Goal: Information Seeking & Learning: Learn about a topic

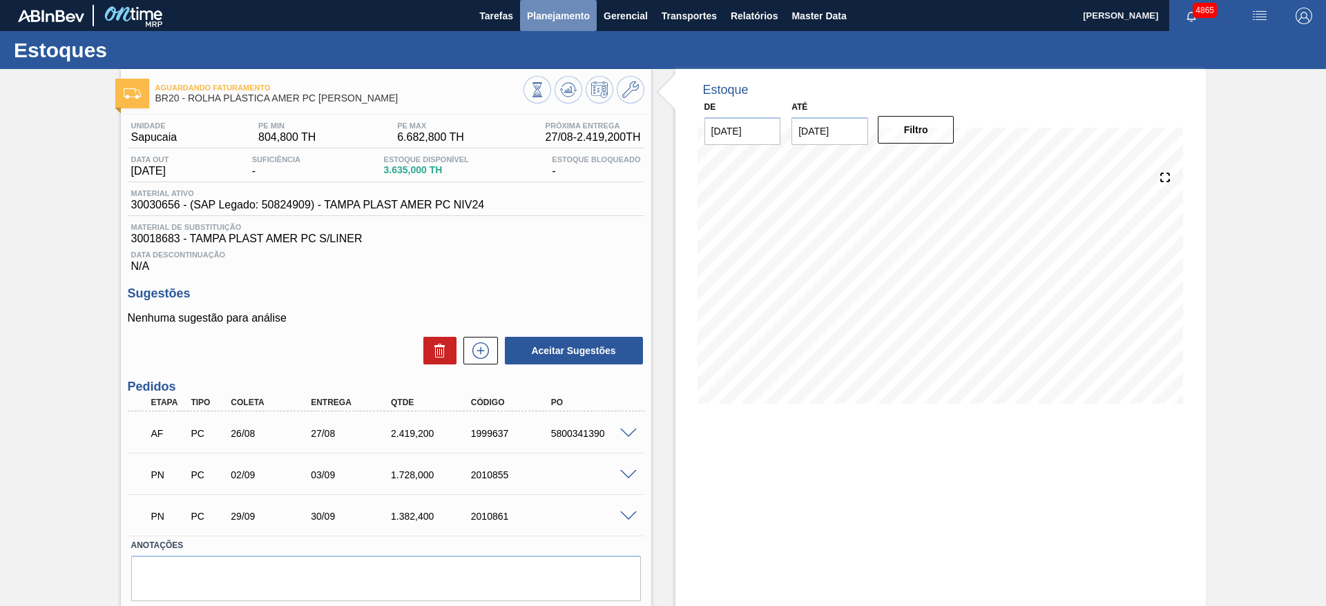
click at [553, 8] on span "Planejamento" at bounding box center [558, 16] width 63 height 17
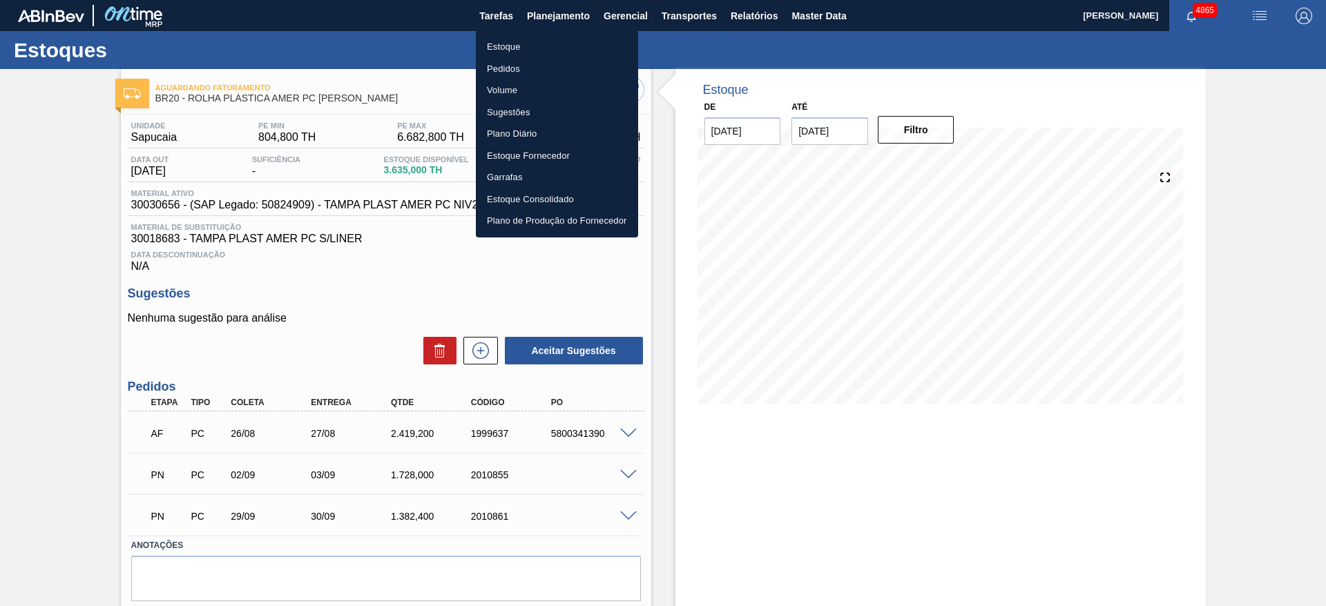
click at [548, 48] on li "Estoque" at bounding box center [557, 47] width 162 height 22
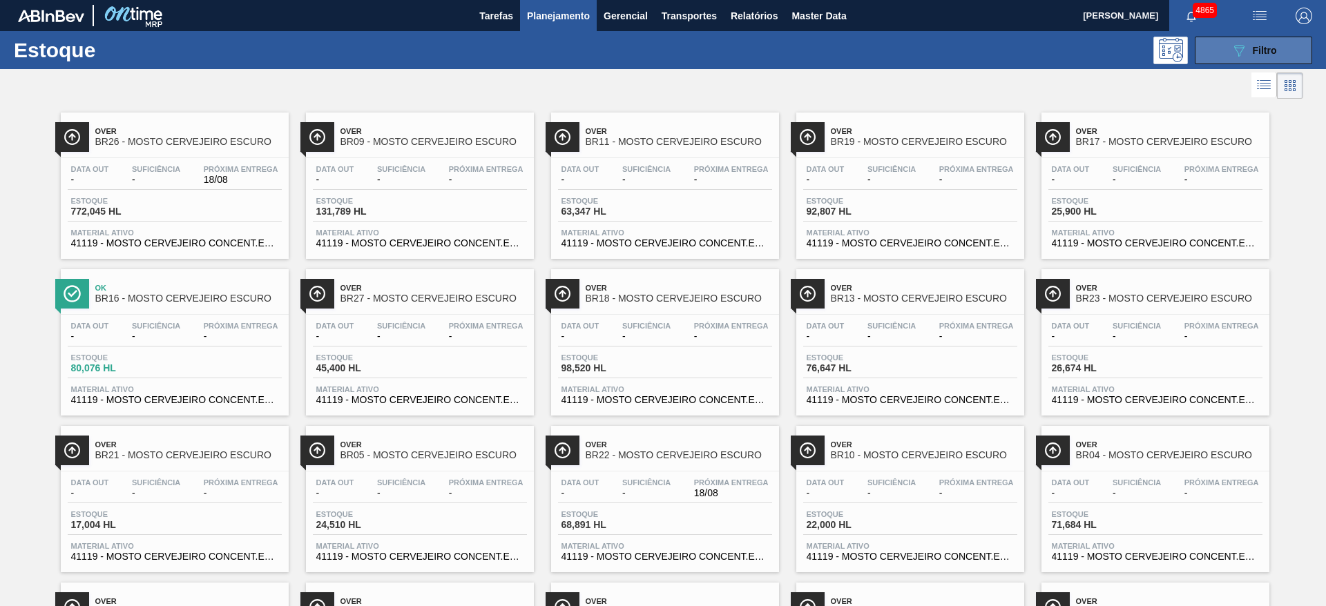
click at [1255, 46] on span "Filtro" at bounding box center [1265, 50] width 24 height 11
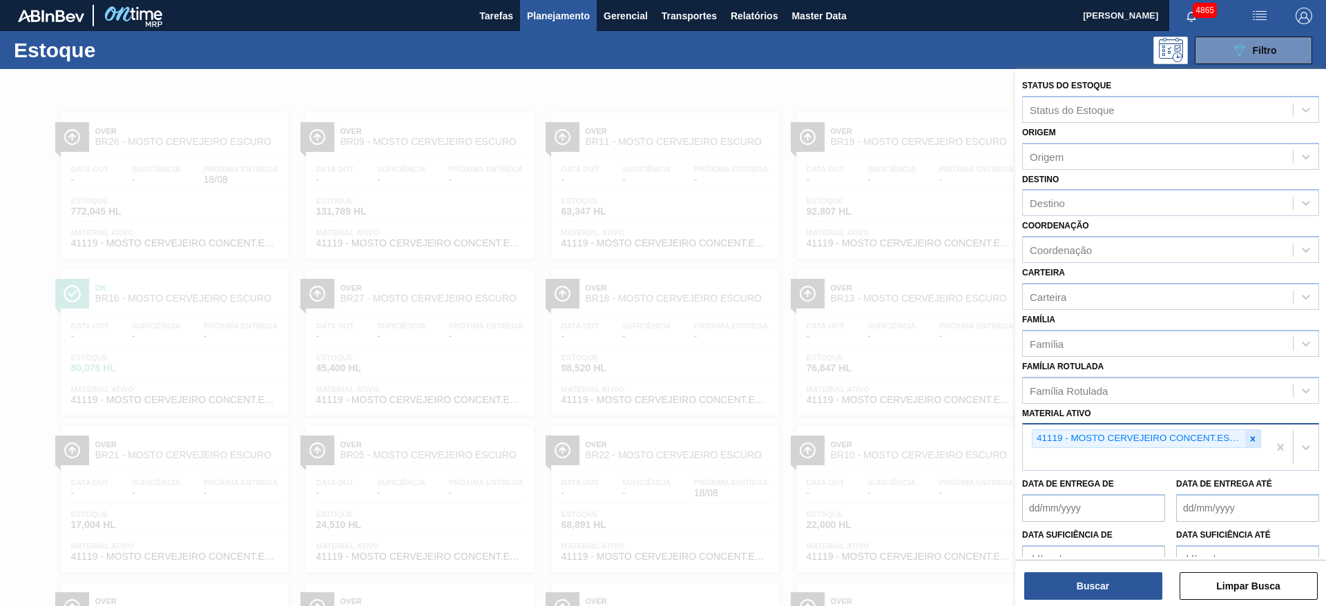
click at [1249, 432] on div at bounding box center [1252, 438] width 15 height 17
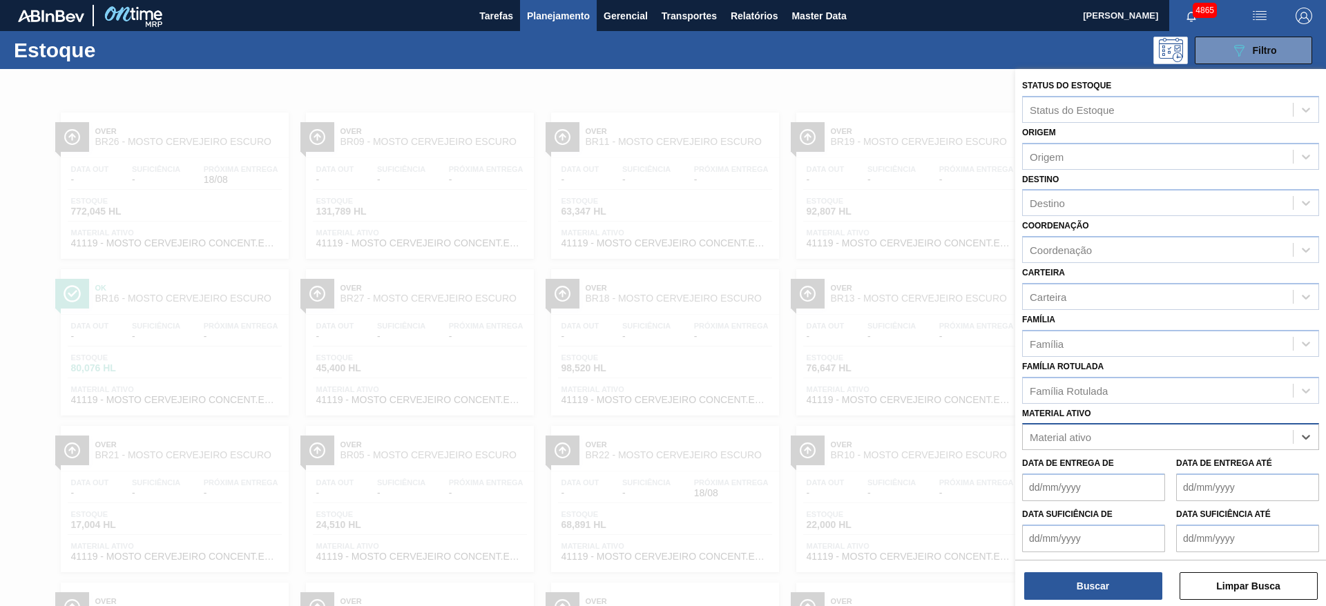
paste ativo "30005254"
type ativo "30005254"
click at [1211, 474] on div "30005254 - ROT BOPP BACK WALS X-WALS 600ML IN65" at bounding box center [1170, 472] width 297 height 26
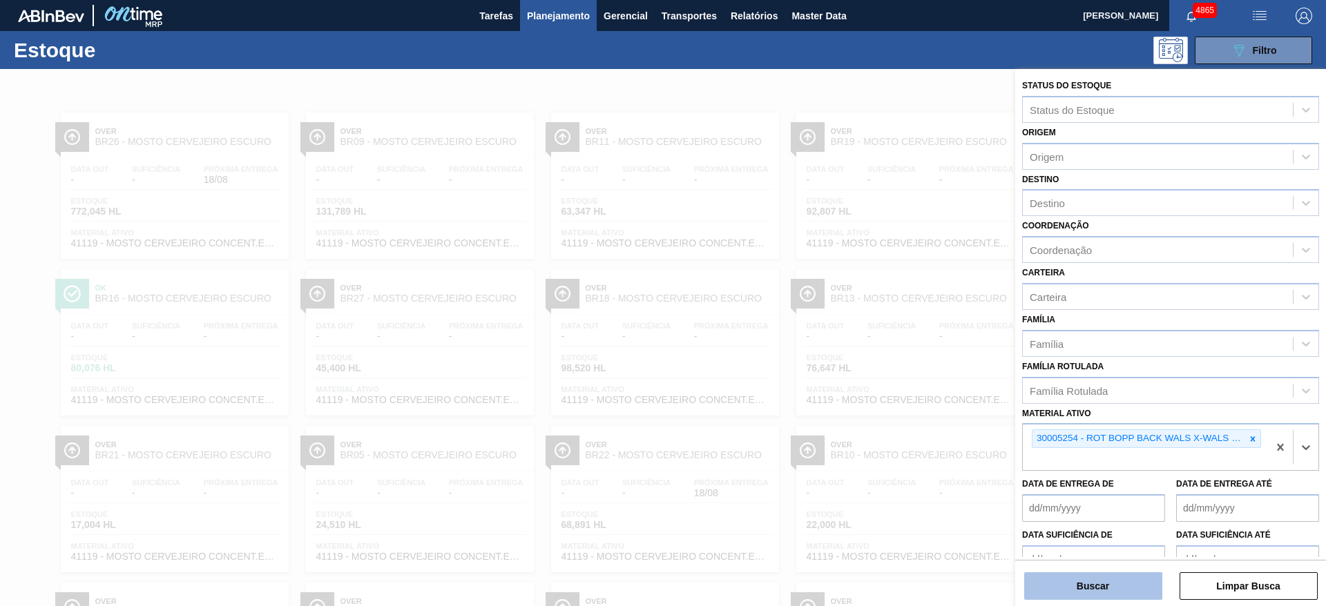
click at [1095, 572] on button "Buscar" at bounding box center [1093, 586] width 138 height 28
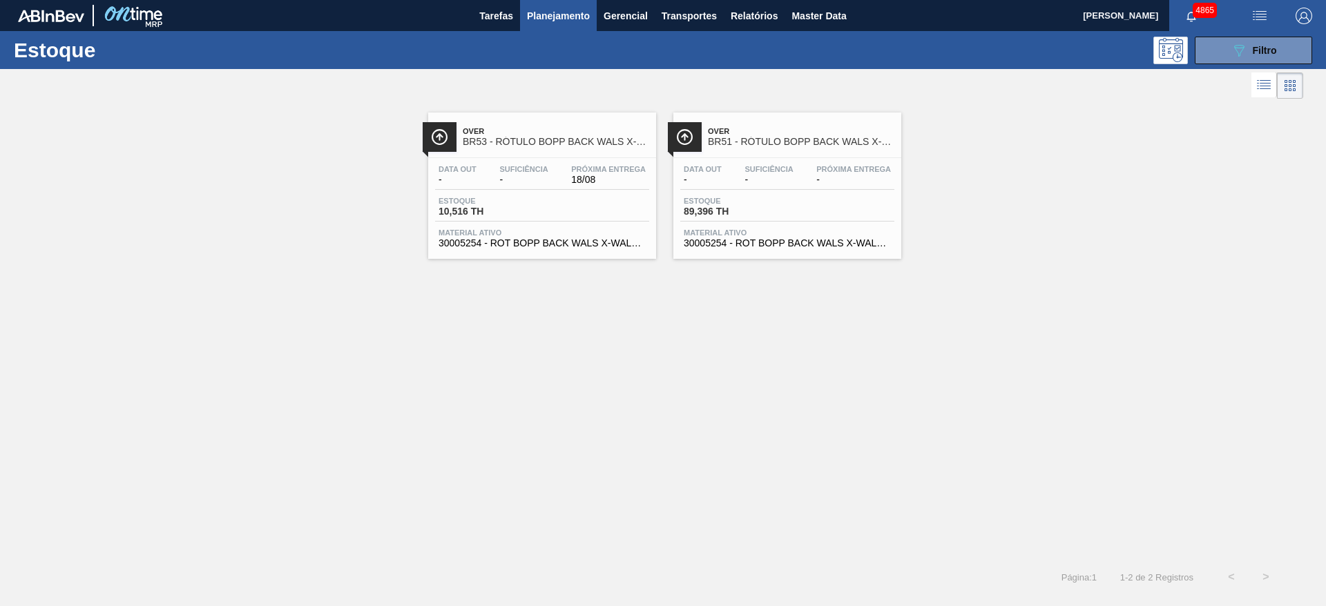
click at [578, 166] on span "Próxima Entrega" at bounding box center [608, 169] width 75 height 8
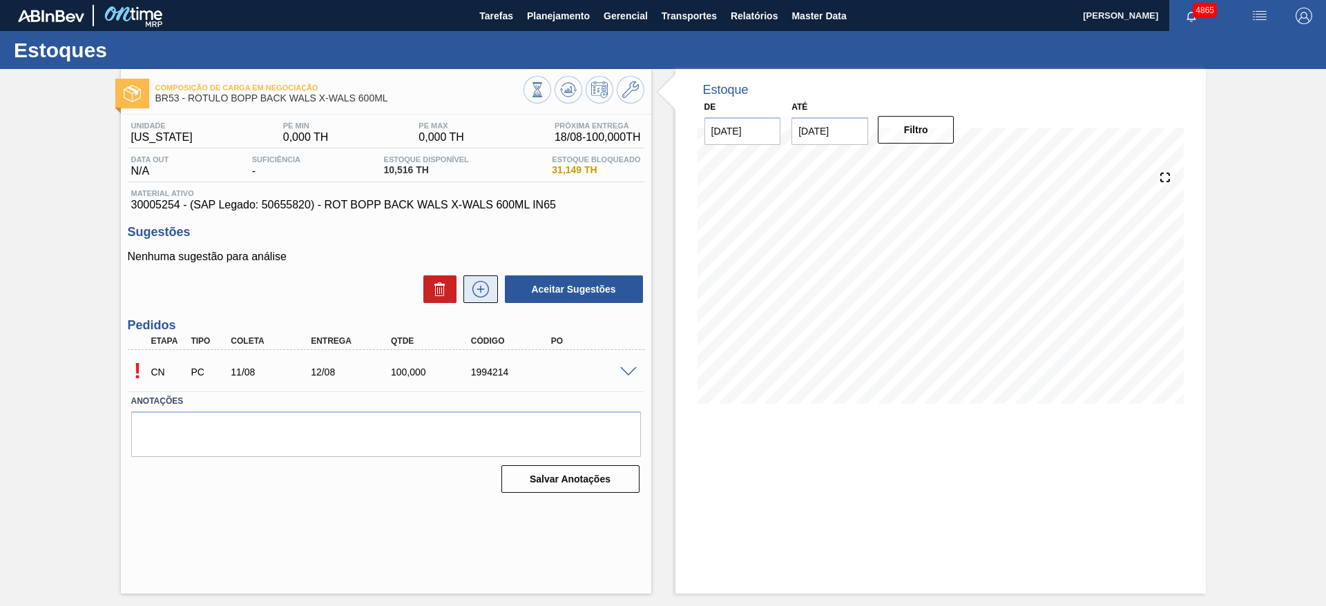
click at [472, 289] on icon at bounding box center [480, 289] width 17 height 17
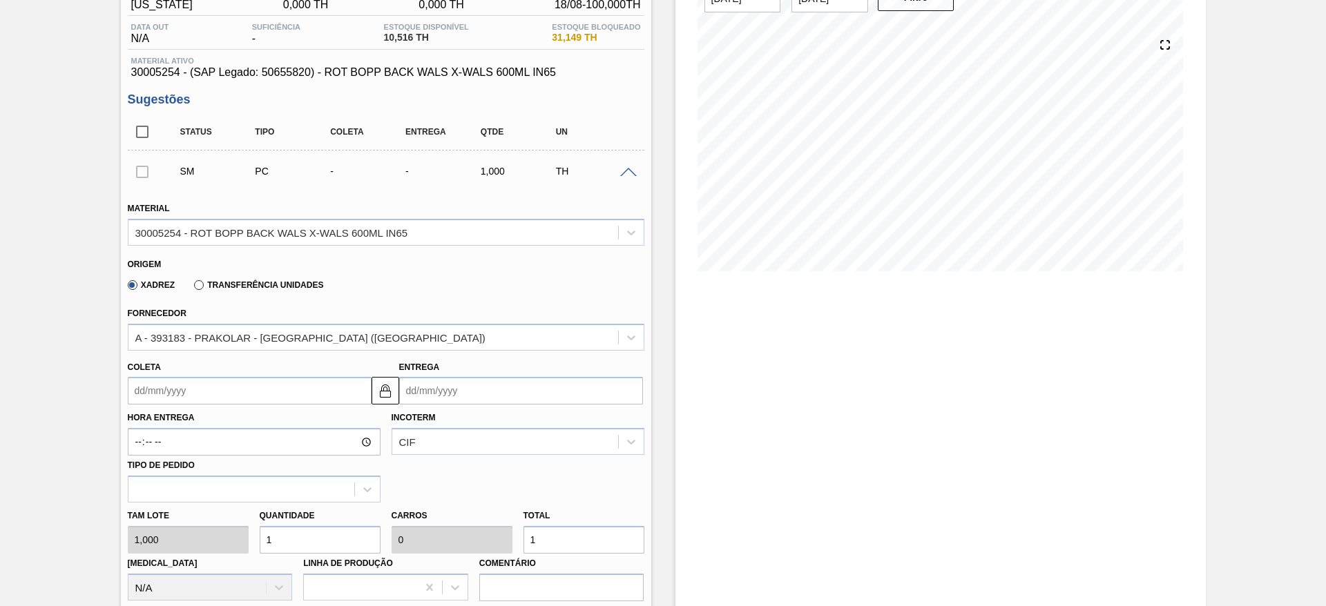
scroll to position [207, 0]
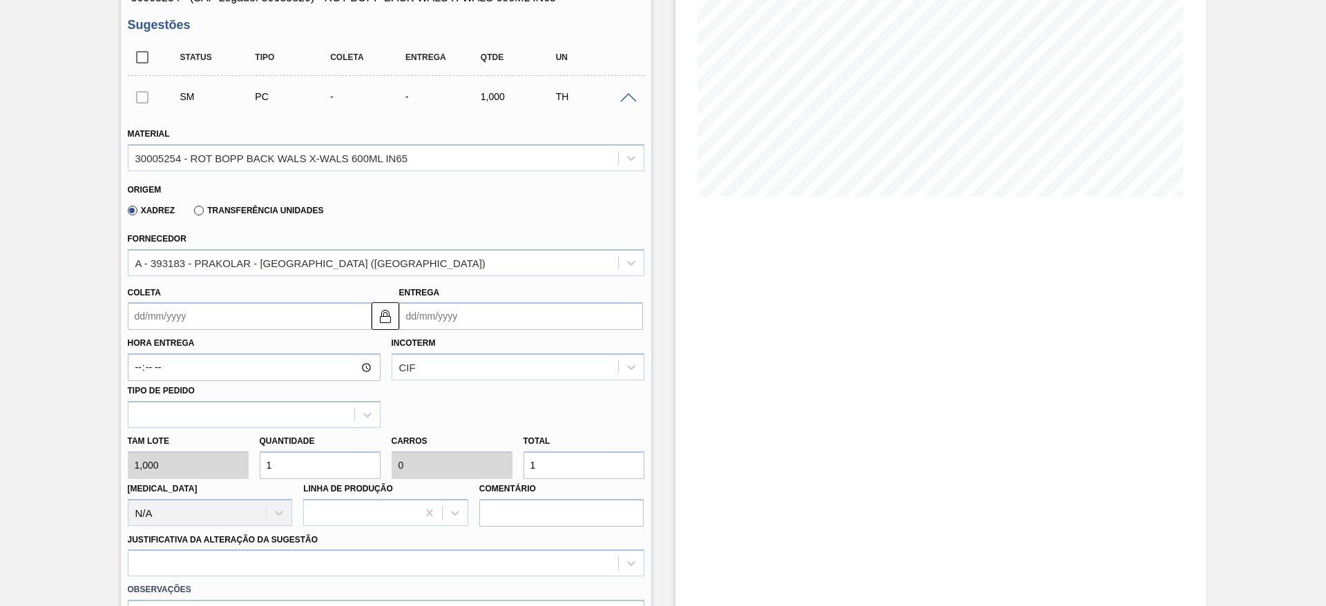
click at [508, 469] on div "Tam lote 1,000 Quantidade 1 Carros 0 Total 1 Doca N/A Linha de Produção Comentá…" at bounding box center [386, 477] width 528 height 99
type input "7"
type input "70"
type input "0,005"
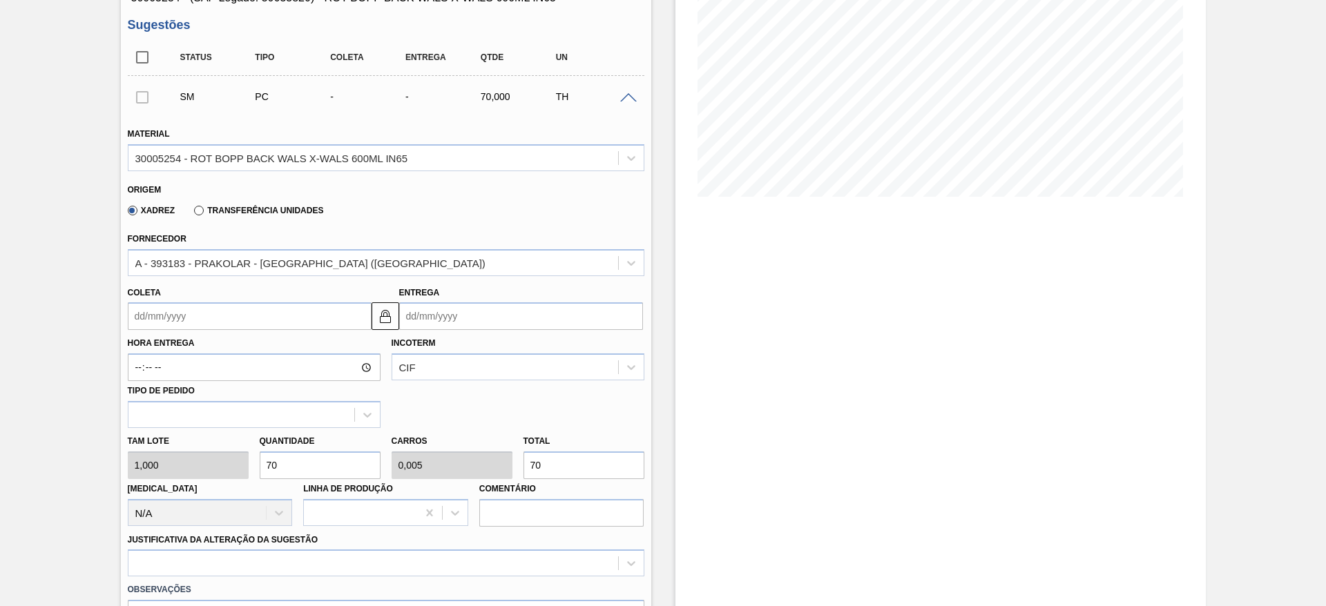
type input "70"
click at [338, 318] on input "Coleta" at bounding box center [250, 316] width 244 height 28
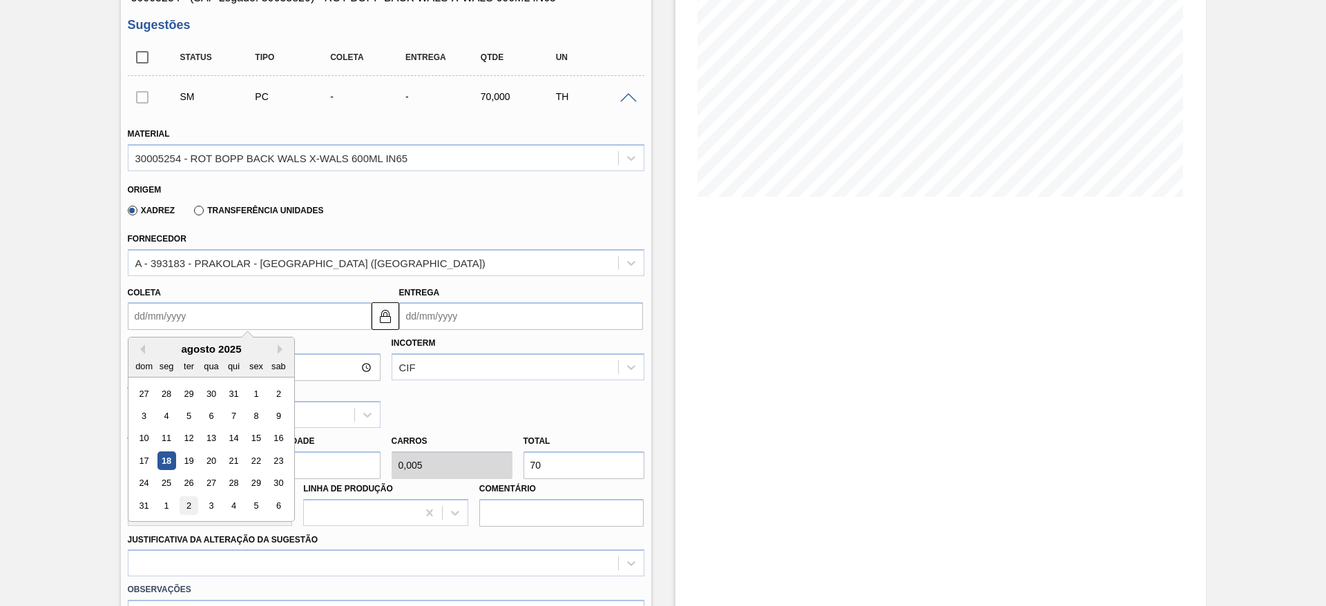
click at [193, 501] on div "2" at bounding box center [188, 506] width 19 height 19
type input "02/09/2025"
type input "03/09/2025"
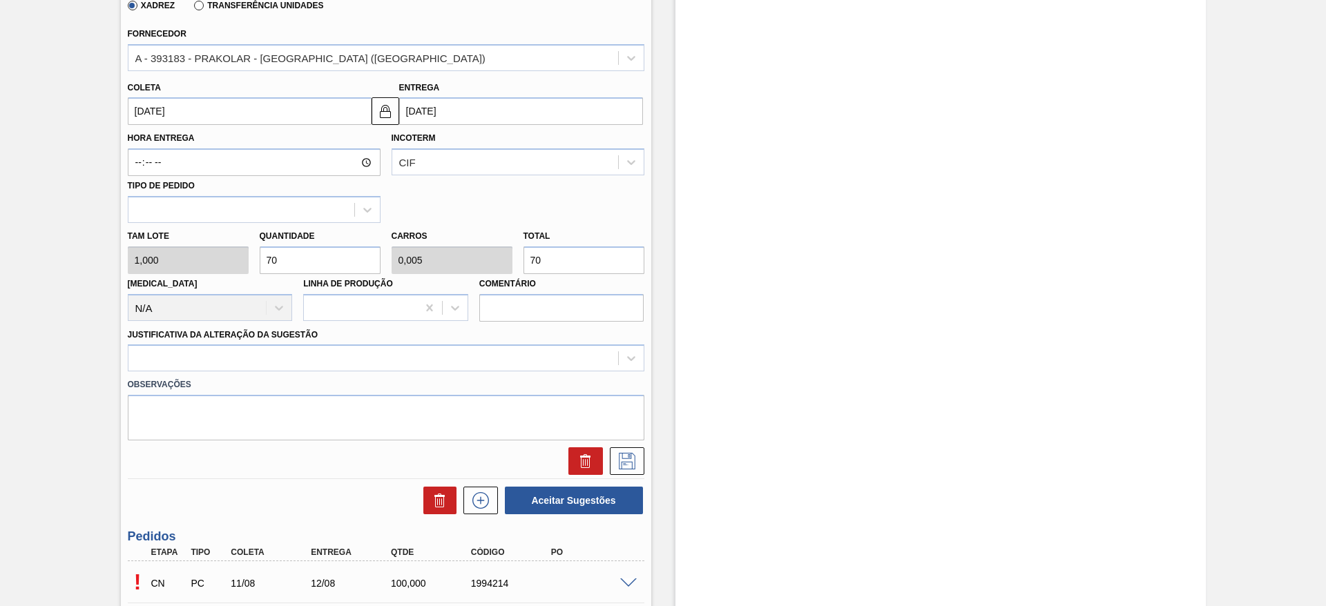
scroll to position [414, 0]
click at [336, 352] on div at bounding box center [373, 357] width 490 height 20
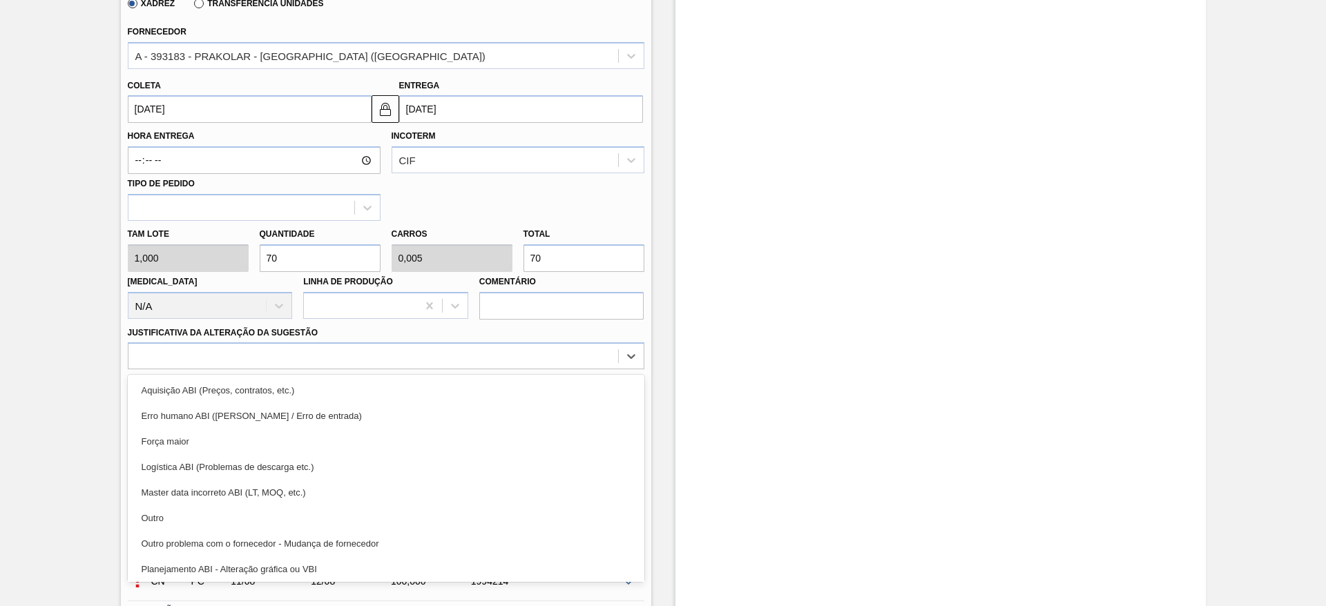
click at [233, 524] on div "Outro" at bounding box center [386, 519] width 517 height 26
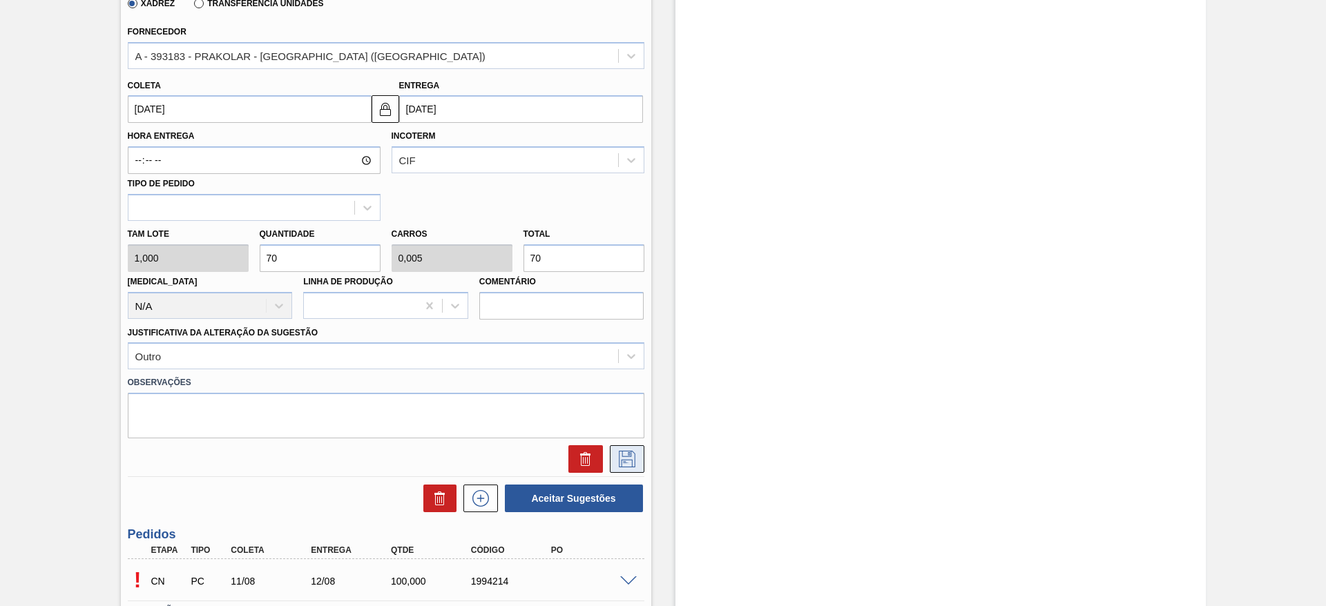
click at [626, 460] on icon at bounding box center [627, 459] width 17 height 17
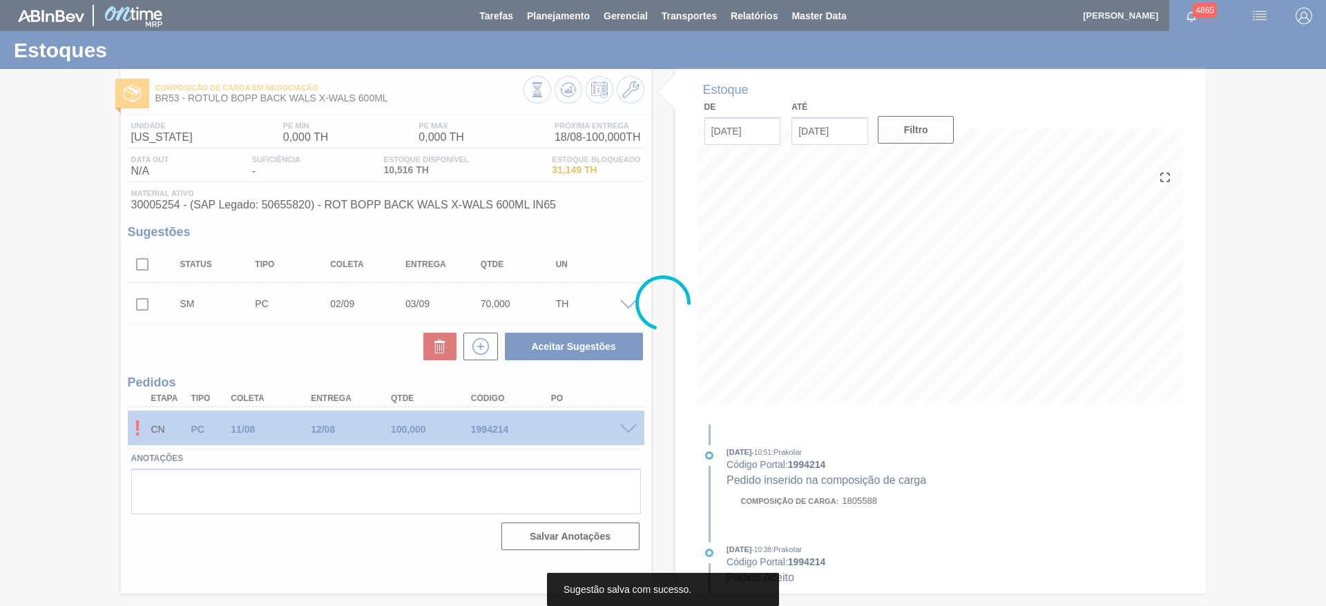
scroll to position [0, 0]
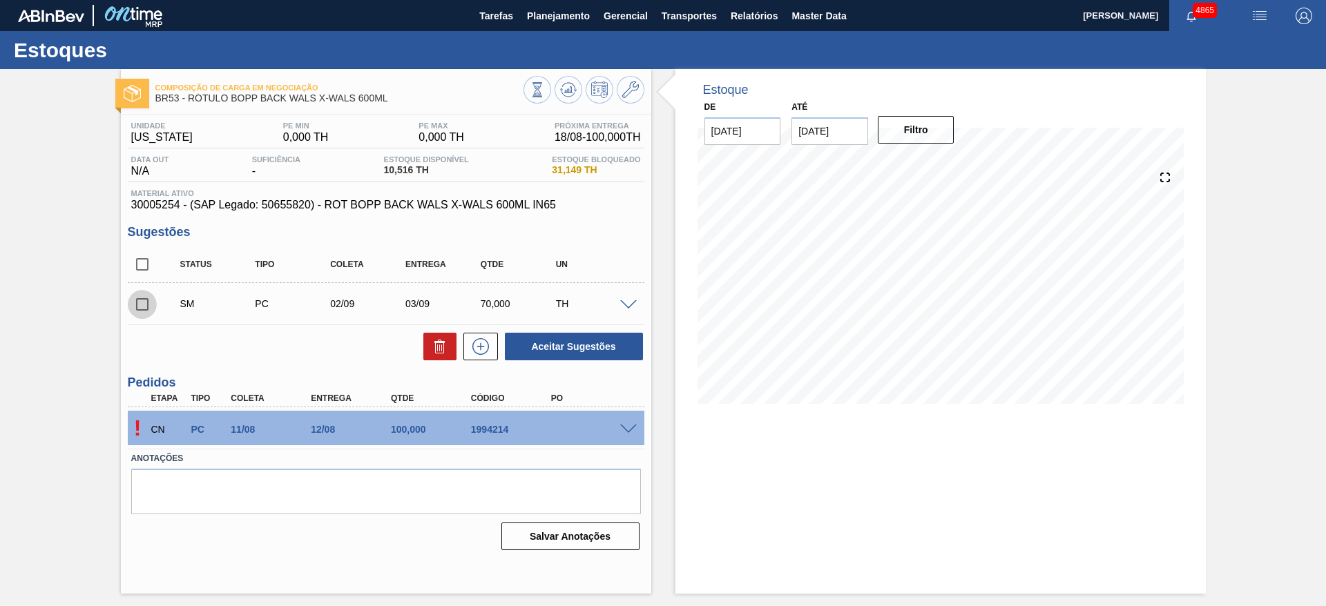
click at [142, 303] on input "checkbox" at bounding box center [142, 304] width 29 height 29
click at [584, 345] on button "Aceitar Sugestões" at bounding box center [574, 347] width 138 height 28
checkbox input "false"
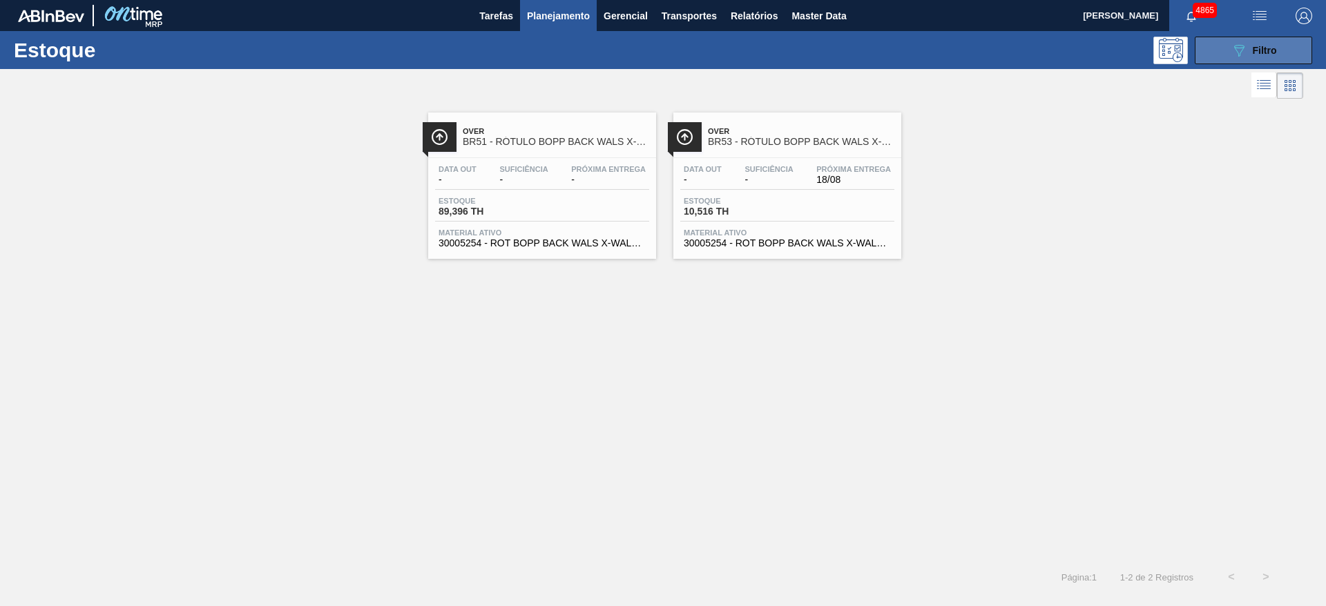
click at [1214, 60] on button "089F7B8B-B2A5-4AFE-B5C0-19BA573D28AC Filtro" at bounding box center [1253, 51] width 117 height 28
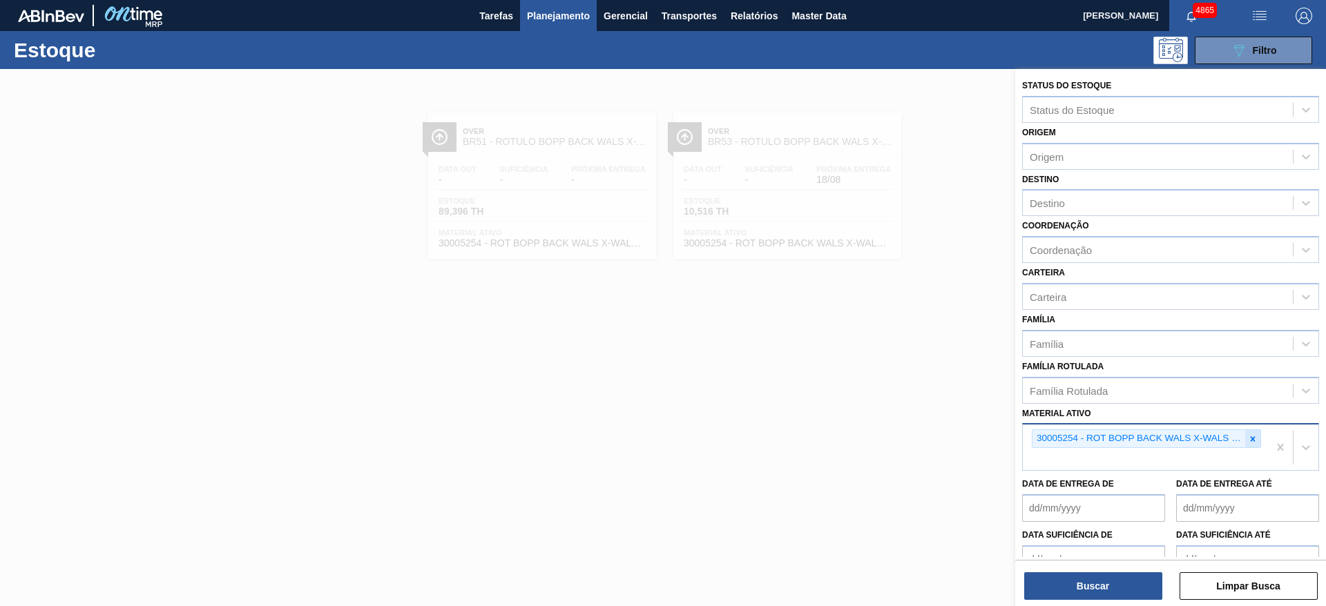
click at [1251, 441] on icon at bounding box center [1253, 438] width 5 height 5
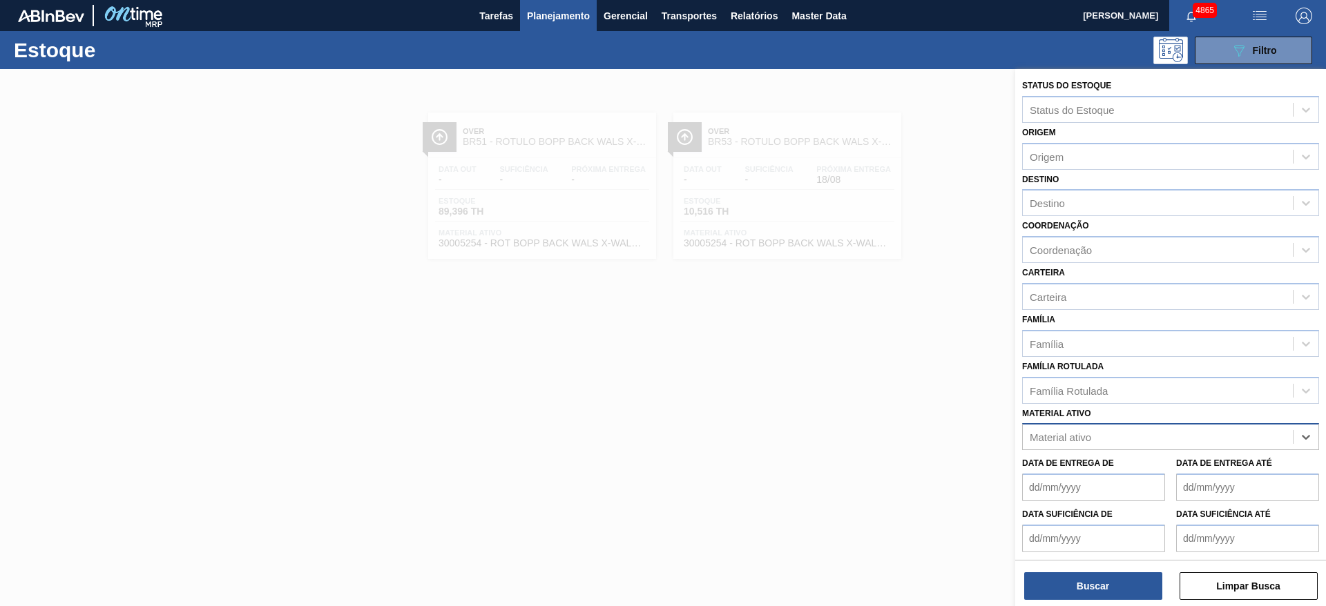
paste ativo "30004986"
type ativo "30004986"
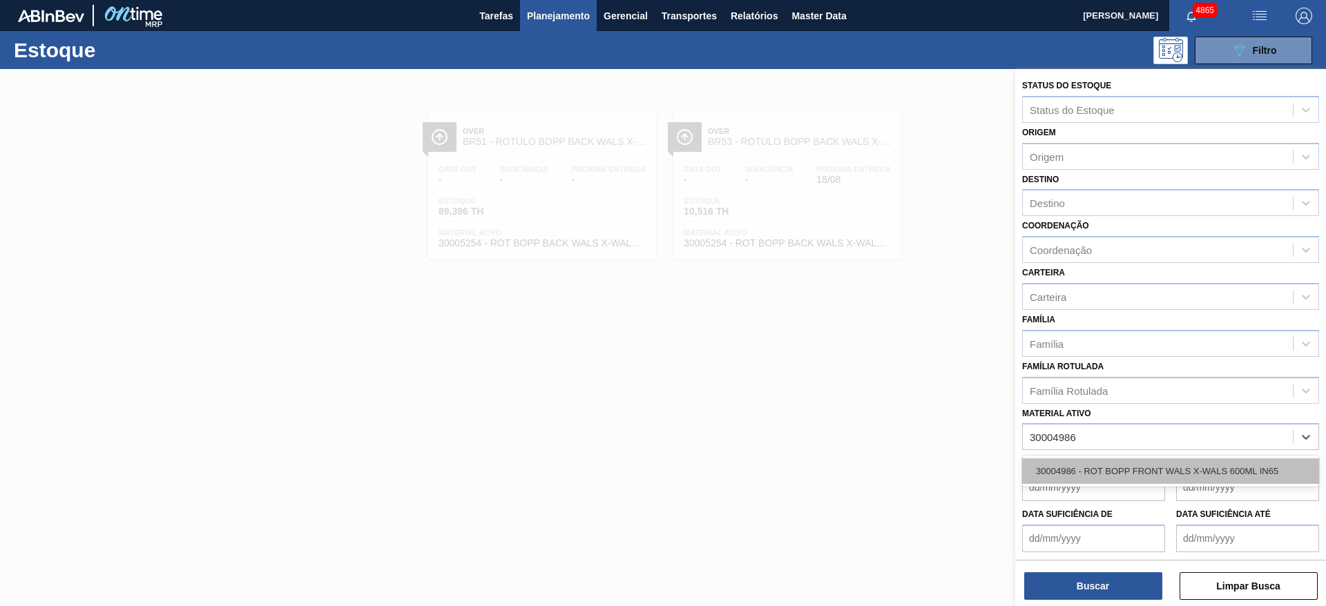
click at [1228, 461] on div "30004986 - ROT BOPP FRONT WALS X-WALS 600ML IN65" at bounding box center [1170, 472] width 297 height 26
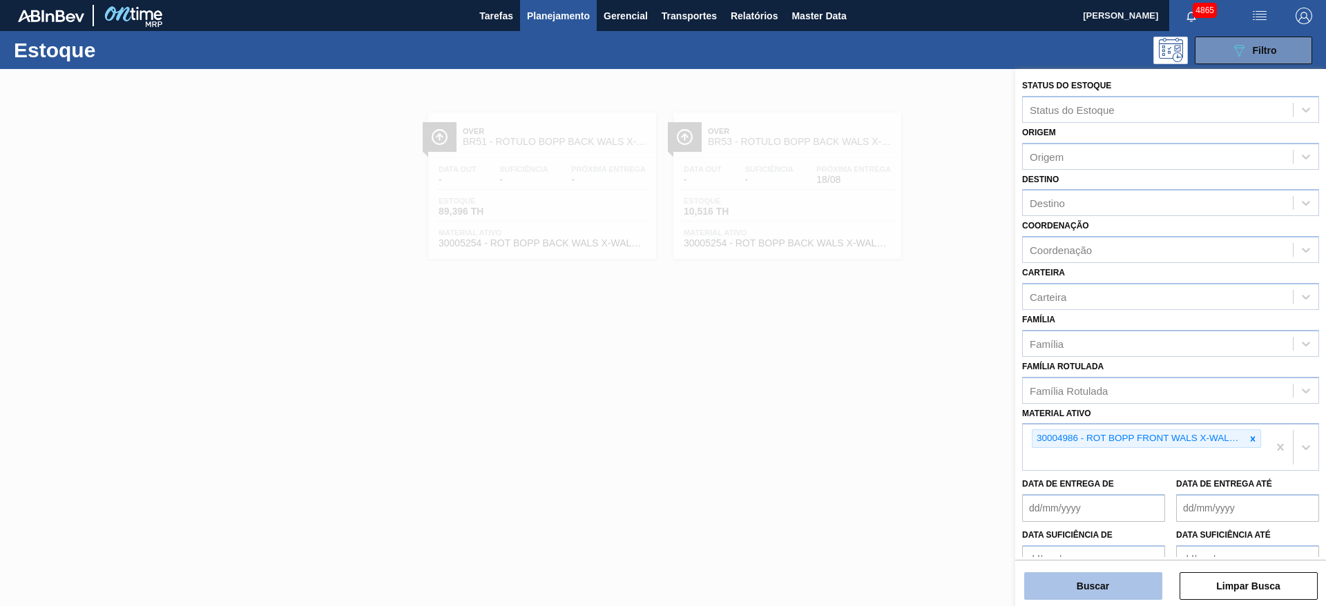
click at [1097, 575] on button "Buscar" at bounding box center [1093, 586] width 138 height 28
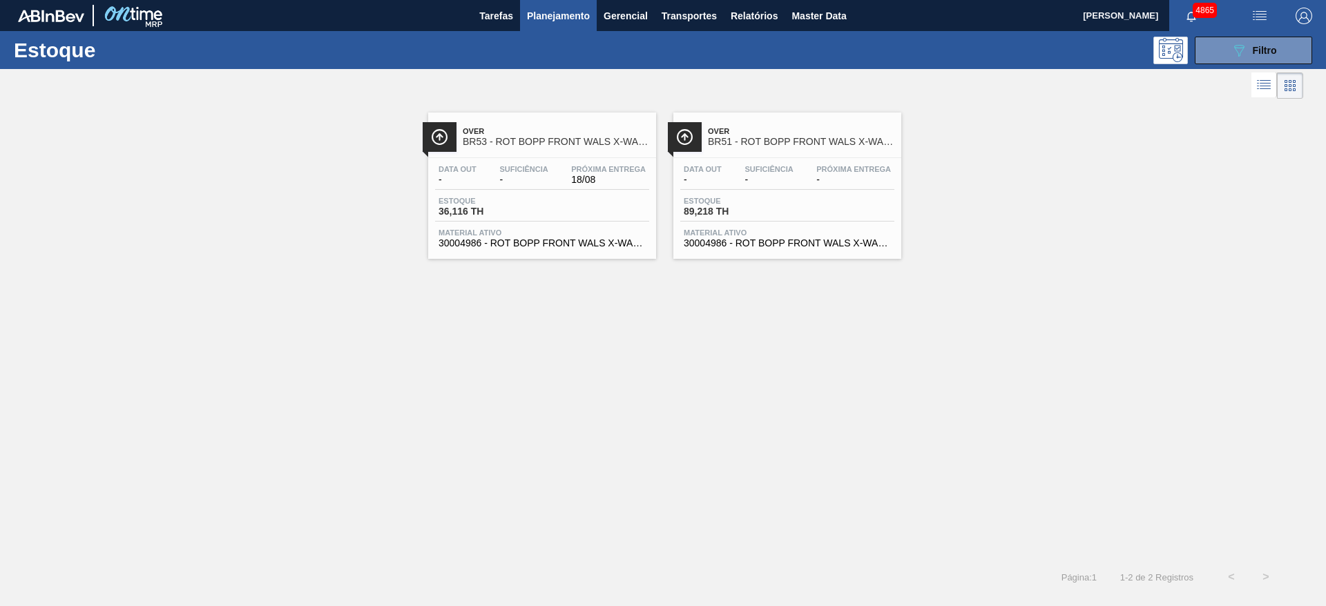
click at [590, 221] on div "Estoque 36,116 TH" at bounding box center [542, 209] width 214 height 25
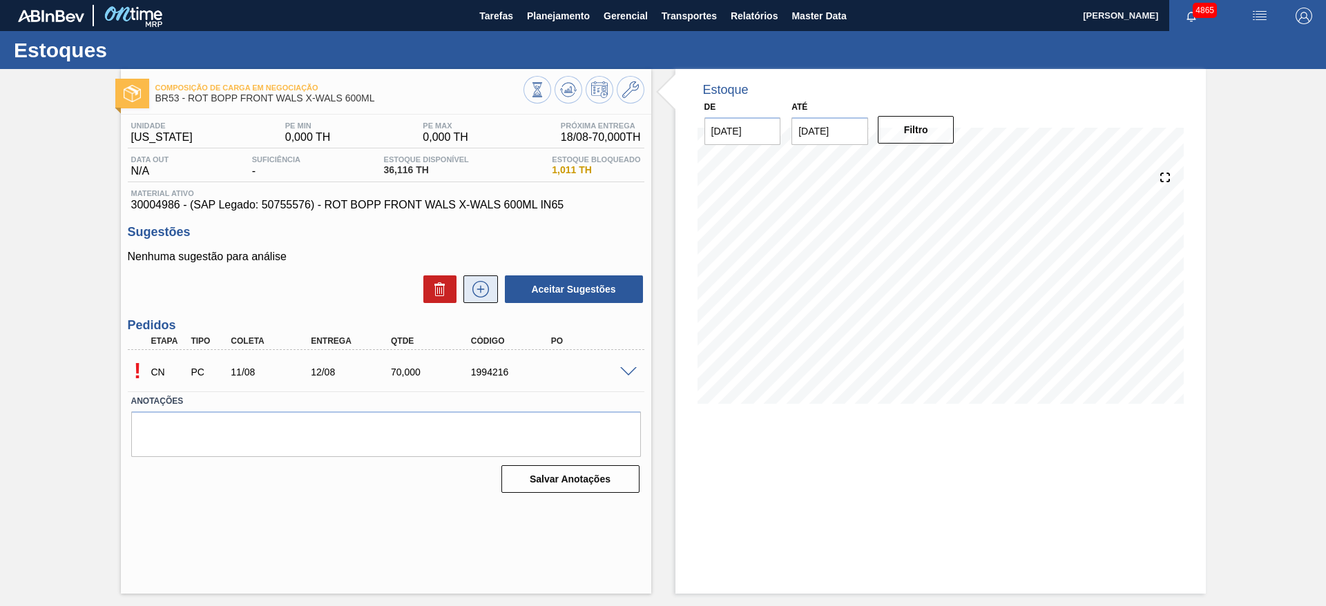
click at [479, 285] on icon at bounding box center [481, 289] width 22 height 17
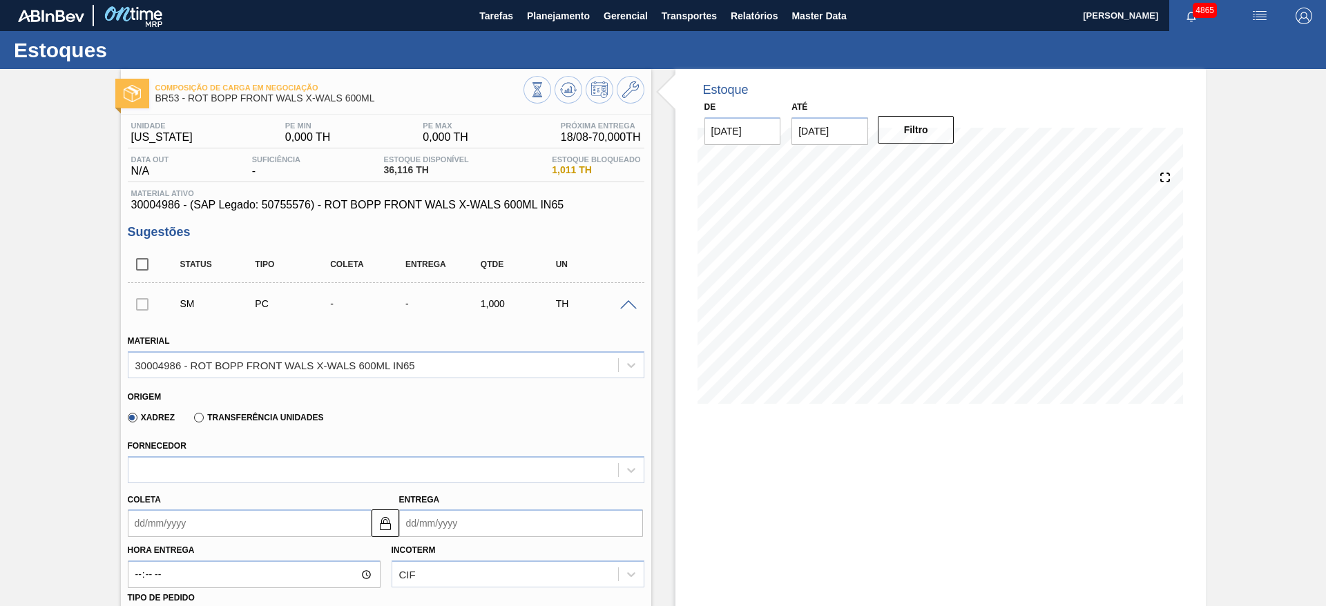
scroll to position [207, 0]
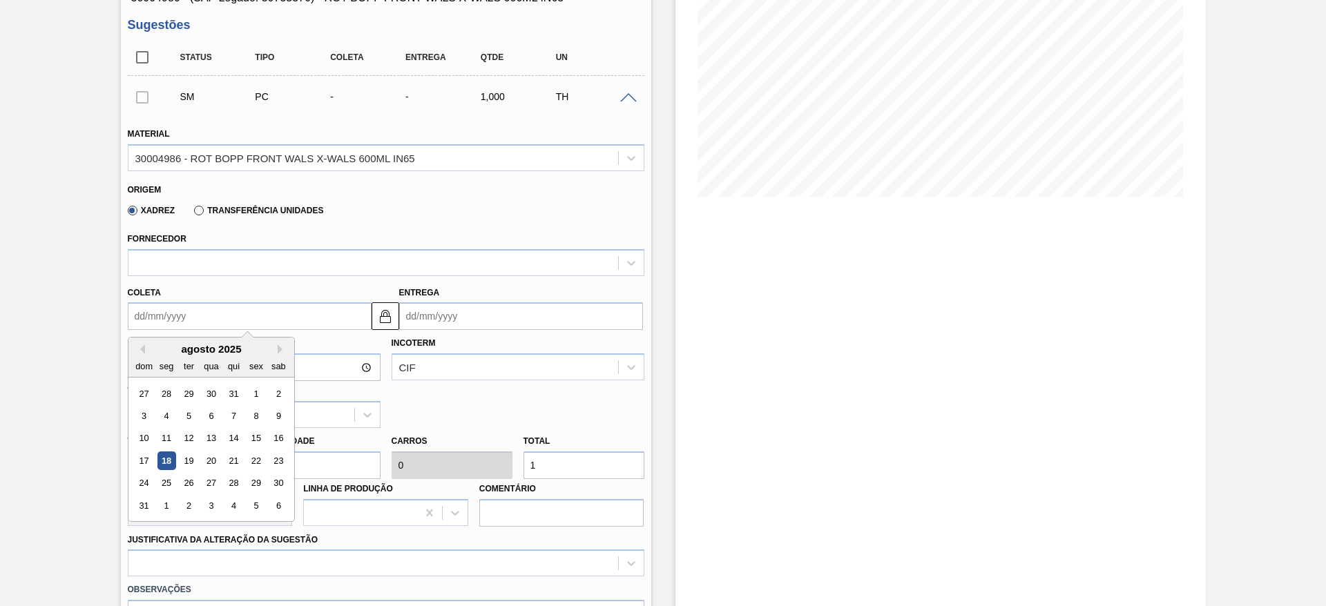
drag, startPoint x: 293, startPoint y: 309, endPoint x: 296, endPoint y: 319, distance: 10.7
click at [293, 309] on input "Coleta" at bounding box center [250, 316] width 244 height 28
click at [191, 510] on div "2" at bounding box center [188, 506] width 19 height 19
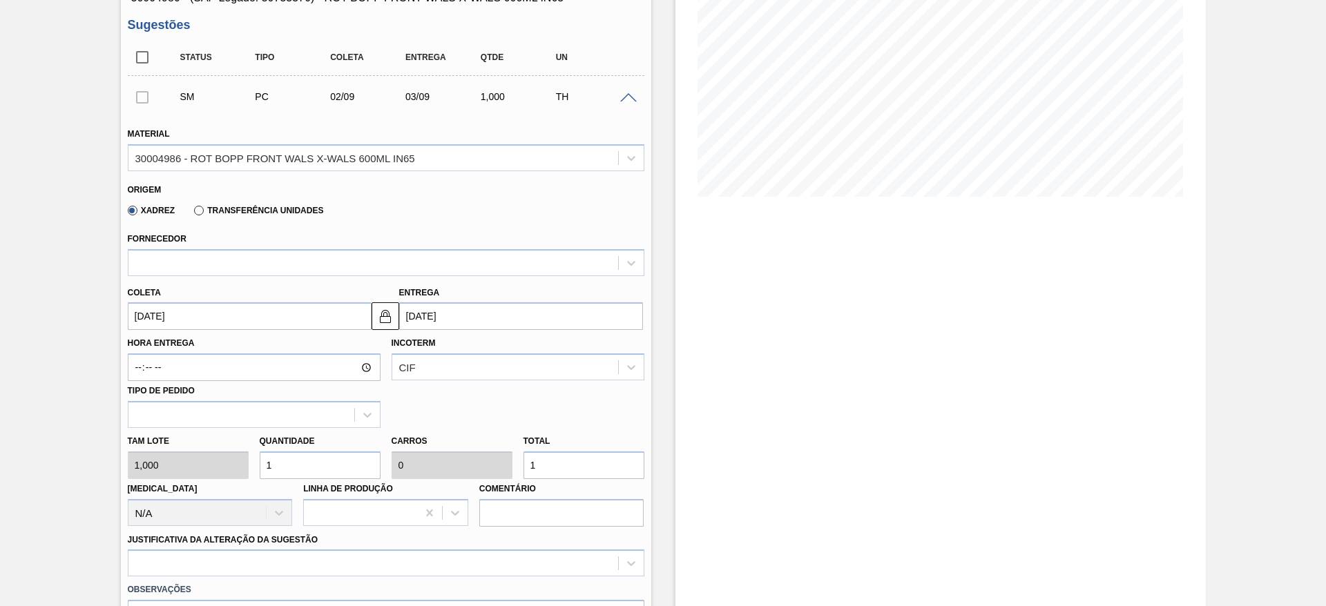
type input "02/09/2025"
type input "03/09/2025"
click at [286, 558] on div at bounding box center [386, 563] width 517 height 27
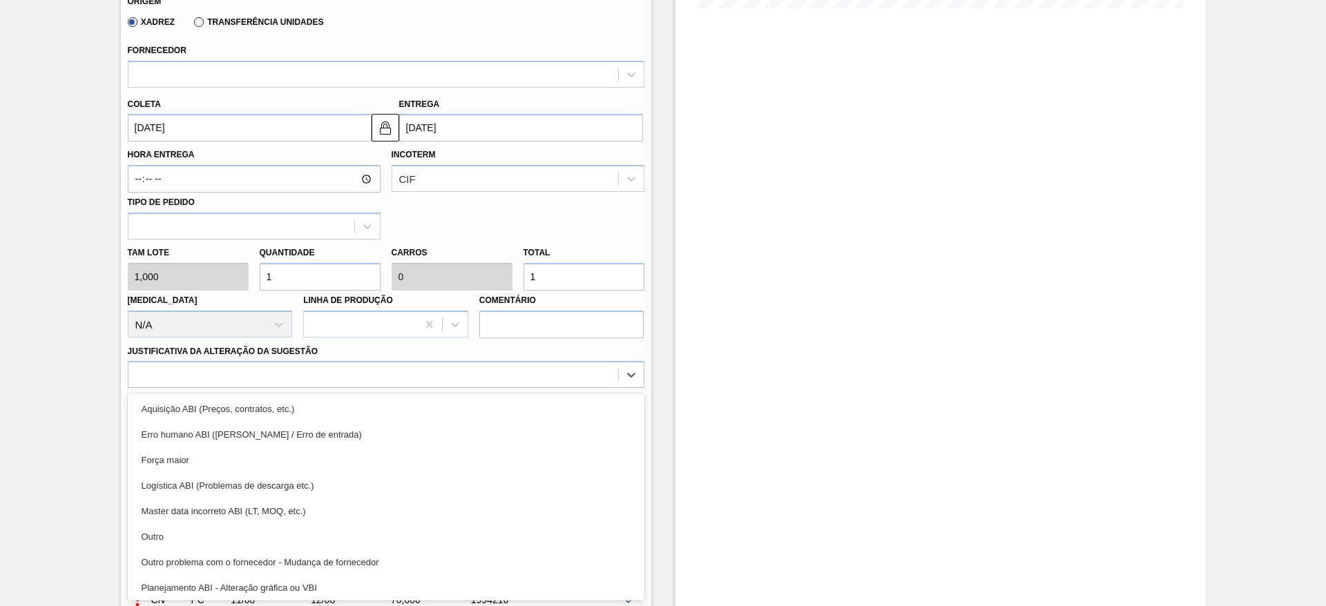
drag, startPoint x: 253, startPoint y: 538, endPoint x: 253, endPoint y: 523, distance: 15.2
click at [253, 536] on div "Outro" at bounding box center [386, 537] width 517 height 26
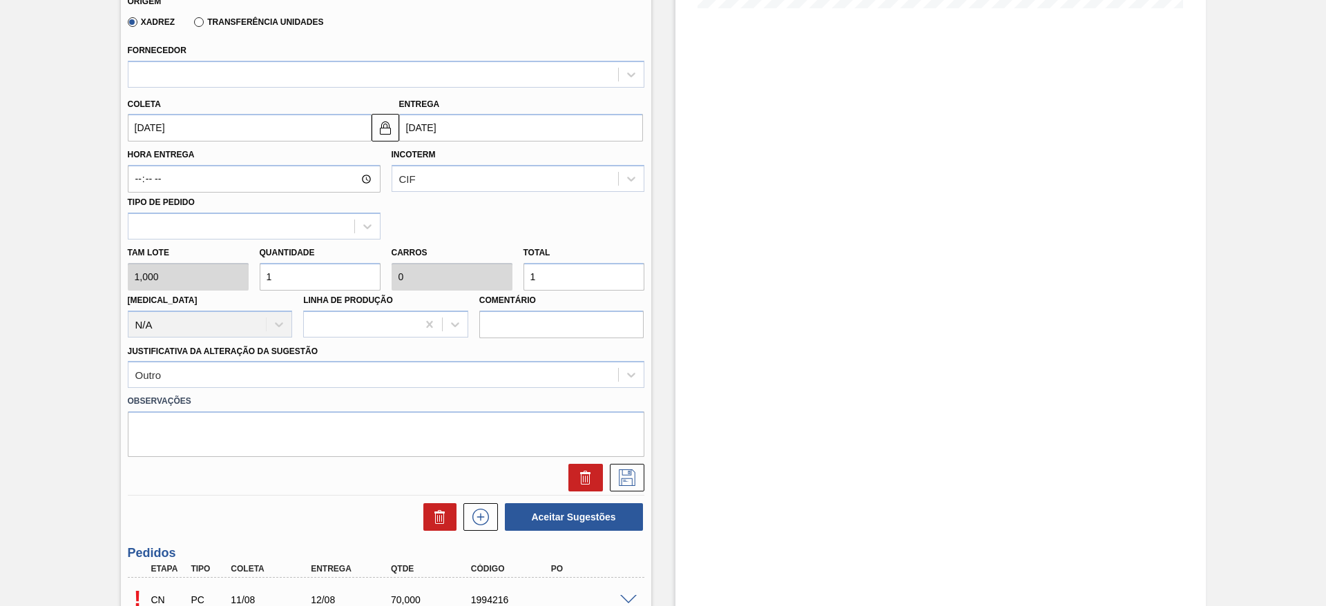
drag, startPoint x: 543, startPoint y: 280, endPoint x: 521, endPoint y: 281, distance: 22.8
click at [521, 281] on div "Total 1" at bounding box center [584, 267] width 132 height 48
type input "7"
type input "70"
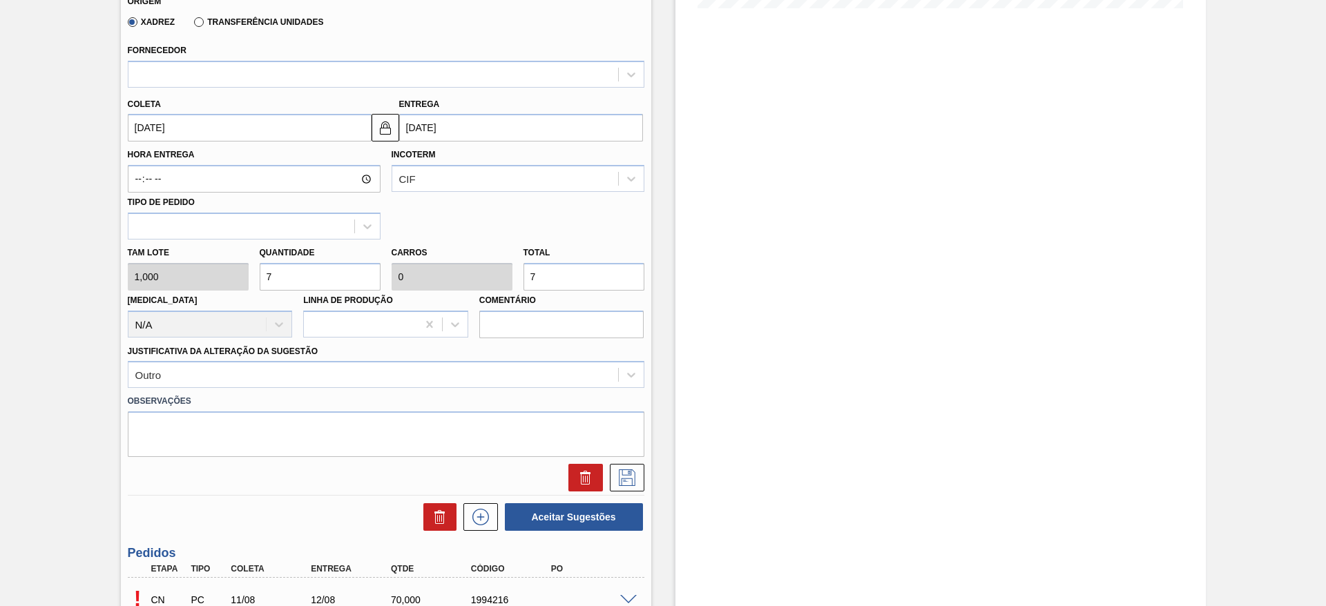
type input "0,005"
type input "70"
click at [623, 471] on icon at bounding box center [627, 478] width 22 height 17
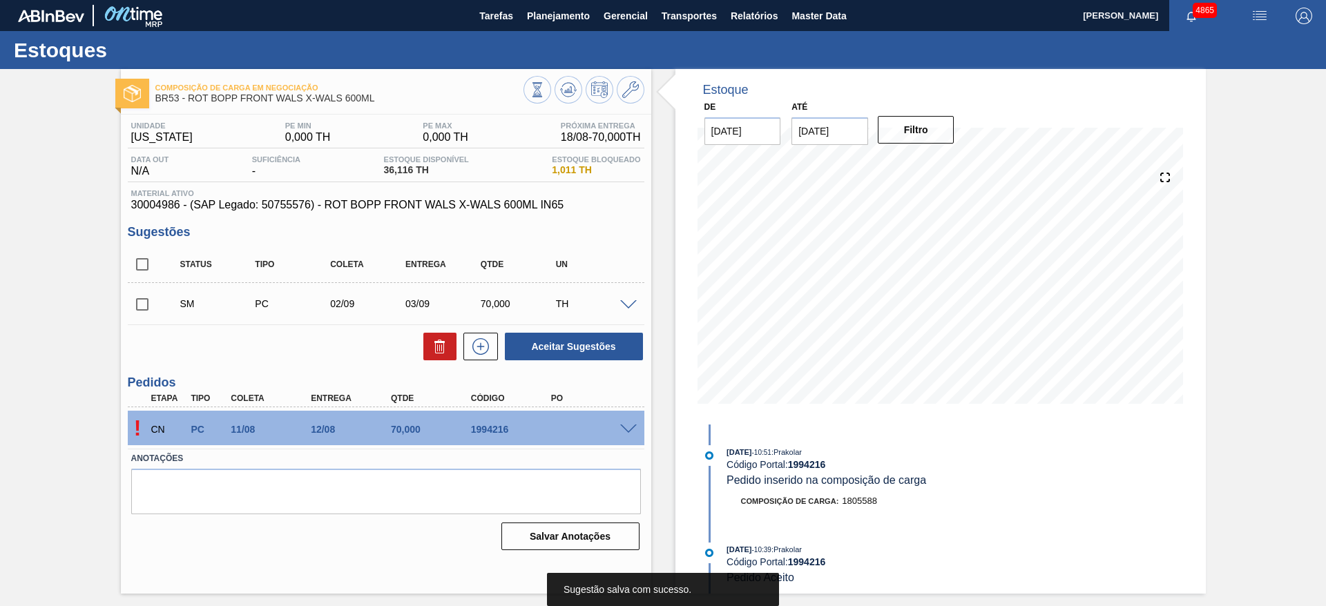
scroll to position [0, 0]
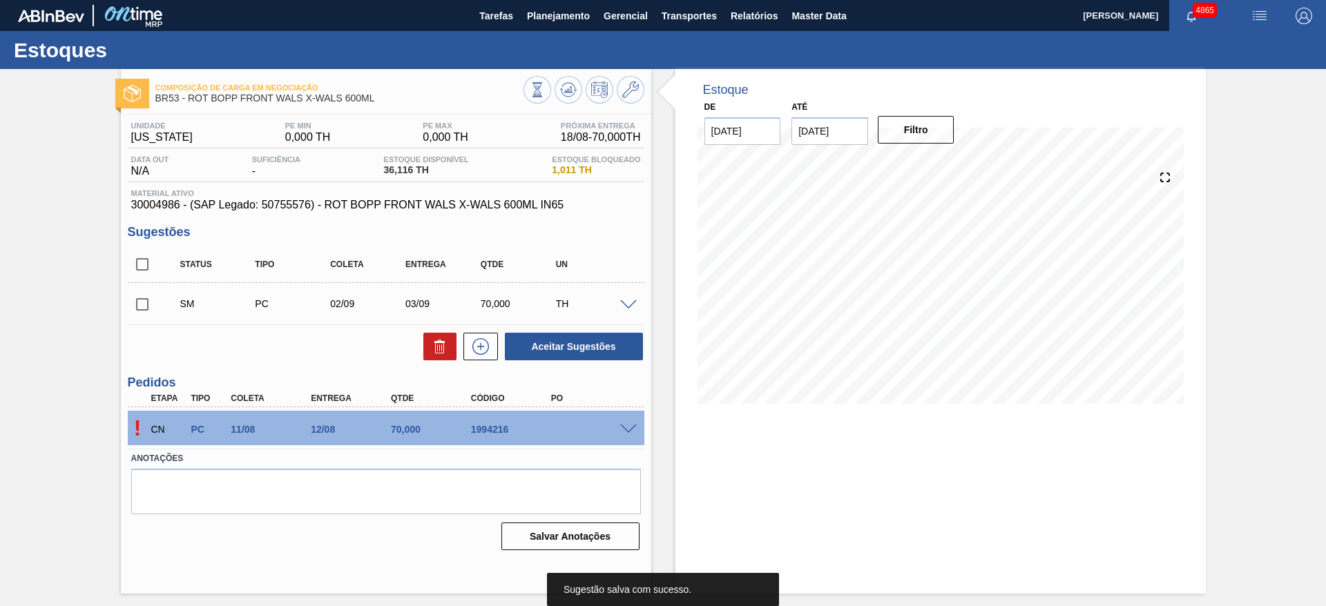
click at [154, 305] on input "checkbox" at bounding box center [142, 304] width 29 height 29
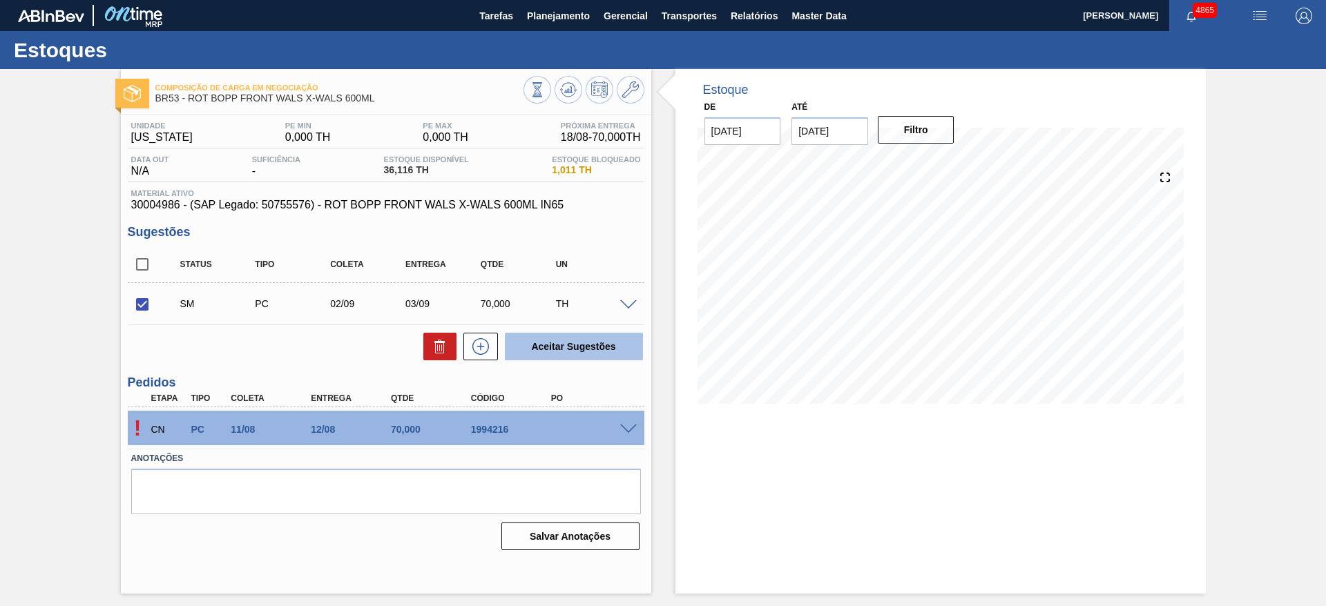
click at [553, 346] on button "Aceitar Sugestões" at bounding box center [574, 347] width 138 height 28
checkbox input "false"
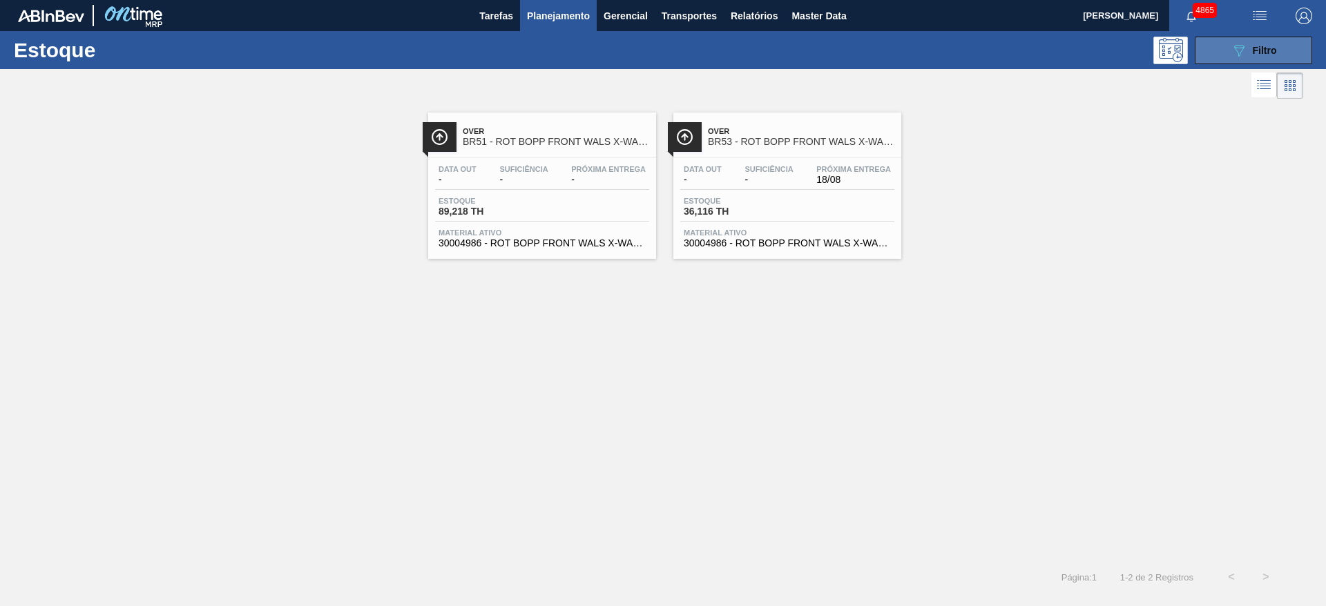
click at [1254, 48] on span "Filtro" at bounding box center [1265, 50] width 24 height 11
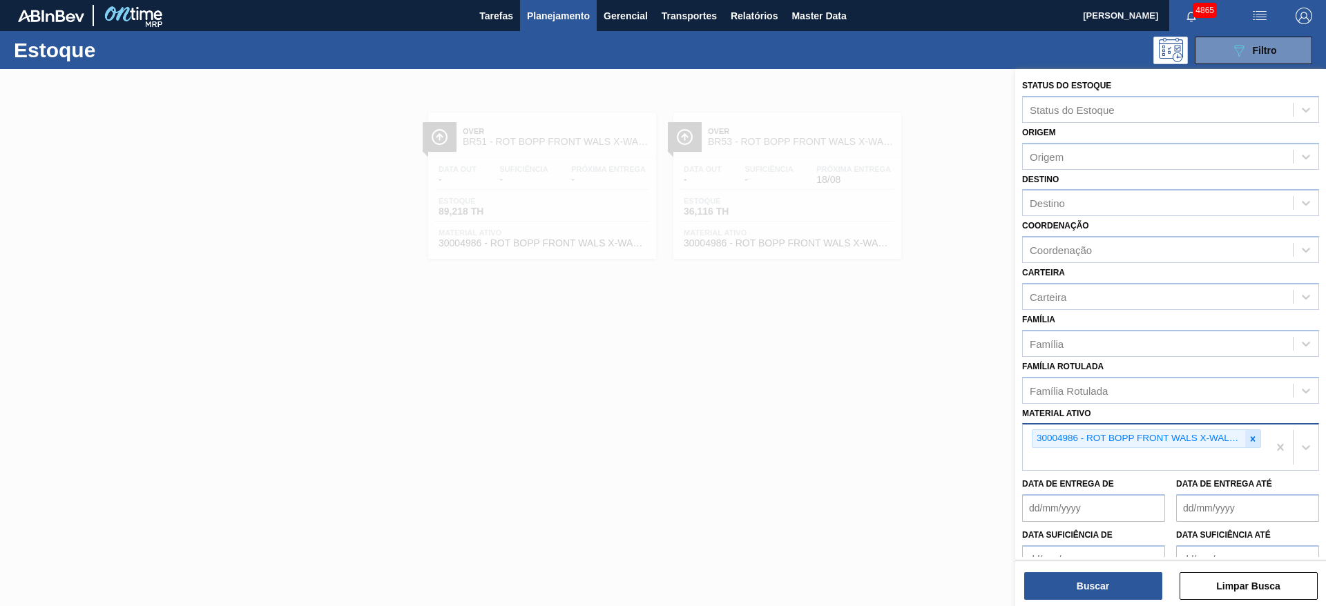
click at [1251, 434] on icon at bounding box center [1253, 439] width 10 height 10
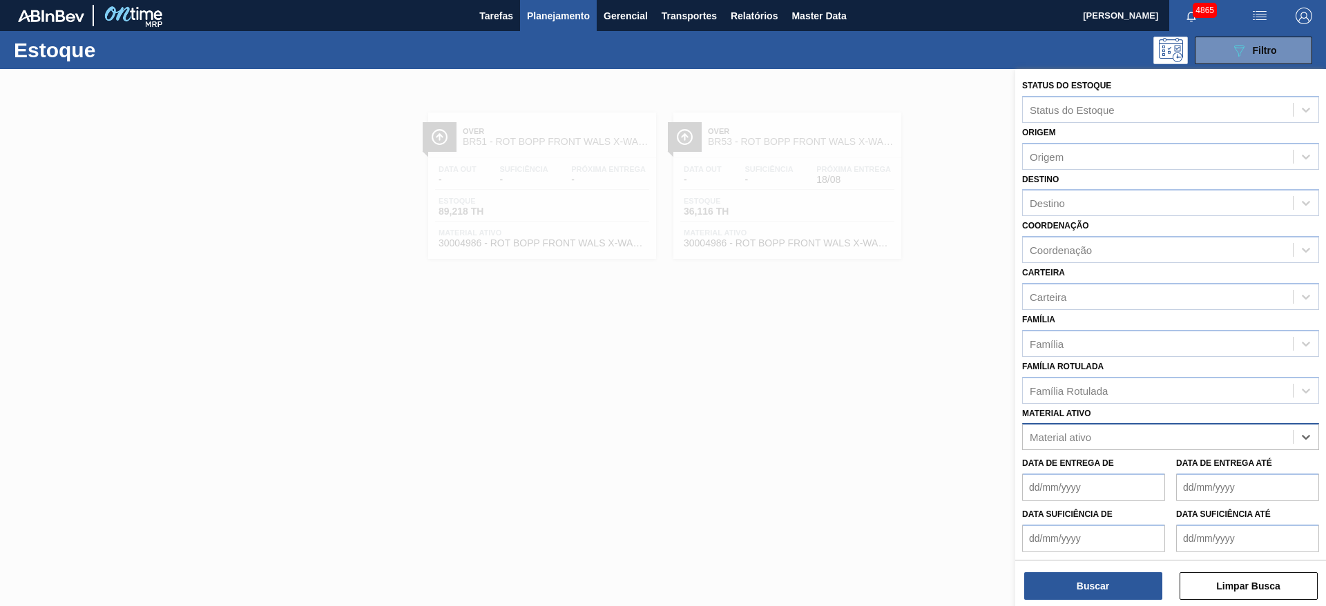
paste ativo "30008306"
type ativo "30008306"
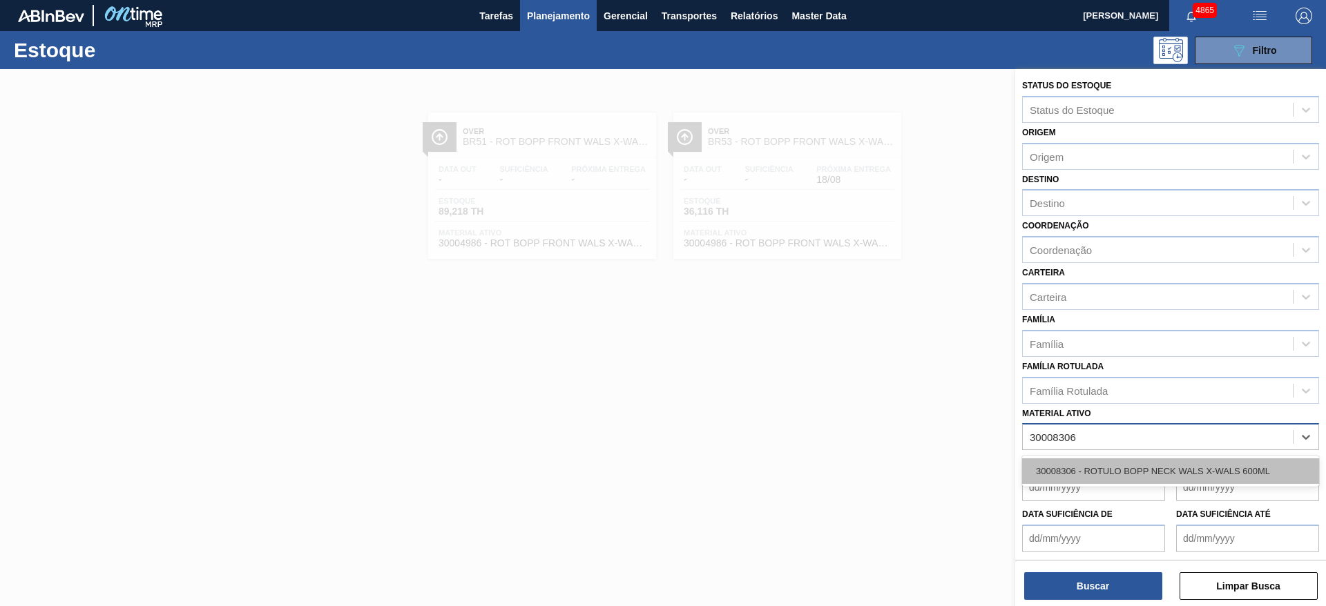
click at [1187, 468] on div "30008306 - ROTULO BOPP NECK WALS X-WALS 600ML" at bounding box center [1170, 472] width 297 height 26
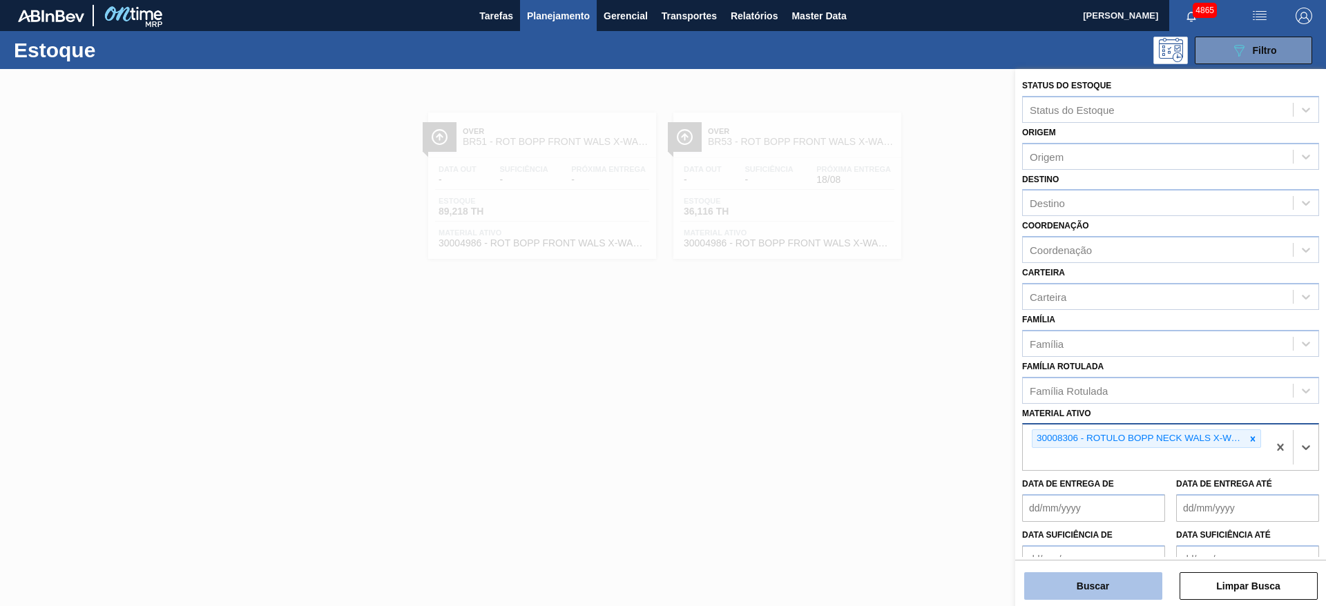
click at [1089, 584] on button "Buscar" at bounding box center [1093, 586] width 138 height 28
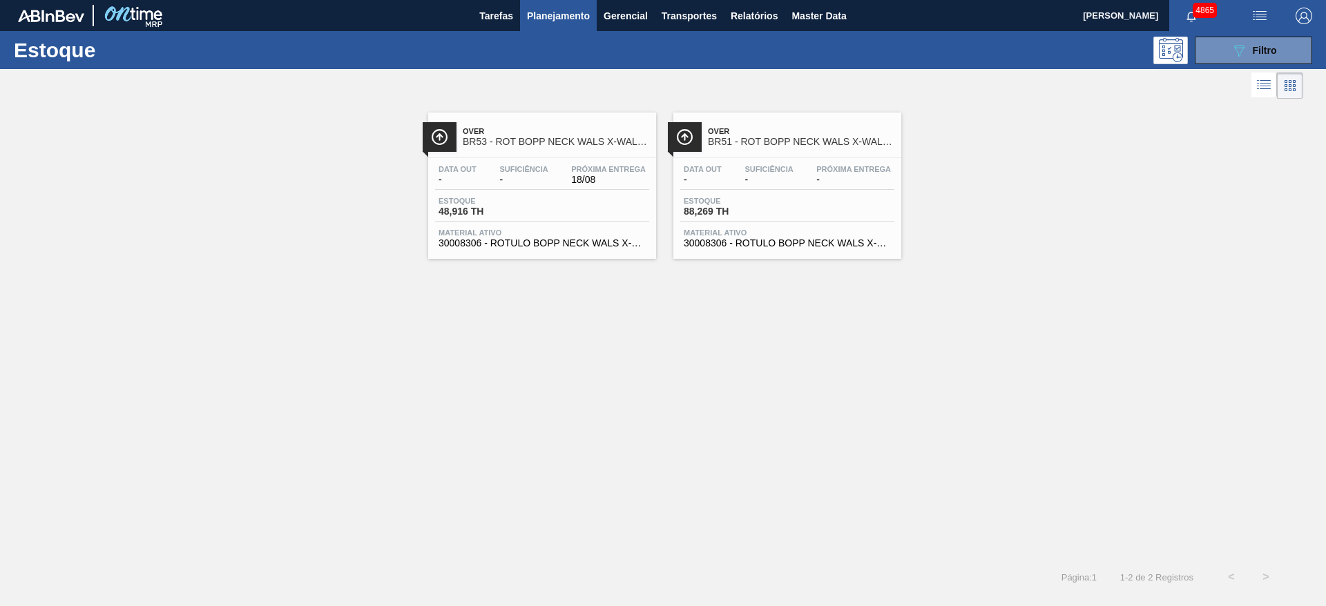
click at [547, 163] on div "Data out - Suficiência - Próxima Entrega 18/08 Estoque 48,916 TH Material ativo…" at bounding box center [542, 205] width 228 height 94
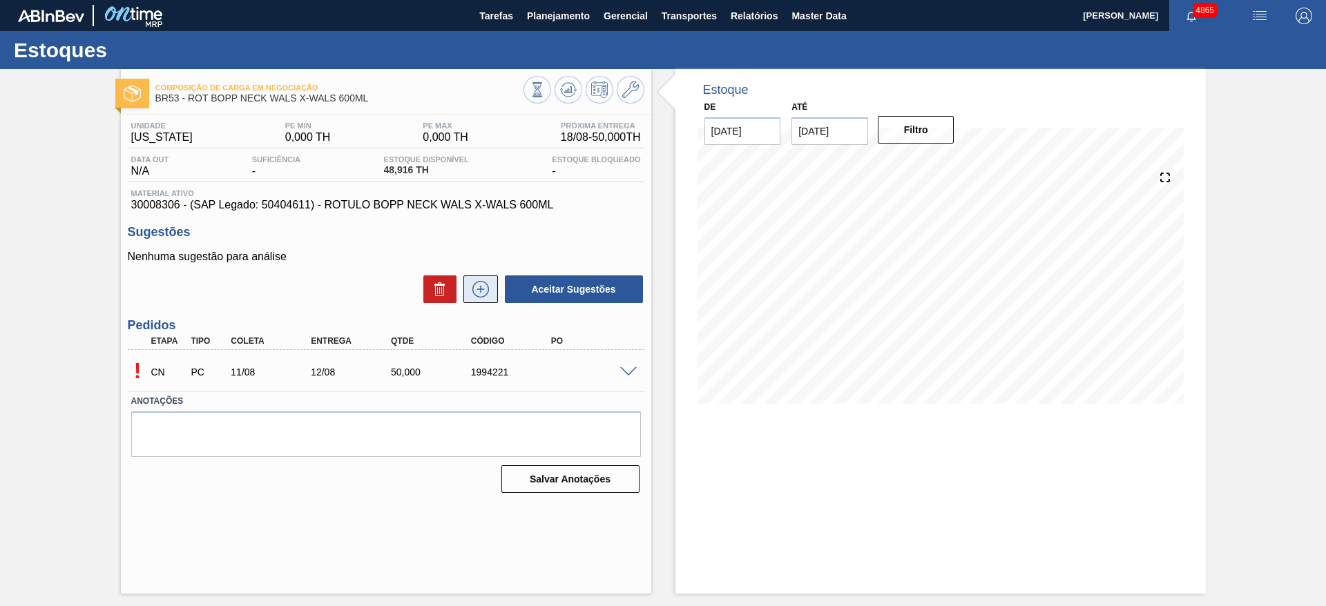
click at [477, 282] on icon at bounding box center [481, 289] width 22 height 17
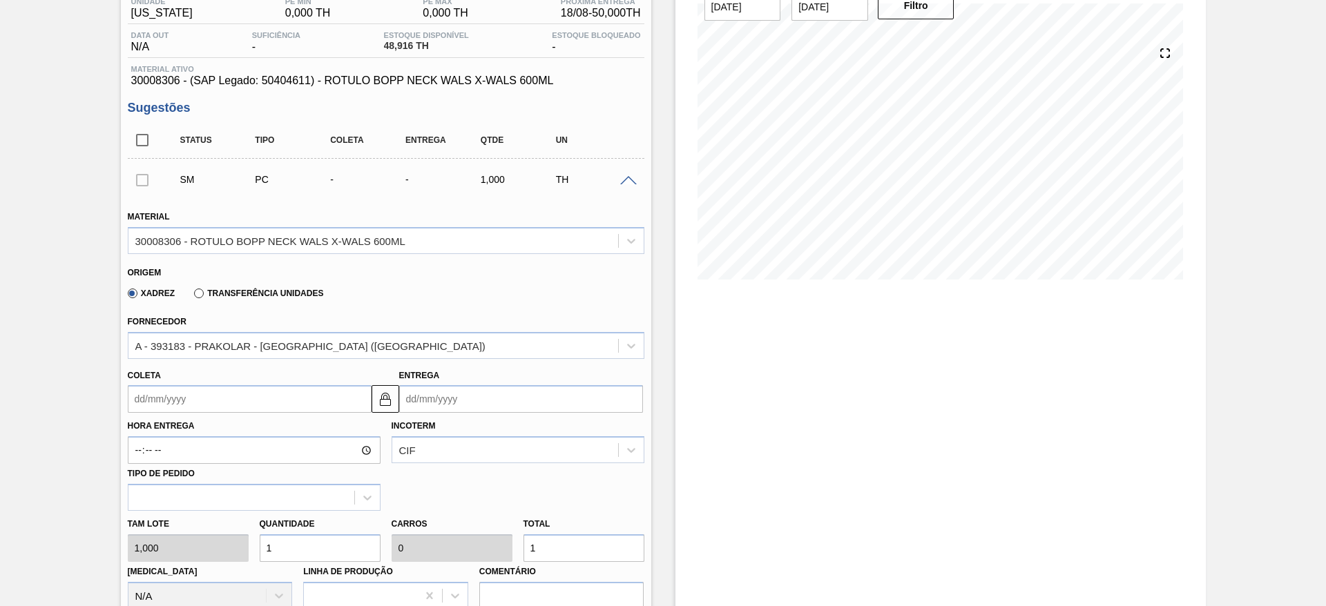
scroll to position [207, 0]
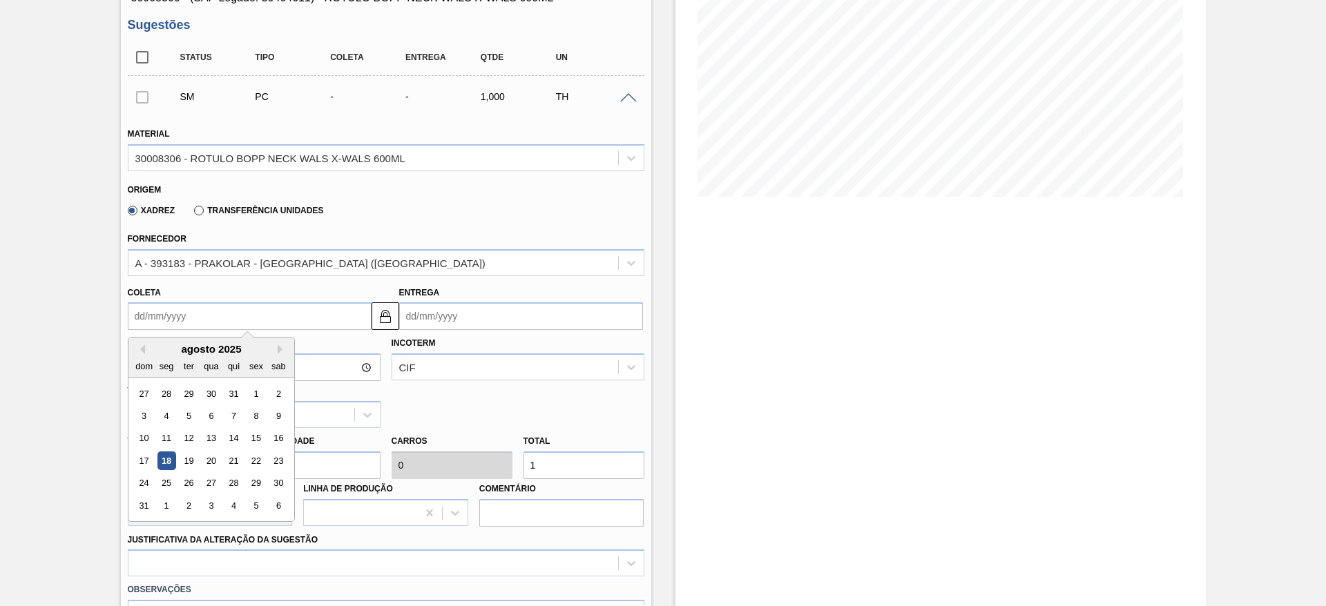
drag, startPoint x: 300, startPoint y: 320, endPoint x: 299, endPoint y: 330, distance: 10.5
click at [299, 320] on input "Coleta" at bounding box center [250, 316] width 244 height 28
click at [187, 502] on div "2" at bounding box center [188, 506] width 19 height 19
type input "02/09/2025"
type input "03/09/2025"
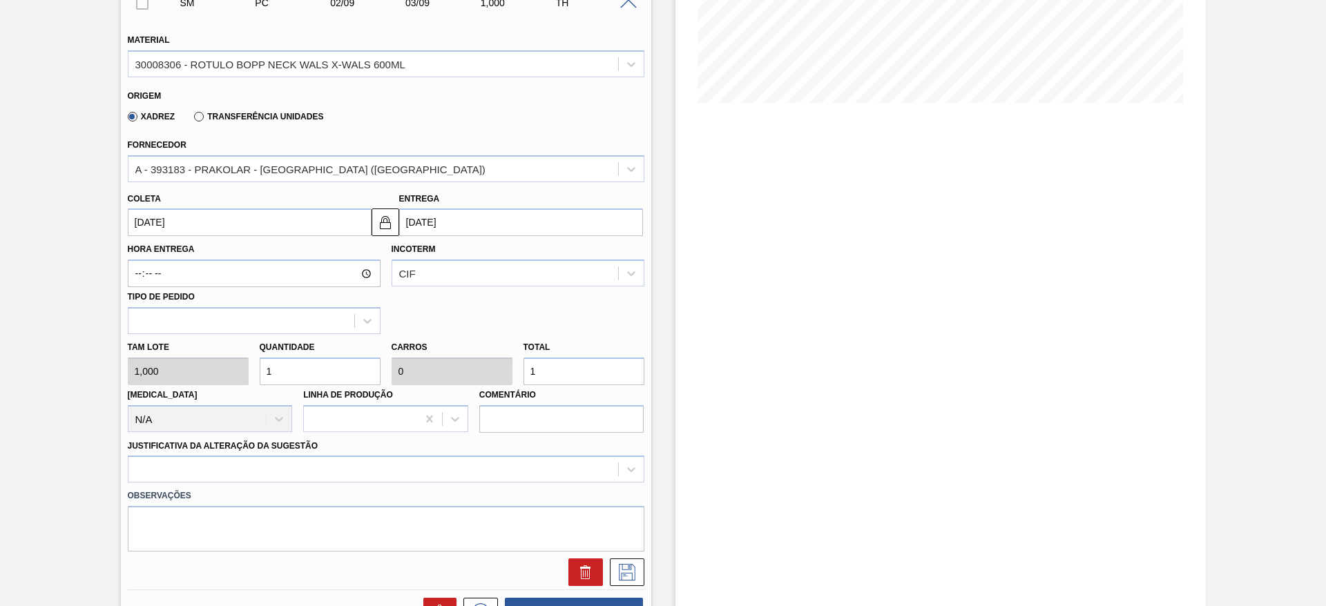
scroll to position [414, 0]
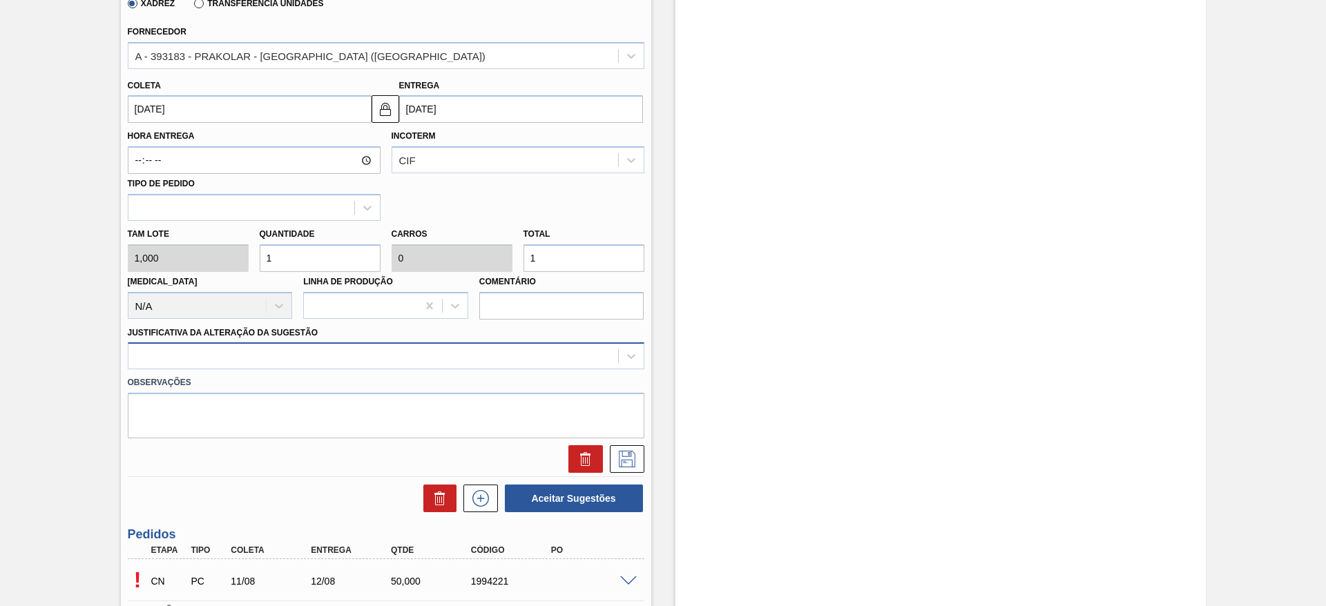
click at [334, 361] on div at bounding box center [373, 357] width 490 height 20
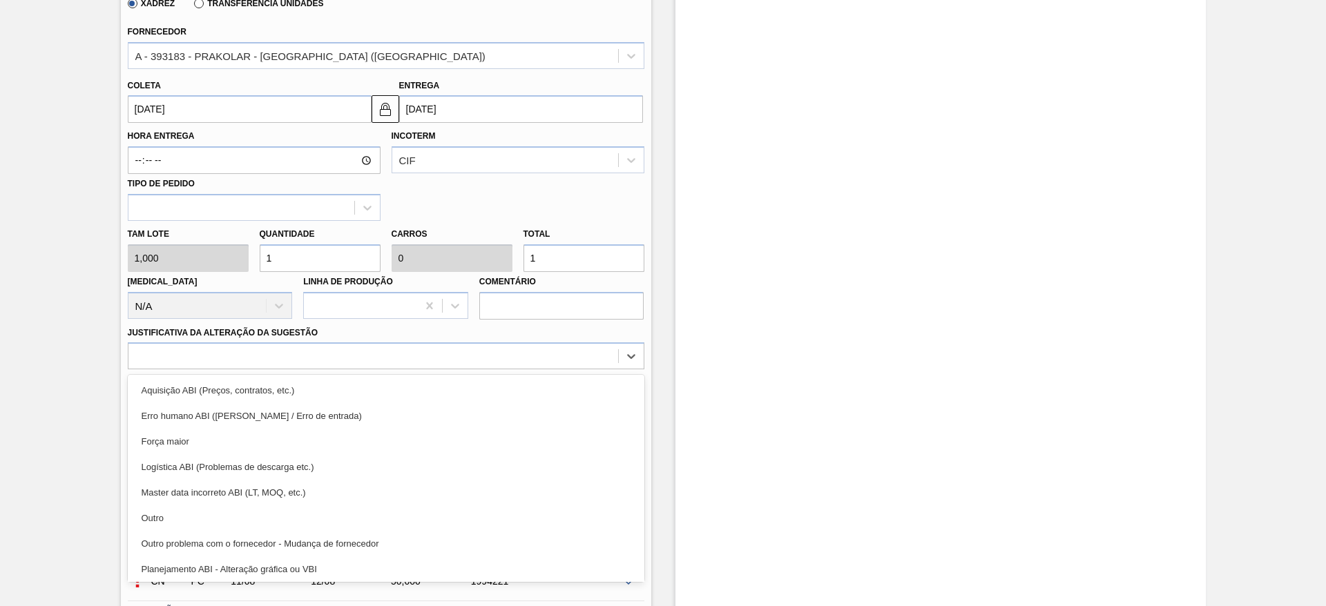
drag, startPoint x: 269, startPoint y: 522, endPoint x: 264, endPoint y: 514, distance: 9.3
click at [267, 522] on div "Outro" at bounding box center [386, 519] width 517 height 26
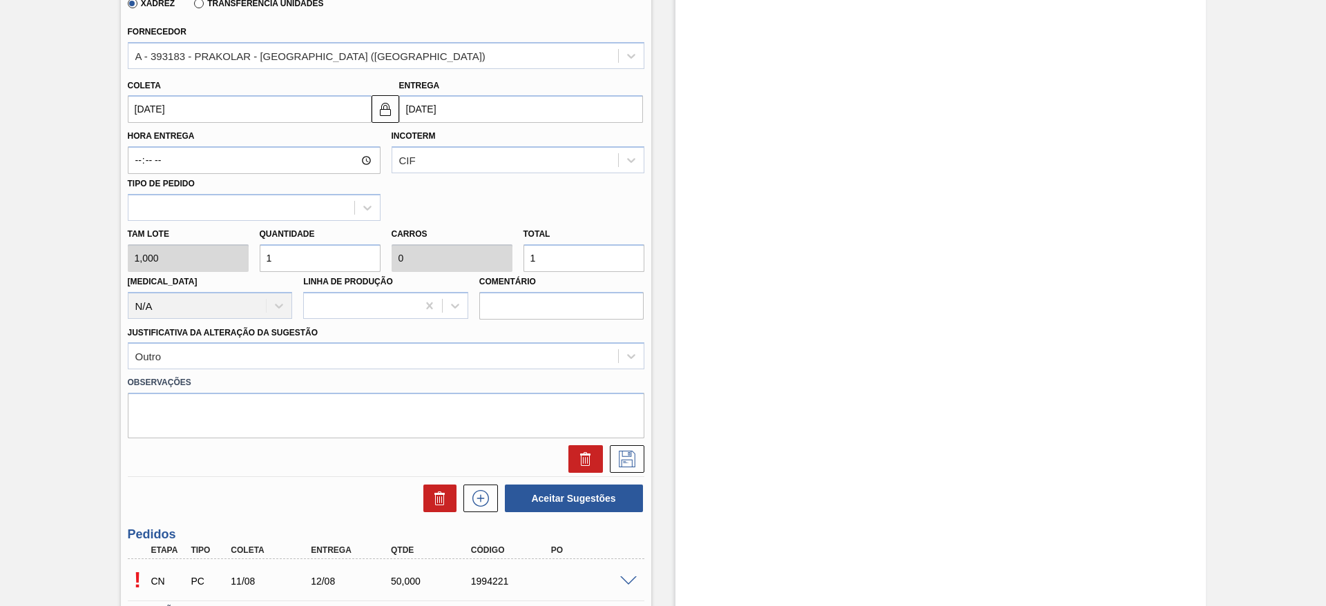
drag, startPoint x: 545, startPoint y: 256, endPoint x: 519, endPoint y: 253, distance: 26.5
click at [519, 253] on div "Total 1" at bounding box center [584, 248] width 132 height 48
type input "7"
type input "70"
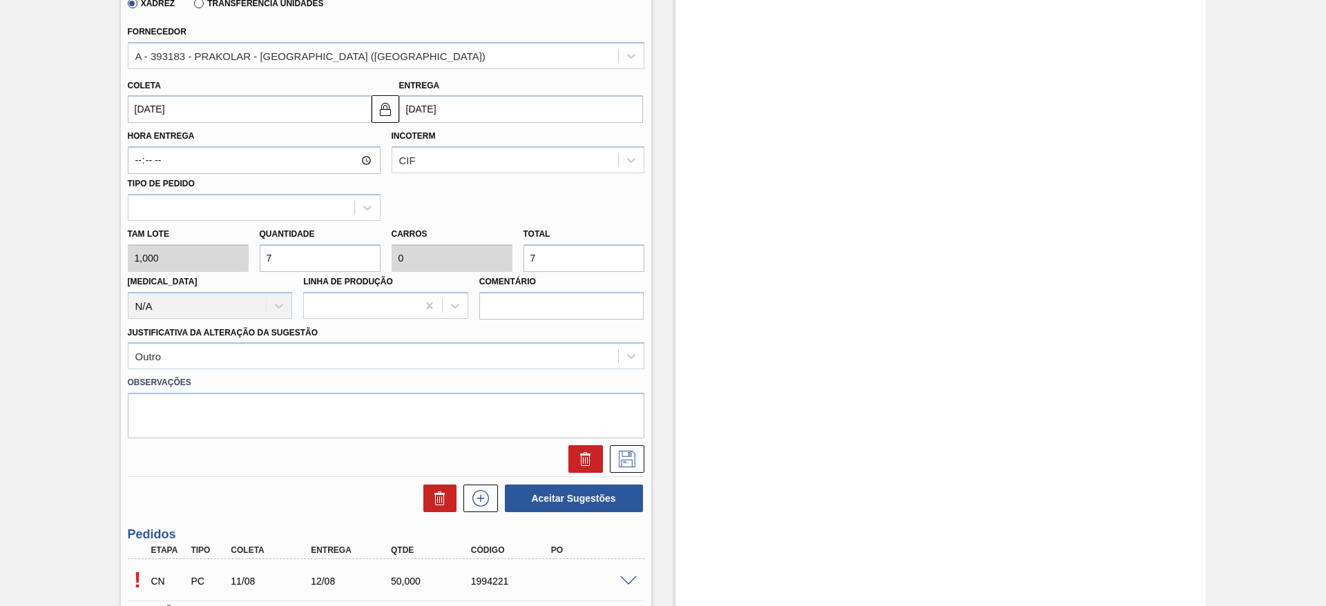
type input "0,005"
type input "70"
click at [633, 460] on icon at bounding box center [627, 459] width 17 height 17
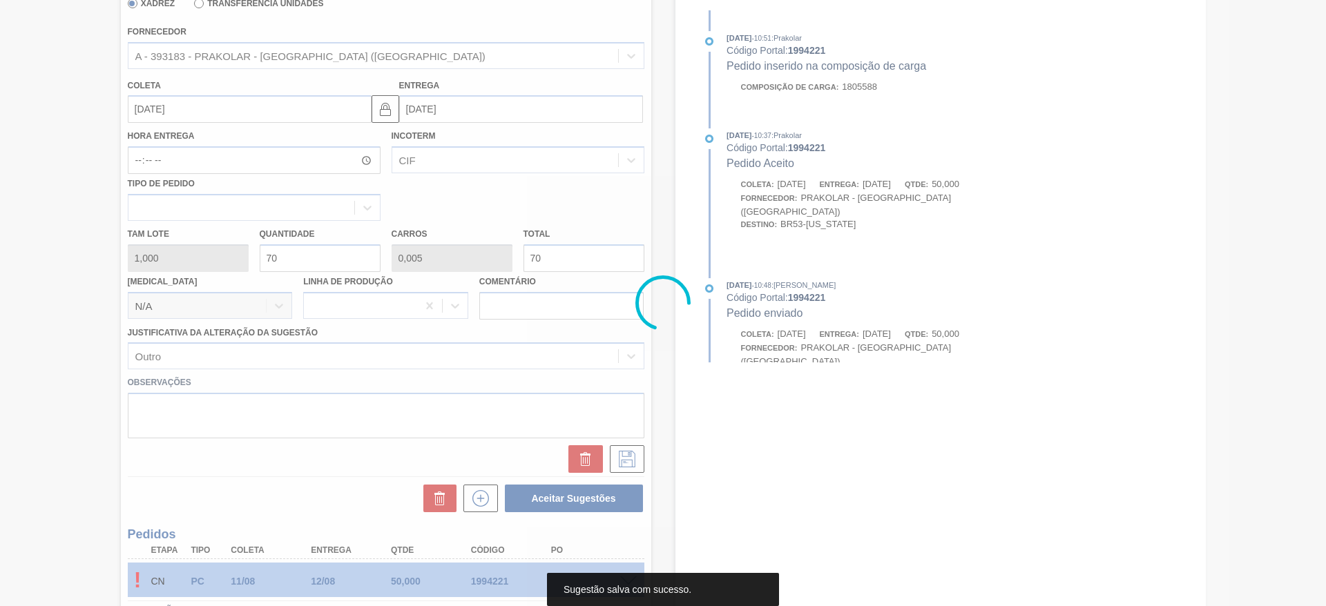
scroll to position [0, 0]
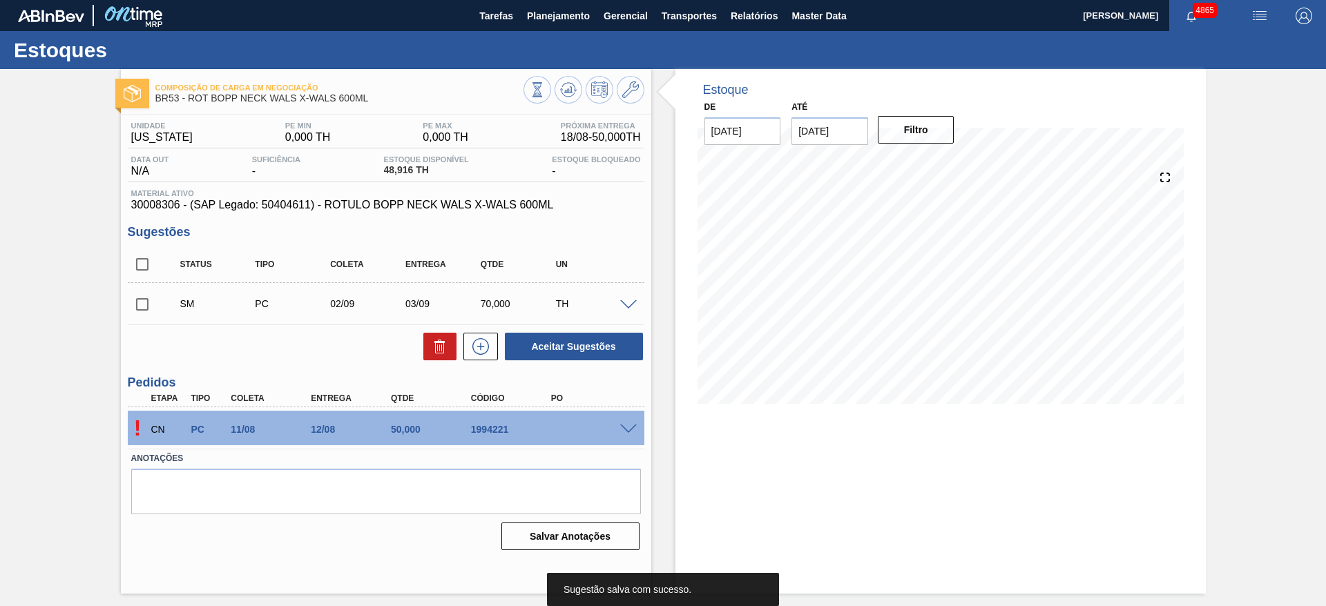
click at [144, 320] on div "SM PC 02/09 03/09 70,000 TH" at bounding box center [386, 304] width 517 height 35
click at [153, 302] on input "checkbox" at bounding box center [142, 304] width 29 height 29
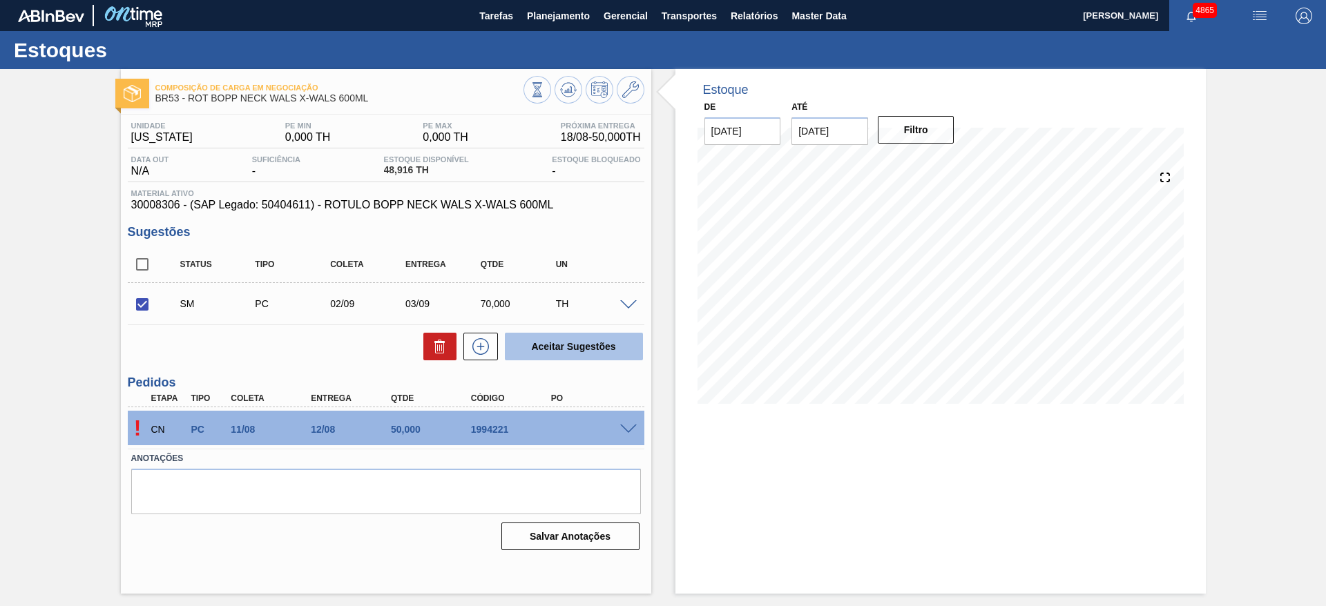
click at [630, 357] on button "Aceitar Sugestões" at bounding box center [574, 347] width 138 height 28
checkbox input "false"
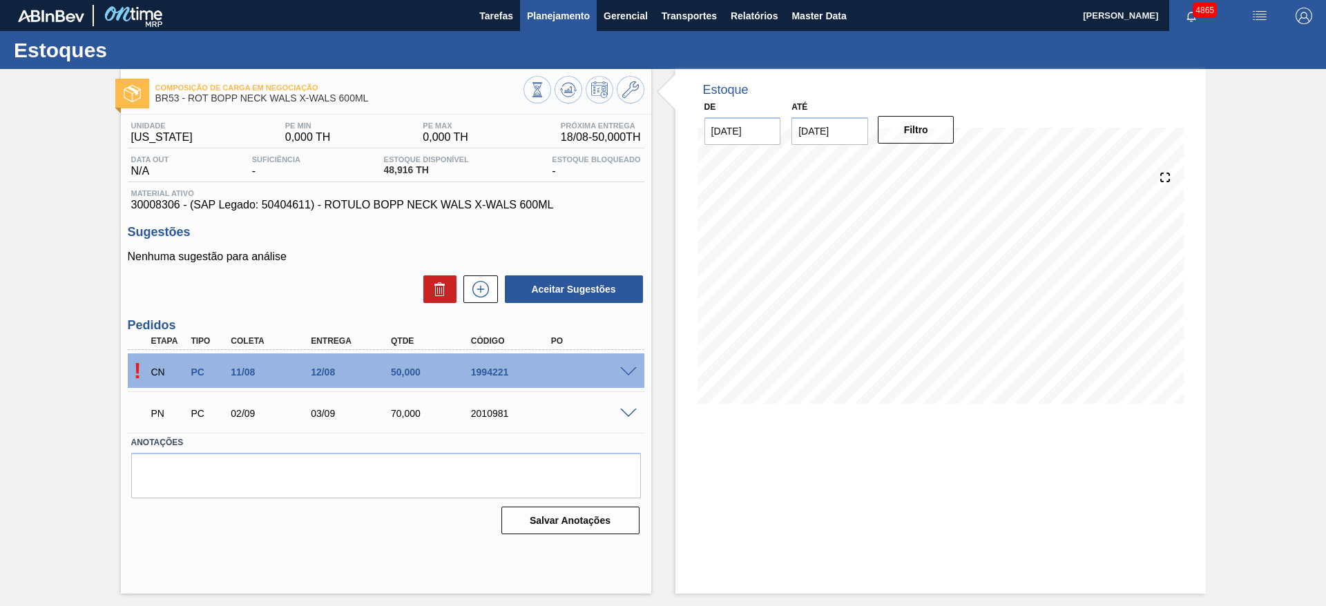
click at [567, 23] on span "Planejamento" at bounding box center [558, 16] width 63 height 17
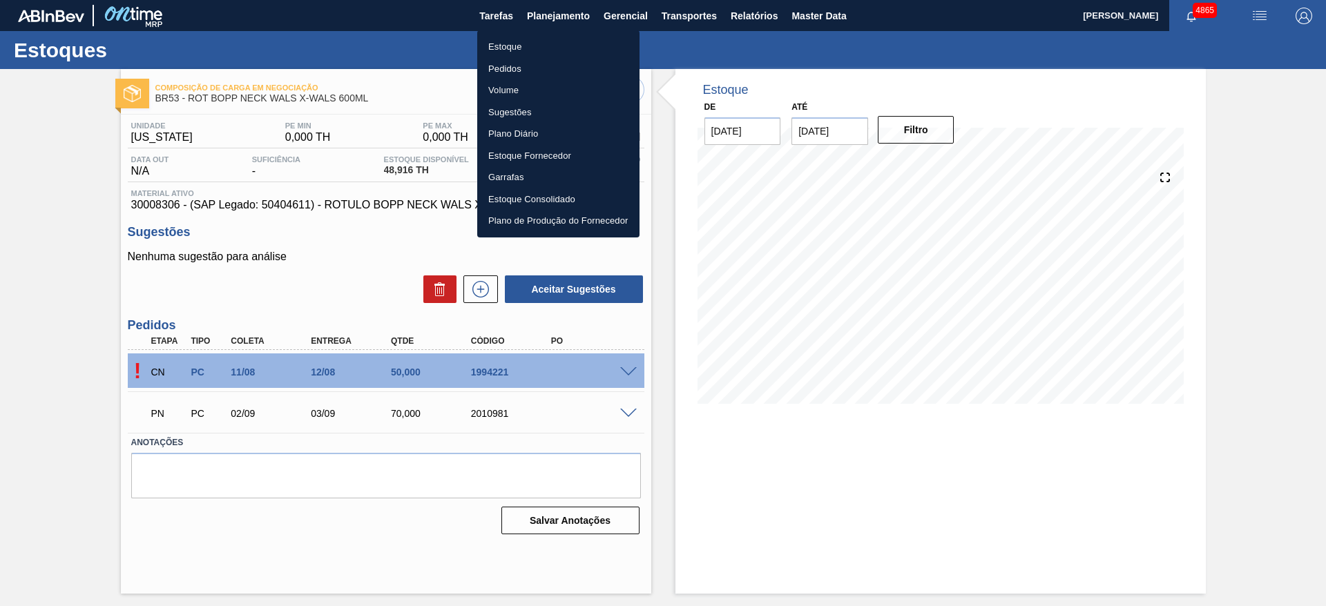
click at [523, 45] on li "Estoque" at bounding box center [558, 47] width 162 height 22
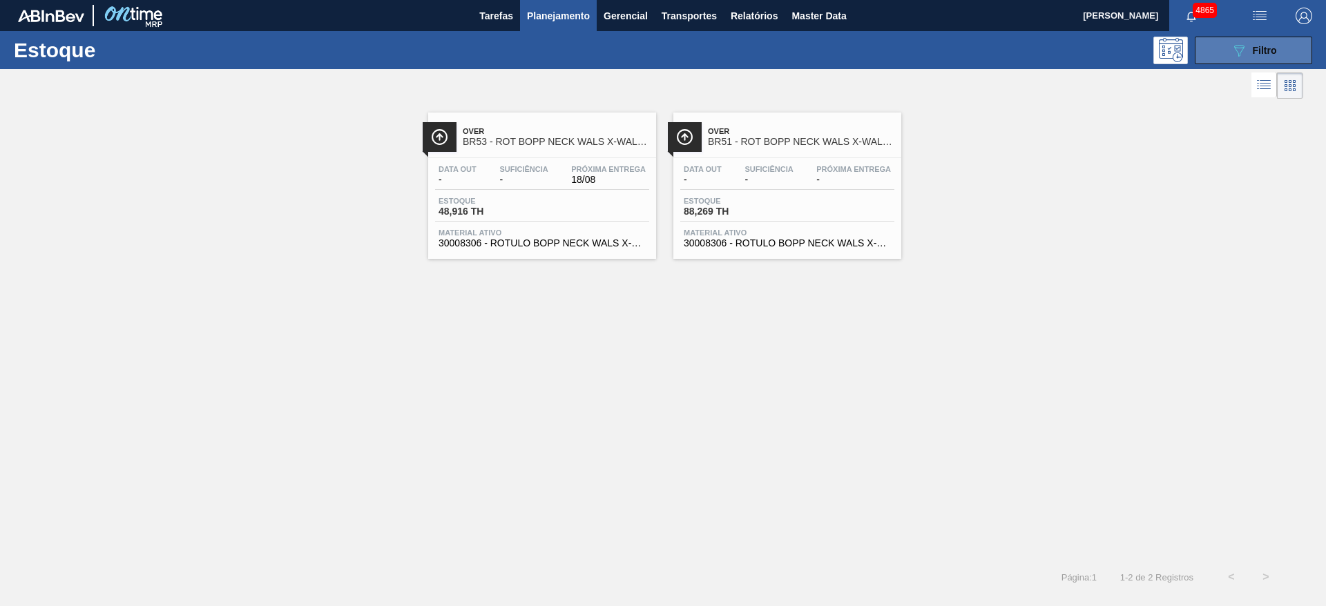
click at [1269, 48] on span "Filtro" at bounding box center [1265, 50] width 24 height 11
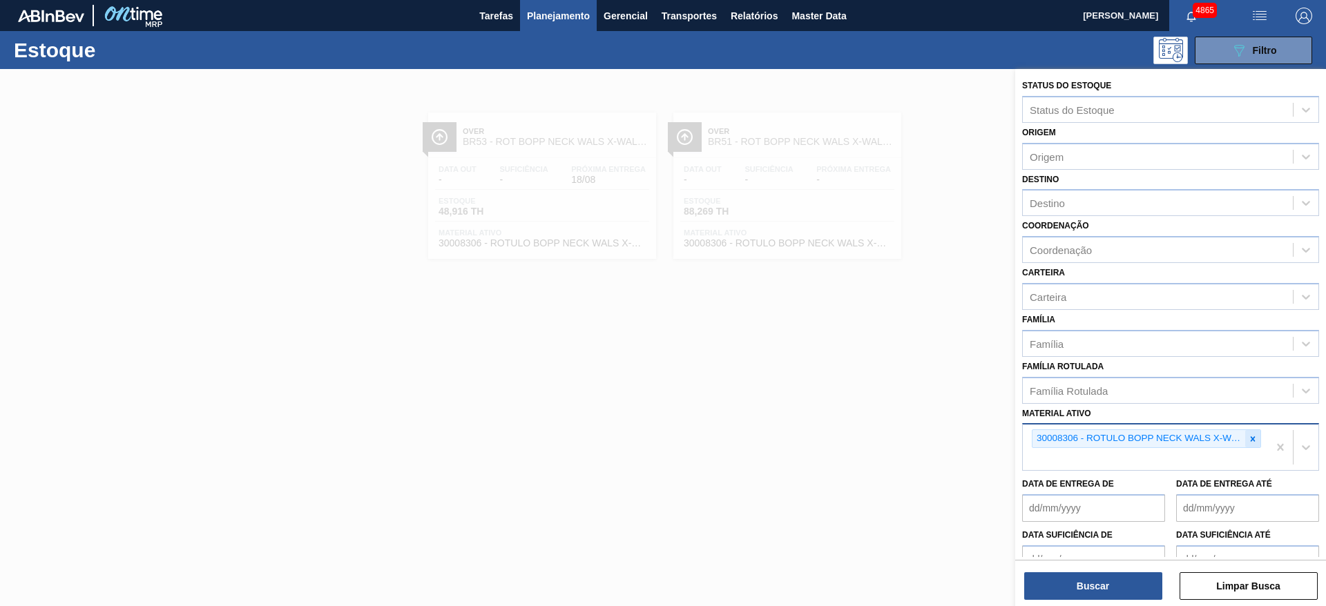
click at [1251, 437] on icon at bounding box center [1253, 438] width 5 height 5
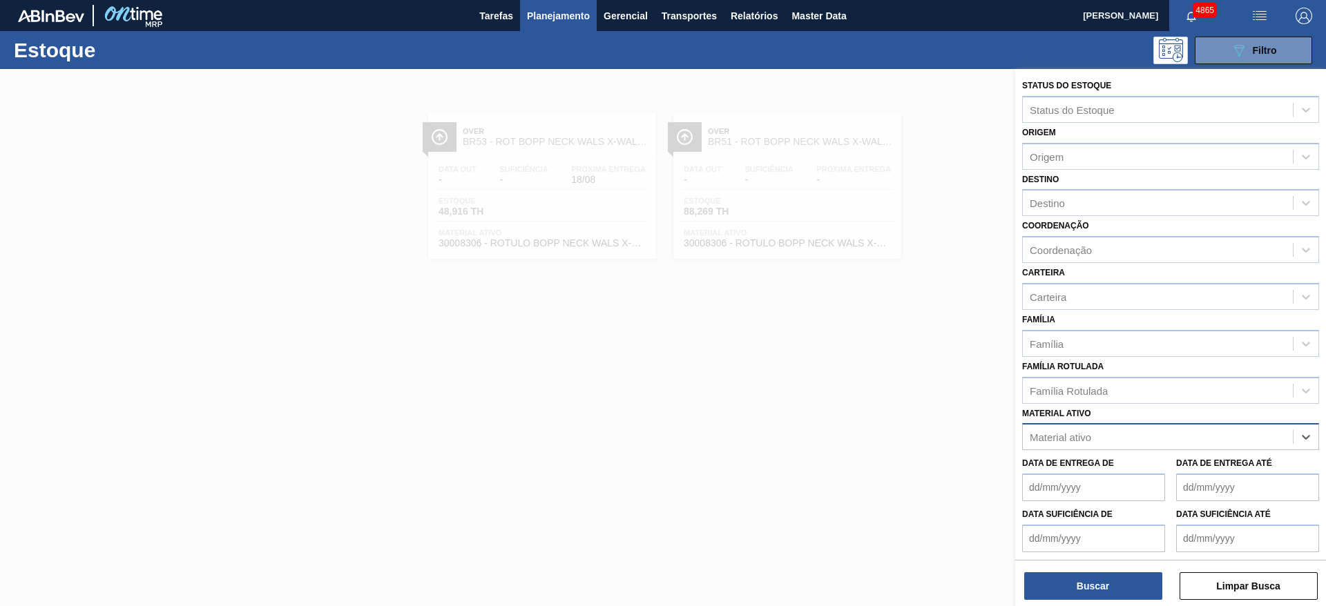
paste ativo "30009579 30009579"
drag, startPoint x: 1077, startPoint y: 434, endPoint x: 1158, endPoint y: 433, distance: 80.8
click at [1158, 433] on div "30009579 30009579 30009579 30009579" at bounding box center [1158, 437] width 270 height 20
type ativo "30009579"
click at [1148, 468] on div "30009579 - GFA VIDRO 600 ML AMBAR GLASS OW" at bounding box center [1170, 472] width 297 height 26
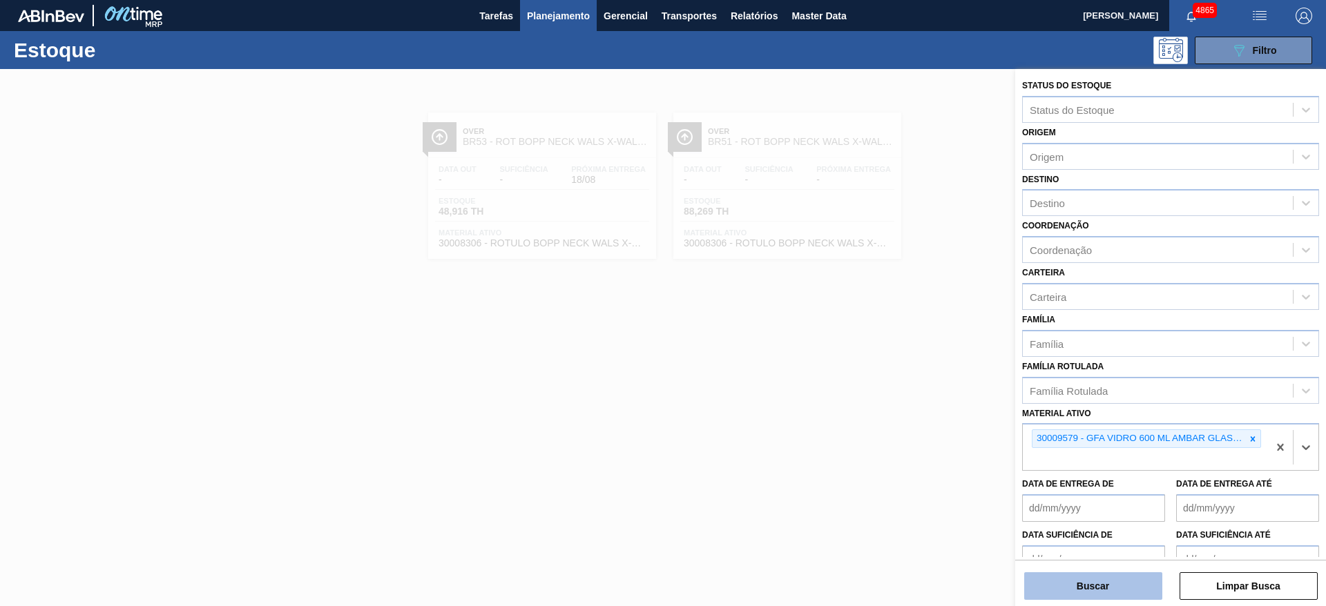
click at [1101, 575] on button "Buscar" at bounding box center [1093, 586] width 138 height 28
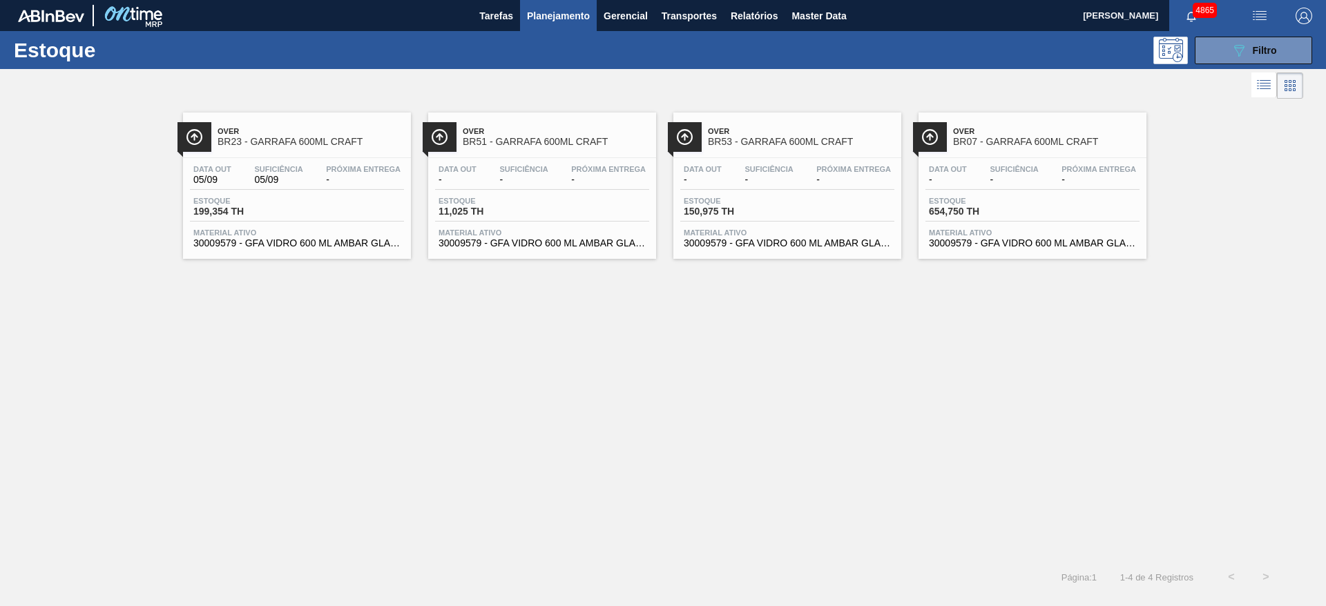
click at [694, 220] on div "Estoque 150,975 TH" at bounding box center [787, 209] width 214 height 25
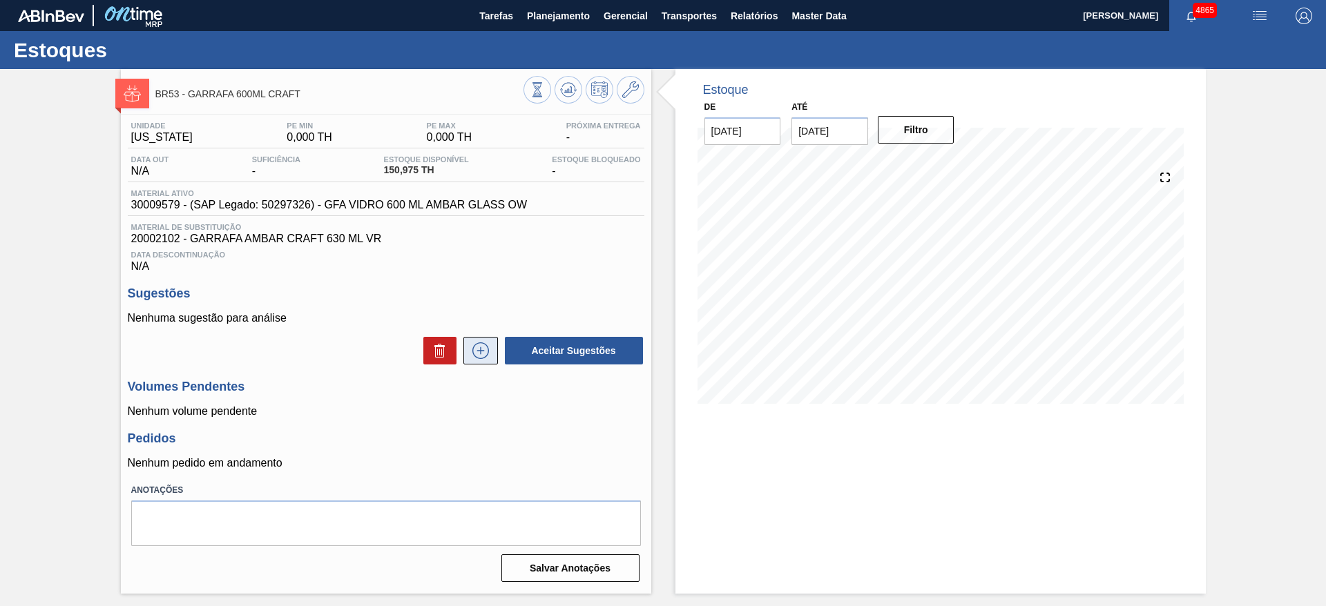
click at [486, 358] on icon at bounding box center [481, 351] width 22 height 17
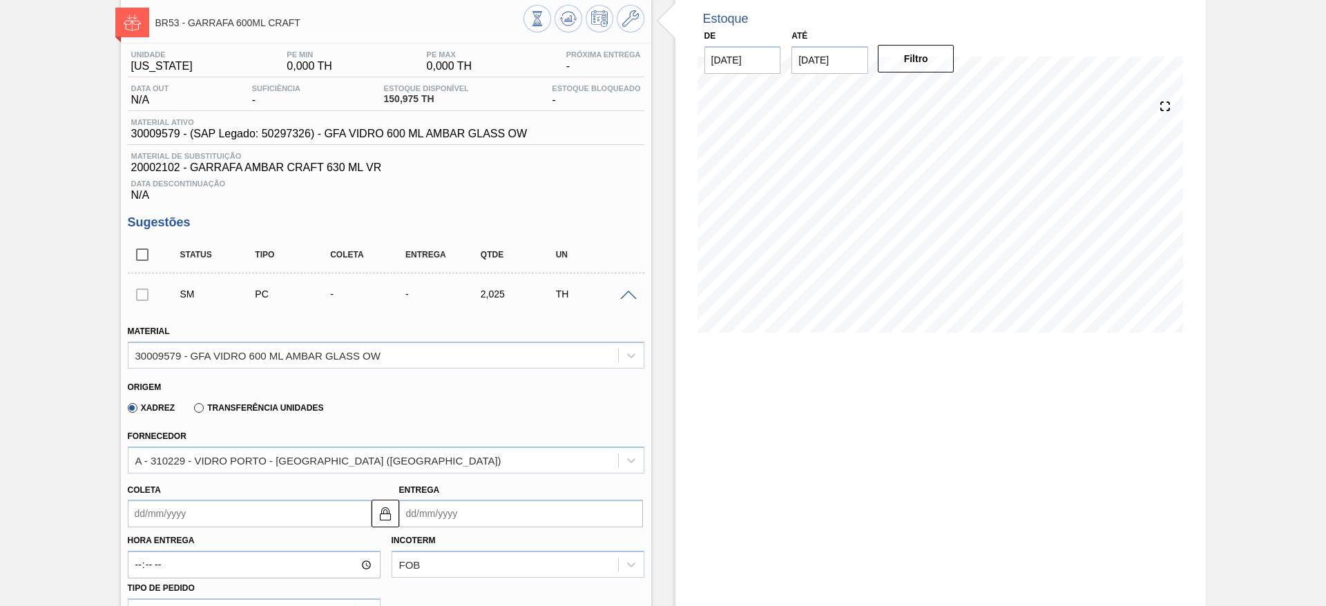
scroll to position [104, 0]
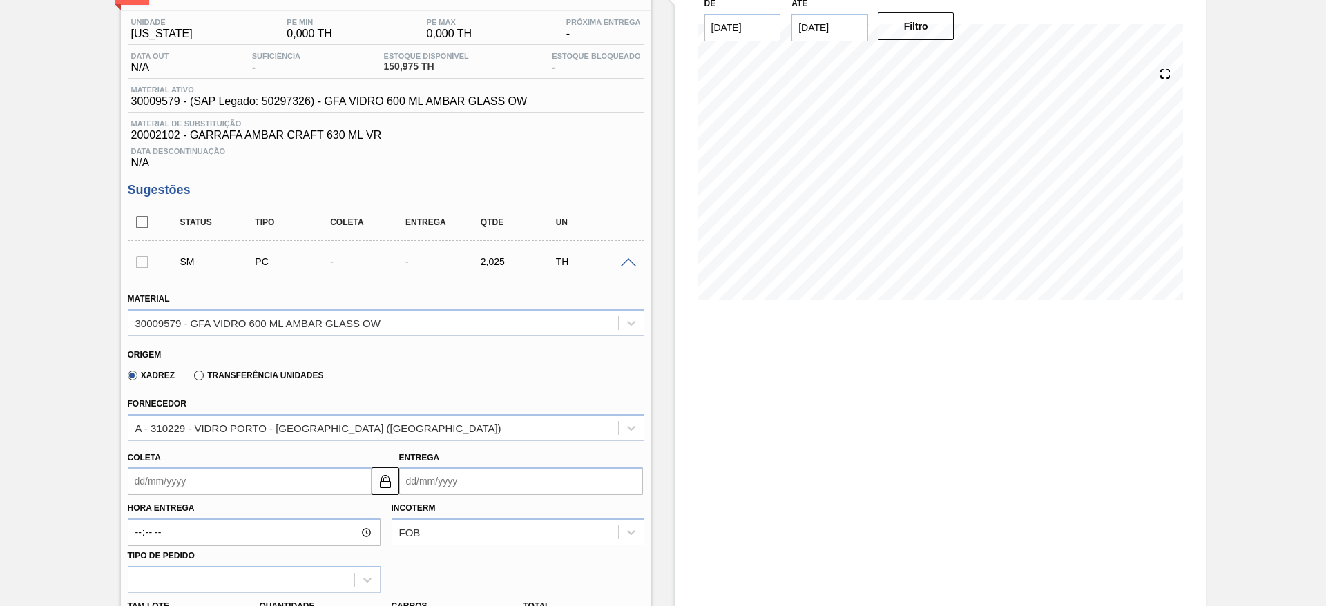
click at [359, 476] on input "Coleta" at bounding box center [250, 482] width 244 height 28
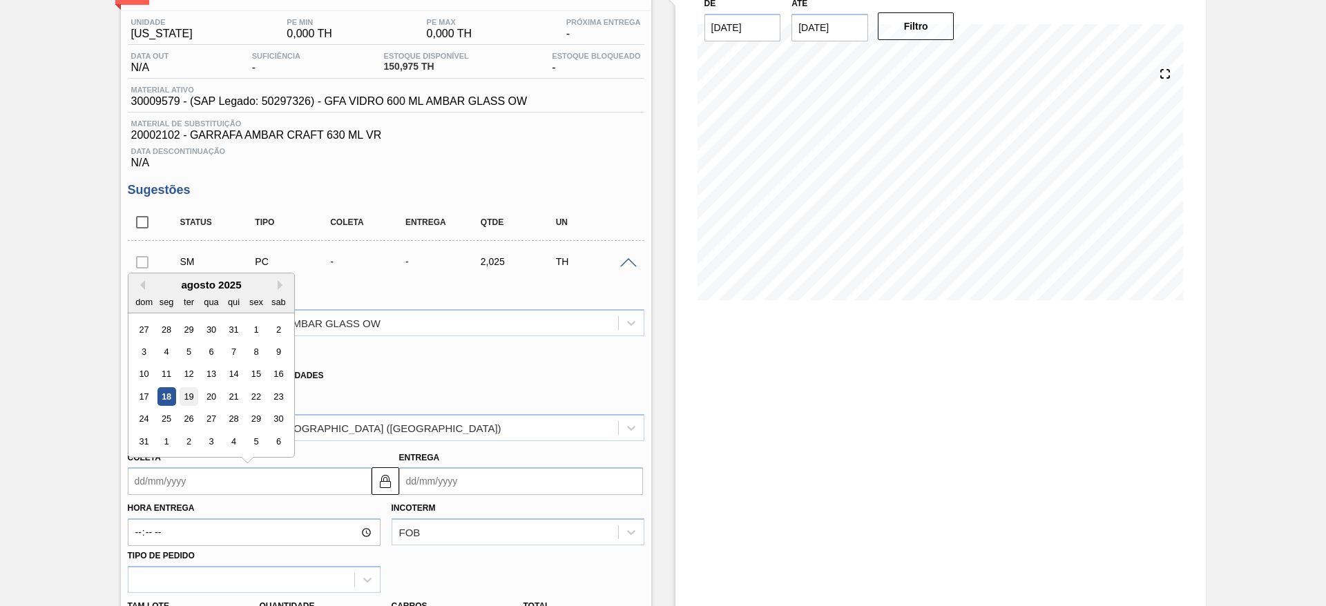
click at [187, 390] on div "19" at bounding box center [188, 396] width 19 height 19
type input "19/08/2025"
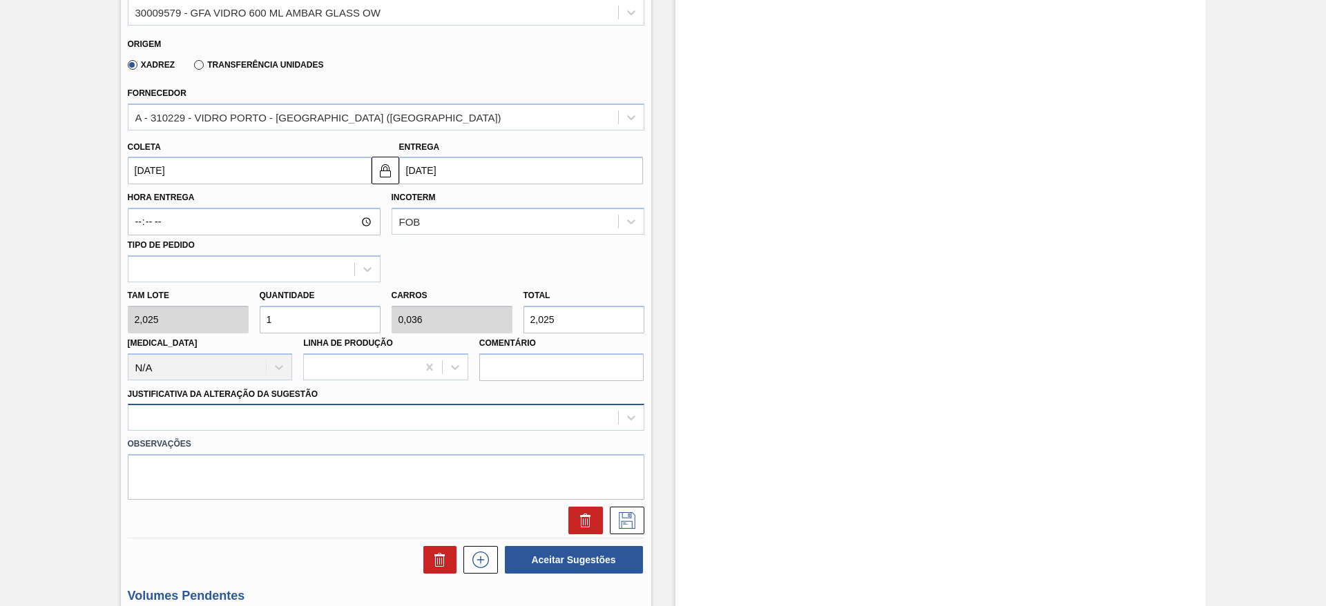
scroll to position [457, 0]
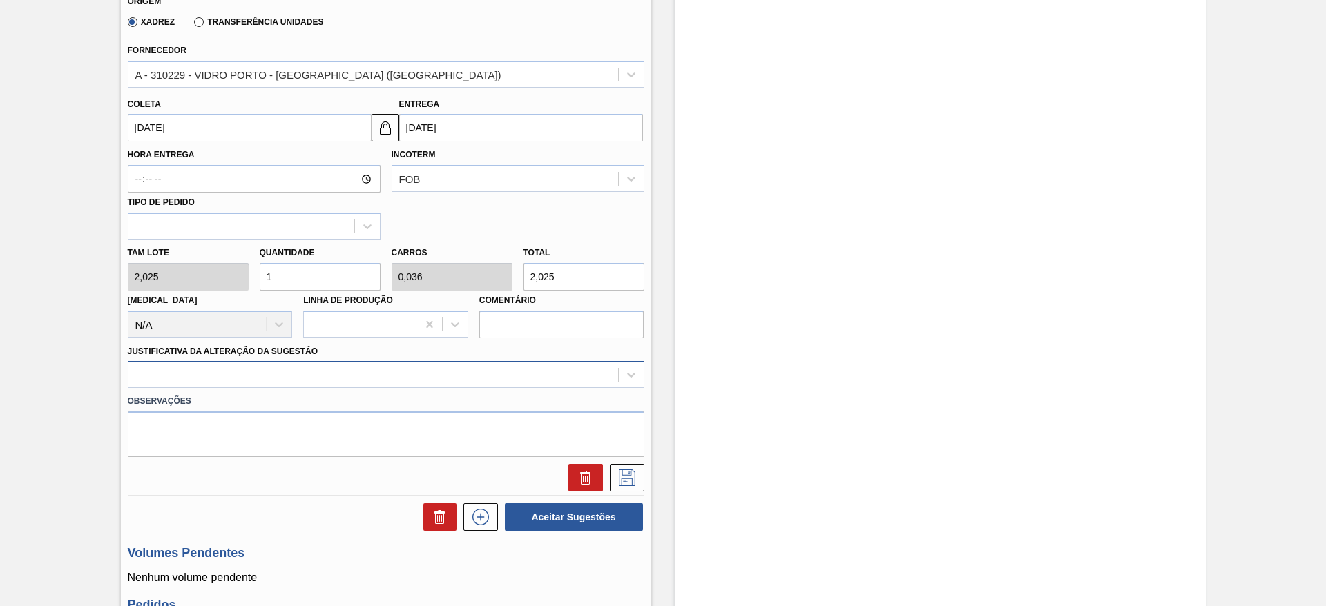
click at [253, 388] on div at bounding box center [386, 374] width 517 height 27
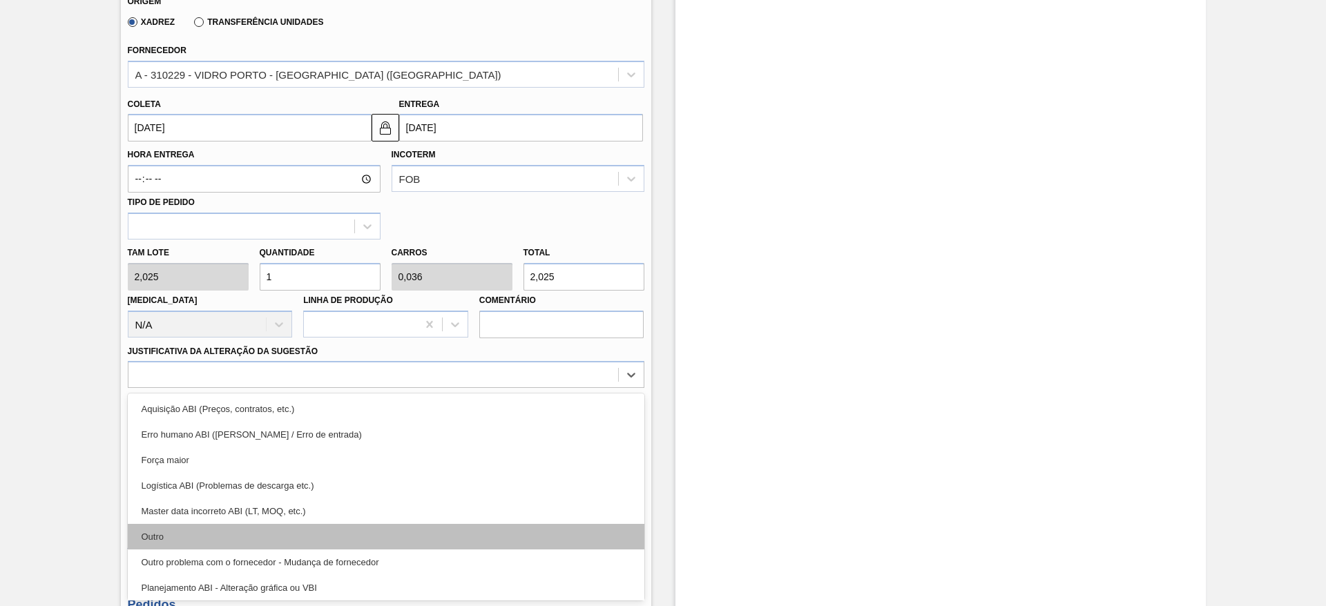
click at [221, 546] on div "Outro" at bounding box center [386, 537] width 517 height 26
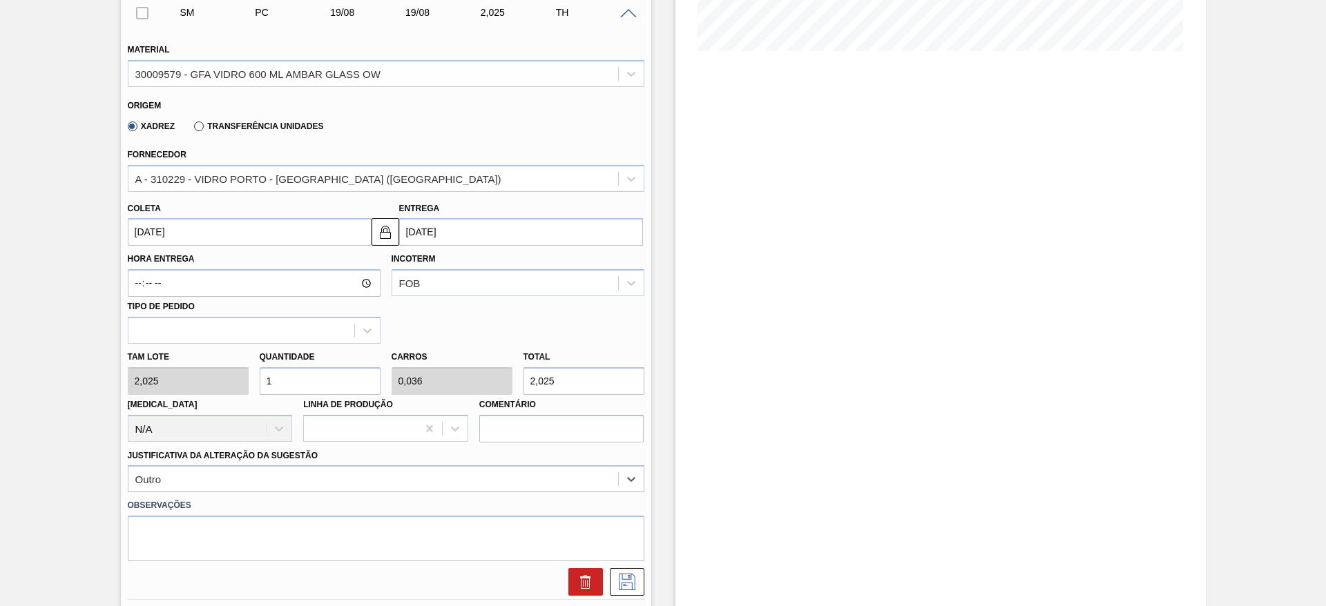
scroll to position [354, 0]
click at [488, 389] on div "Tam lote 2,025 Quantidade 1 Carros 0,036 Total 2,025 Doca N/A Linha de Produção…" at bounding box center [386, 392] width 528 height 99
click at [501, 387] on div "Tam lote 2,025 Quantidade 1 Carros 0,036 Total 2,025 Doca N/A Linha de Produção…" at bounding box center [386, 392] width 528 height 99
type input "1,975"
type input "0,071"
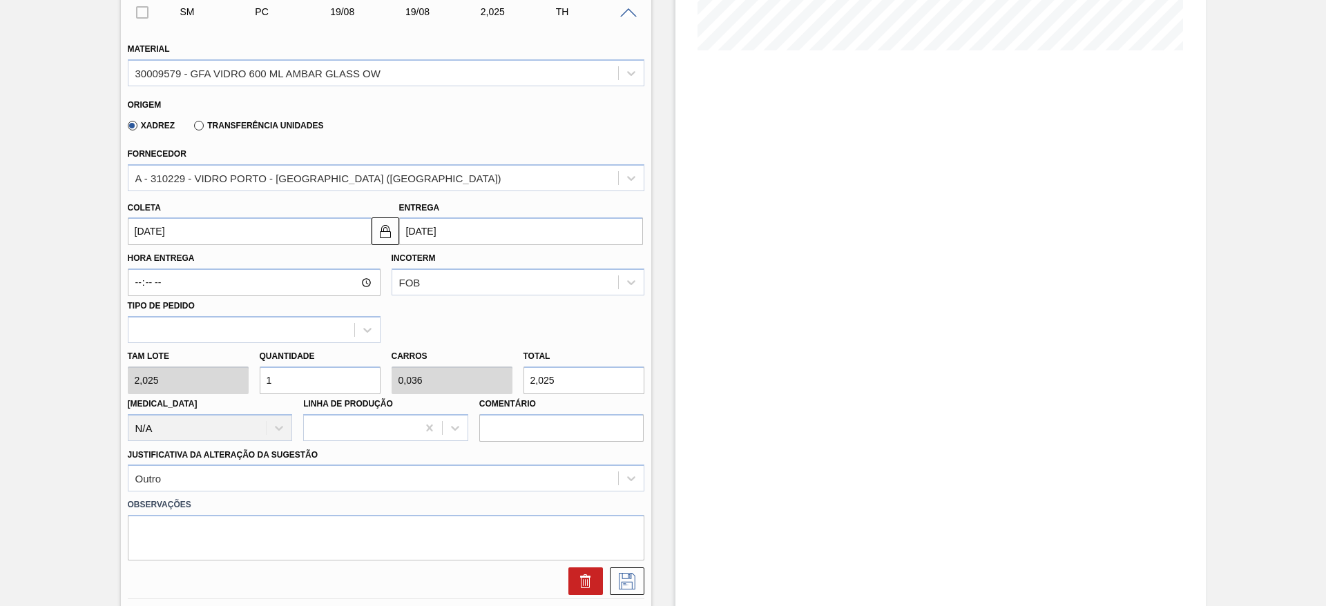
type input "4"
type input "23,704"
type input "0,847"
type input "48,"
type input "24"
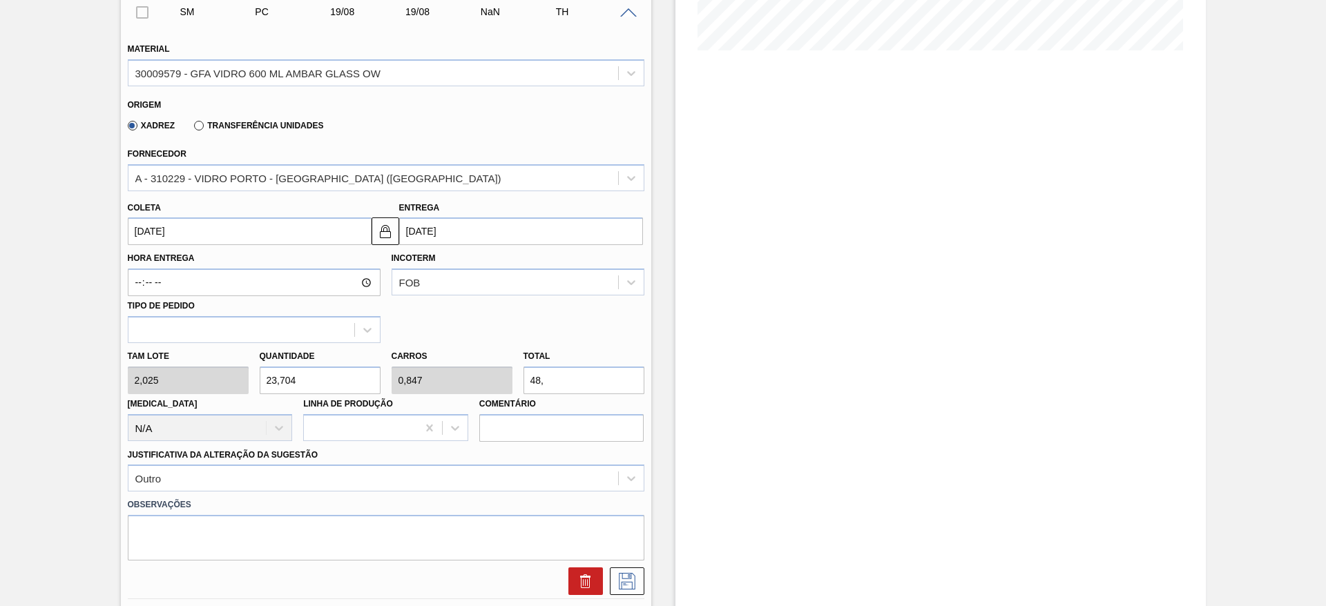
type input "0,857"
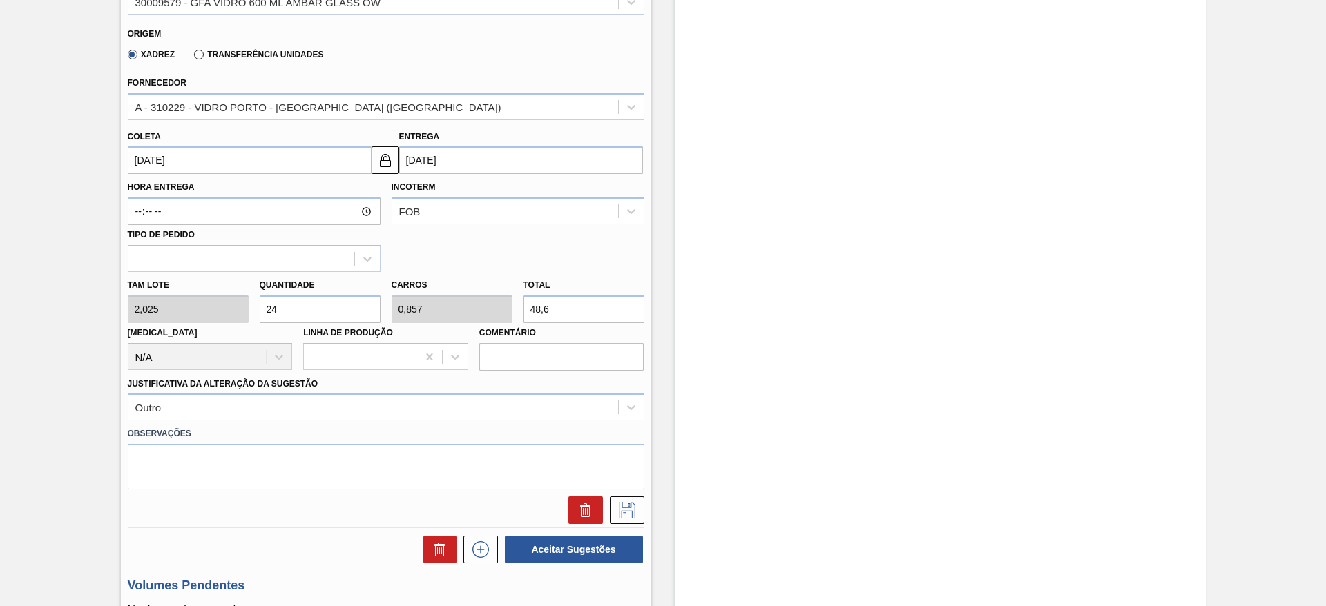
scroll to position [457, 0]
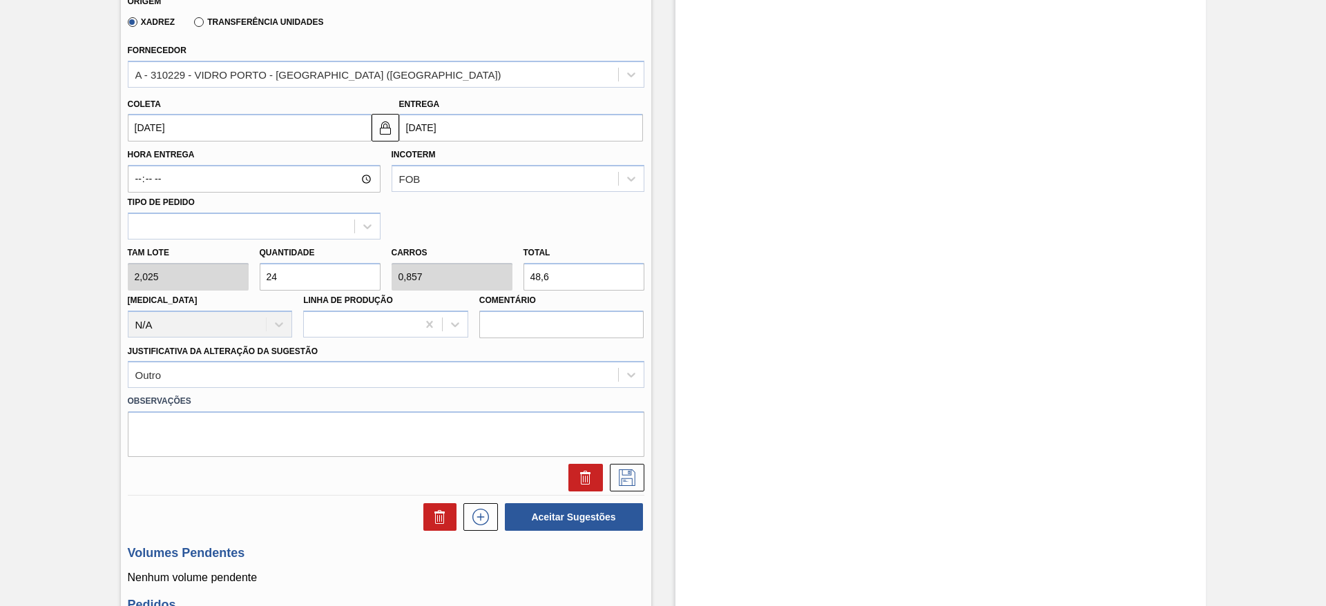
type input "48,6"
click at [162, 279] on div "Tam lote 2,025 Quantidade 24 Carros 0,857 Total 48,6 Doca N/A Linha de Produção…" at bounding box center [386, 289] width 528 height 99
type input "2"
type input "0,071"
type input "4,05"
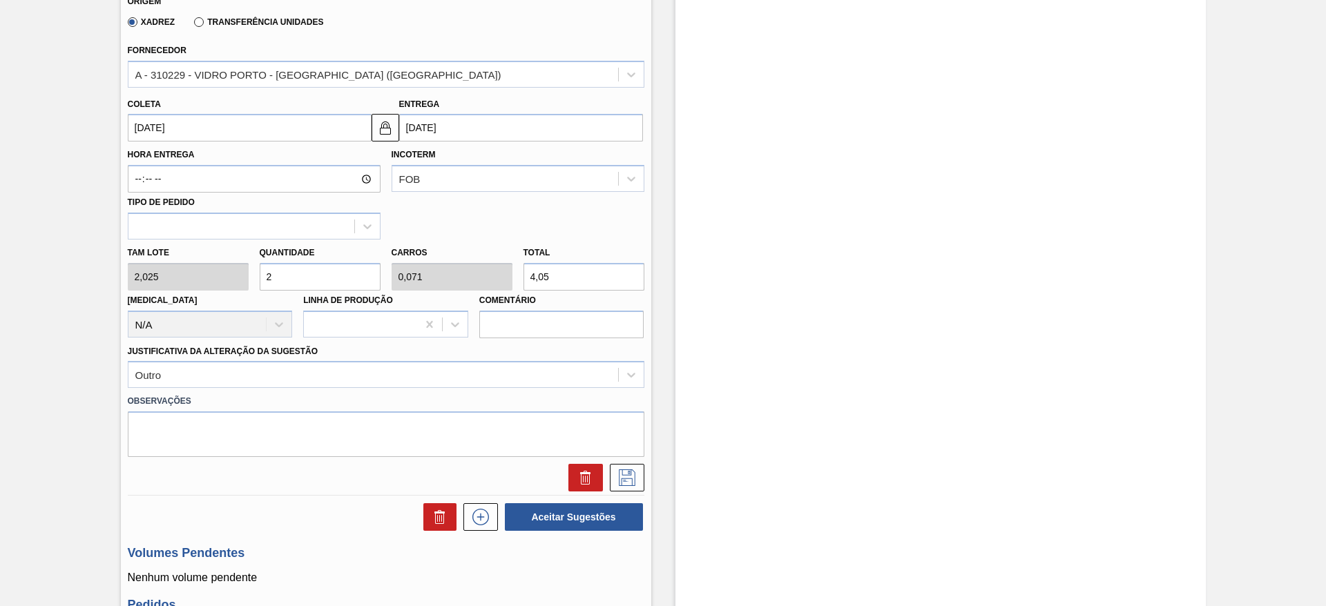
type input "28"
type input "1"
type input "56,7"
type input "28"
click at [506, 284] on div "Tam lote 2,025 Quantidade 28 Carros 1 Total 56,7 Doca N/A Linha de Produção Com…" at bounding box center [386, 289] width 528 height 99
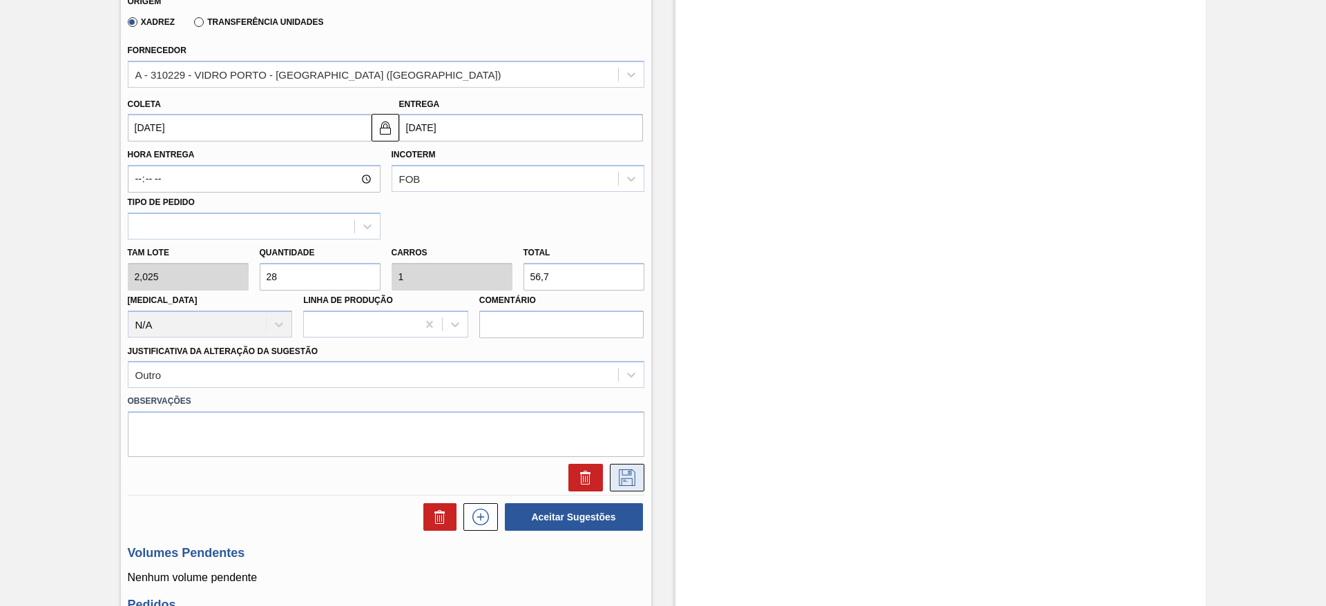
click at [621, 476] on icon at bounding box center [627, 478] width 22 height 17
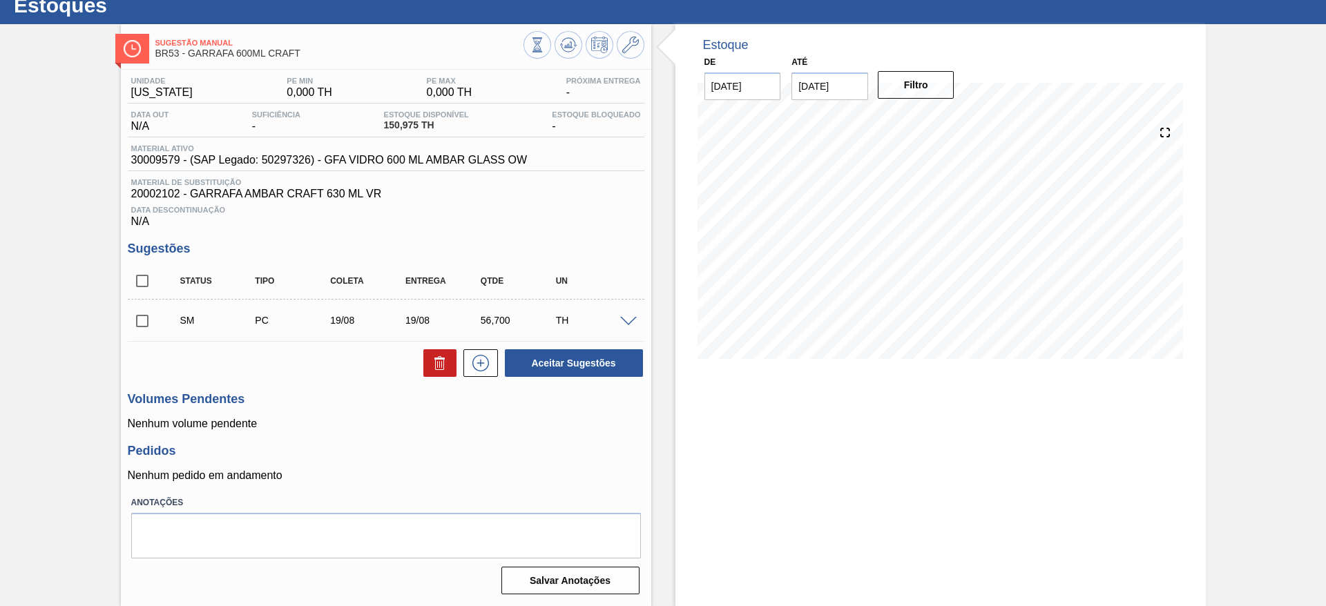
scroll to position [45, 0]
click at [145, 322] on input "checkbox" at bounding box center [142, 321] width 29 height 29
checkbox input "true"
click at [485, 365] on icon at bounding box center [481, 363] width 22 height 17
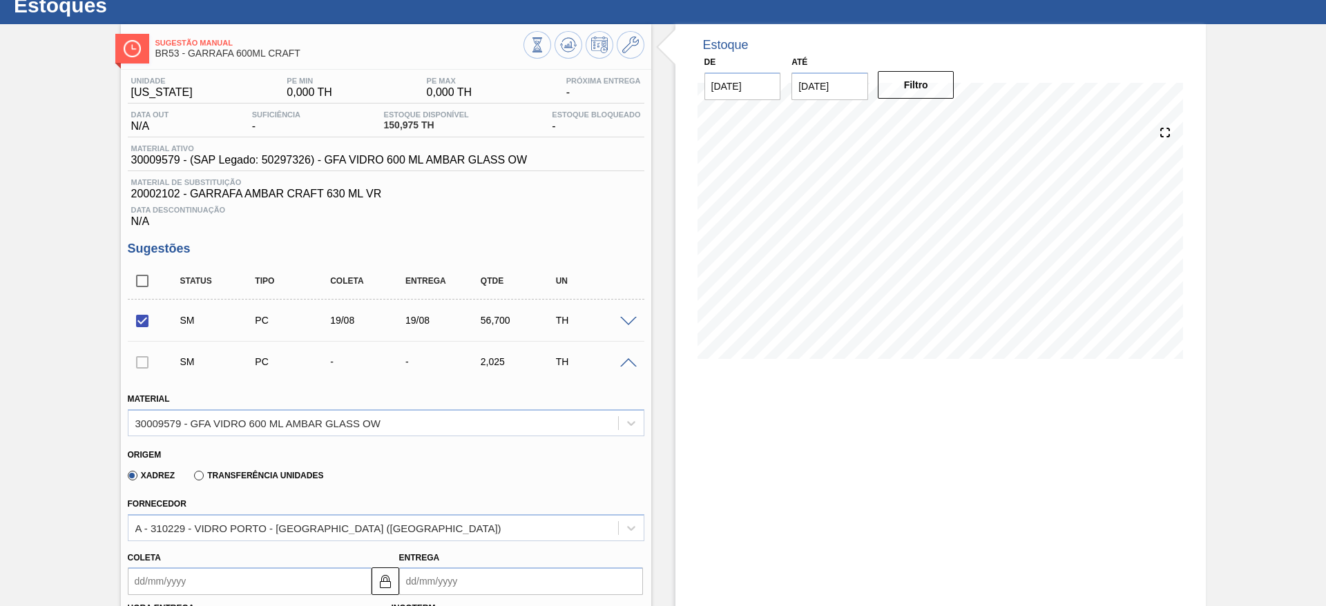
scroll to position [356, 0]
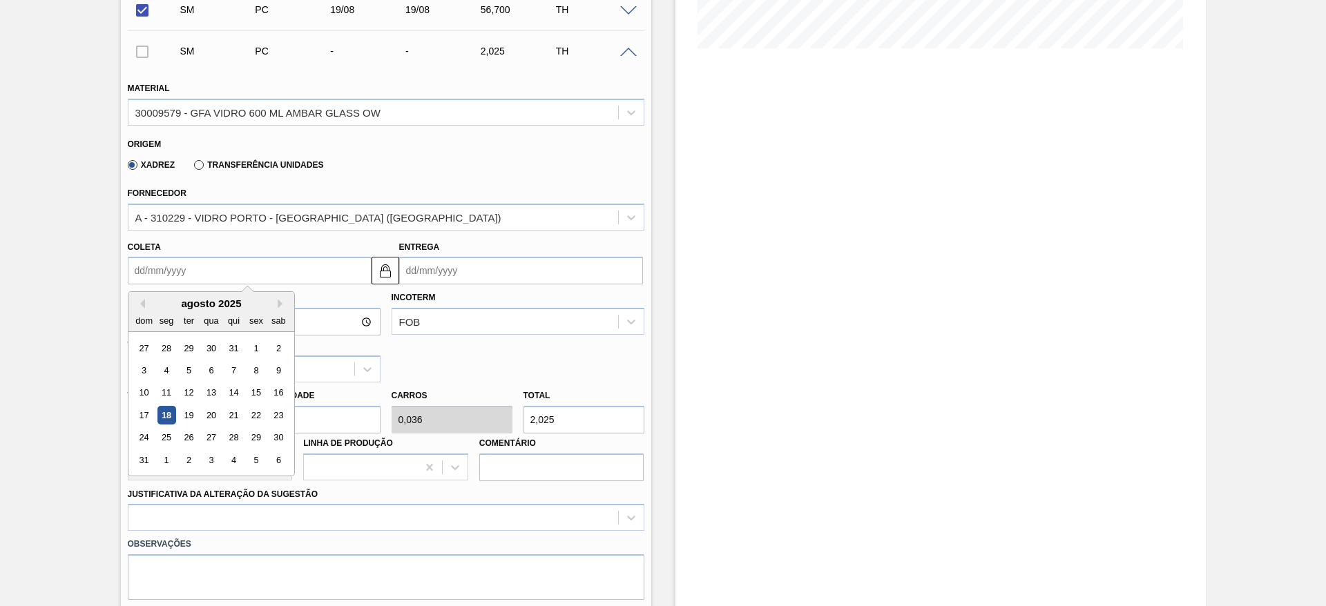
click at [332, 266] on input "Coleta" at bounding box center [250, 271] width 244 height 28
click at [212, 420] on div "20" at bounding box center [211, 415] width 19 height 19
type input "20/08/2025"
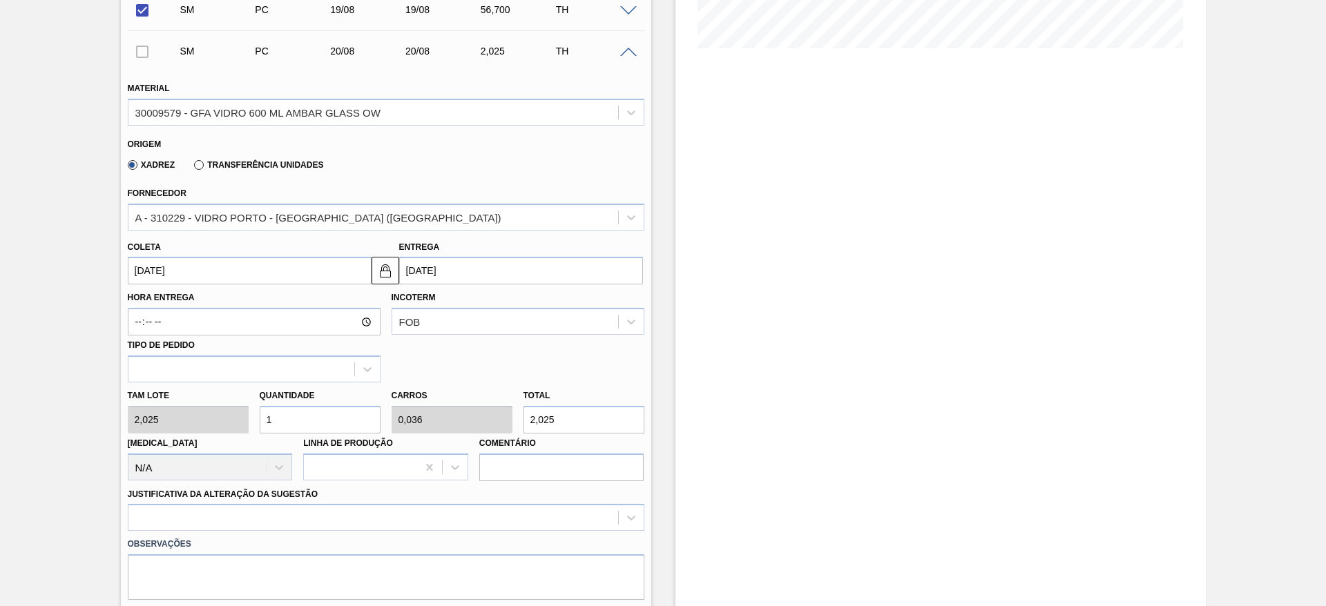
drag, startPoint x: 315, startPoint y: 419, endPoint x: 254, endPoint y: 419, distance: 60.8
click at [254, 419] on div "Quantidade 1" at bounding box center [320, 410] width 132 height 48
type input "2"
type input "0,071"
type input "4,05"
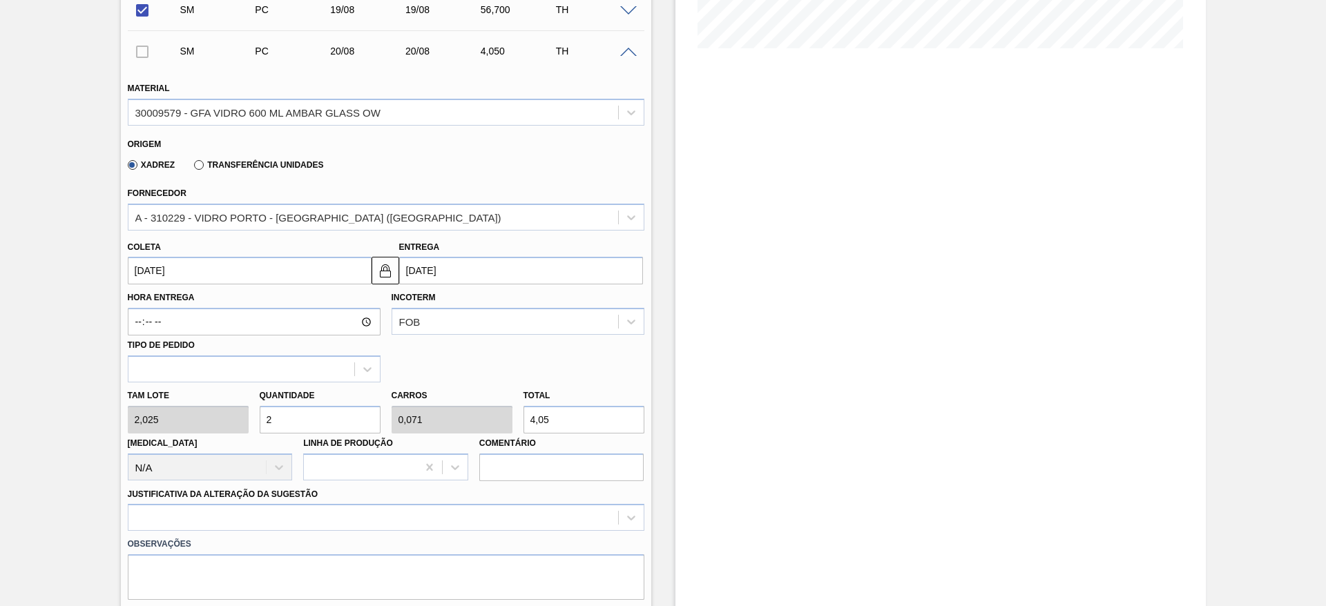
type input "28"
type input "1"
type input "56,7"
type input "28"
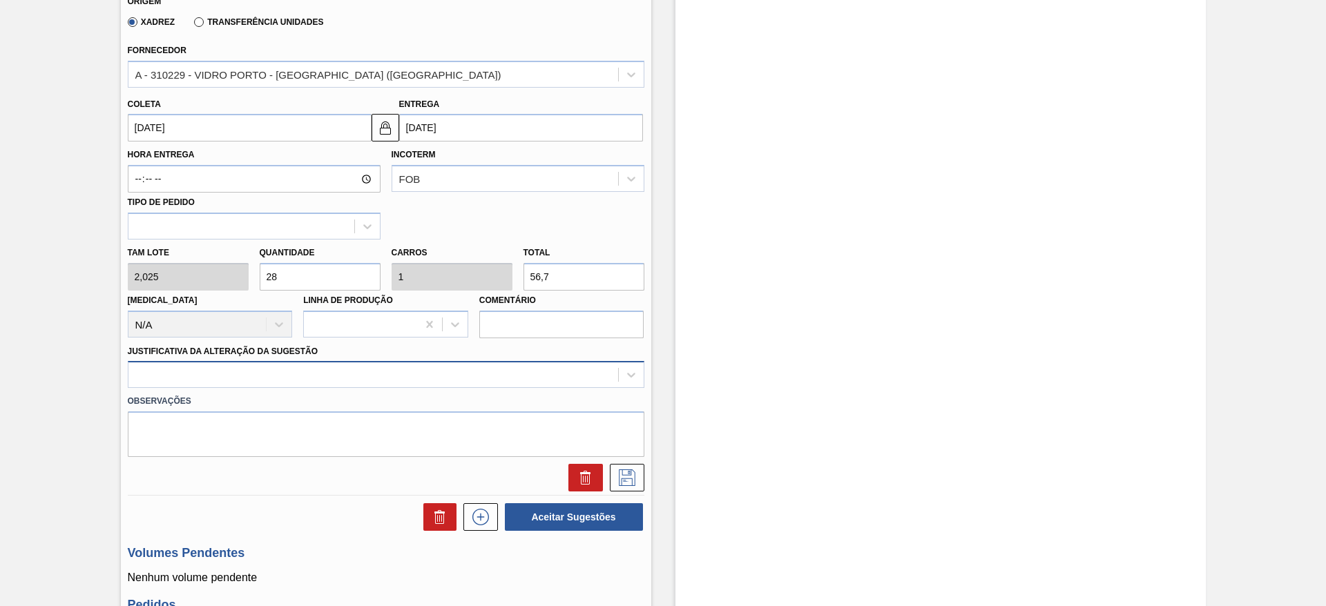
click at [290, 388] on div at bounding box center [386, 374] width 517 height 27
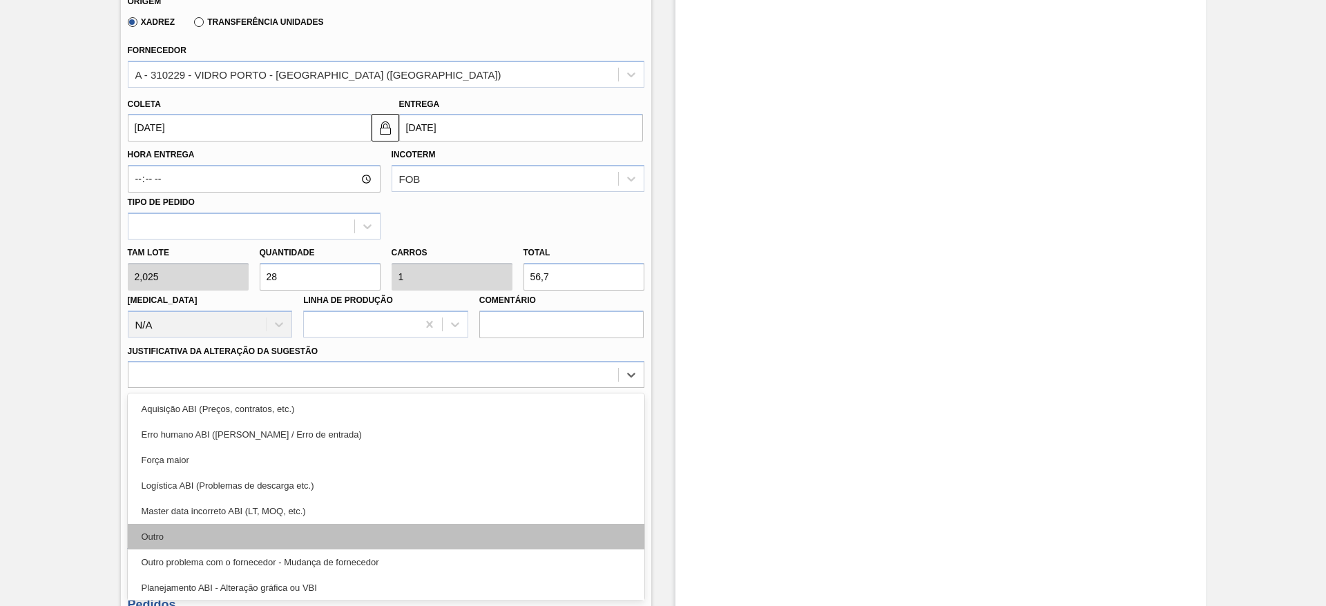
click at [289, 541] on div "Outro" at bounding box center [386, 537] width 517 height 26
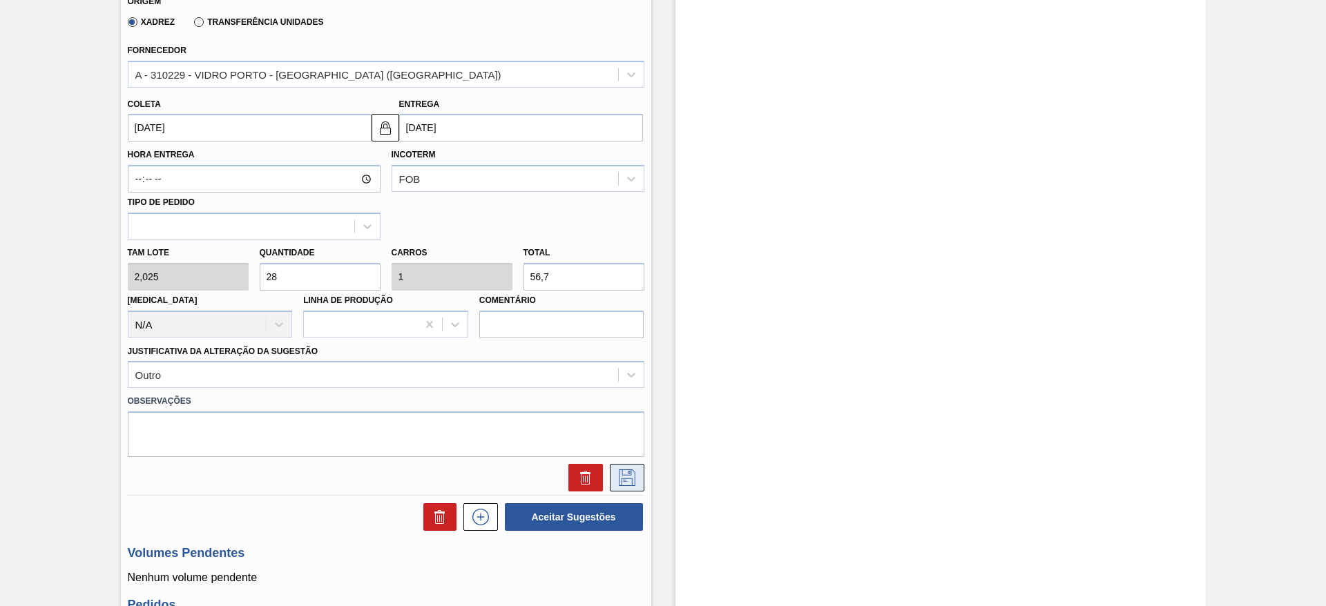
click at [619, 481] on icon at bounding box center [627, 478] width 22 height 17
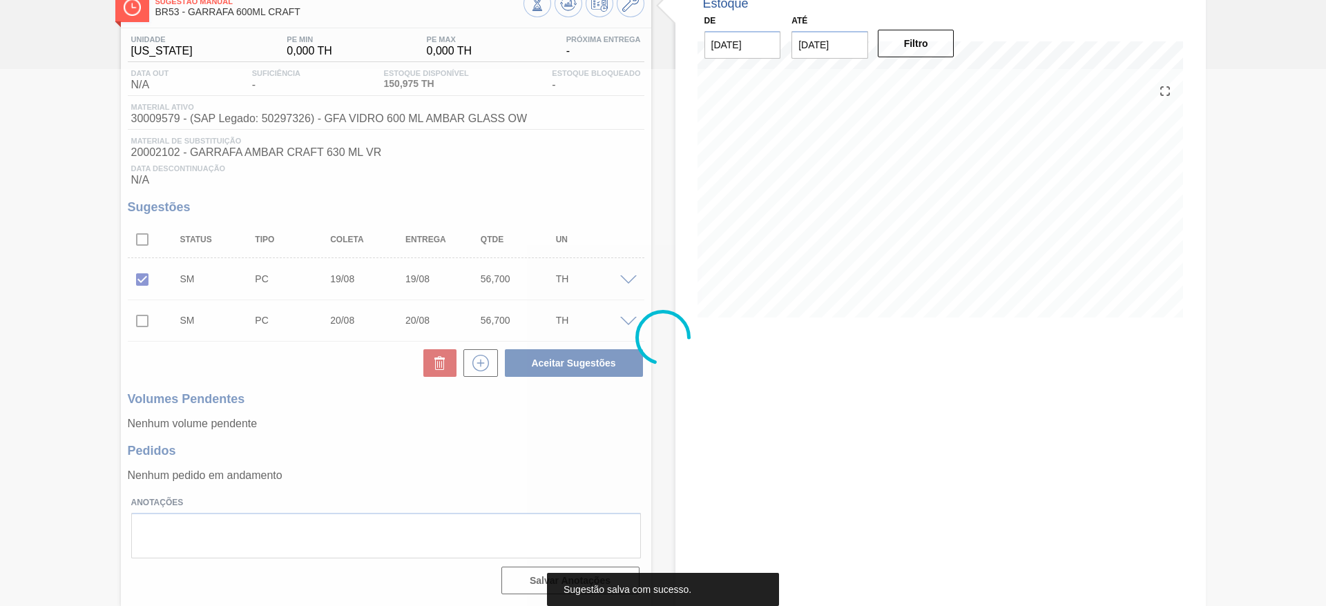
scroll to position [86, 0]
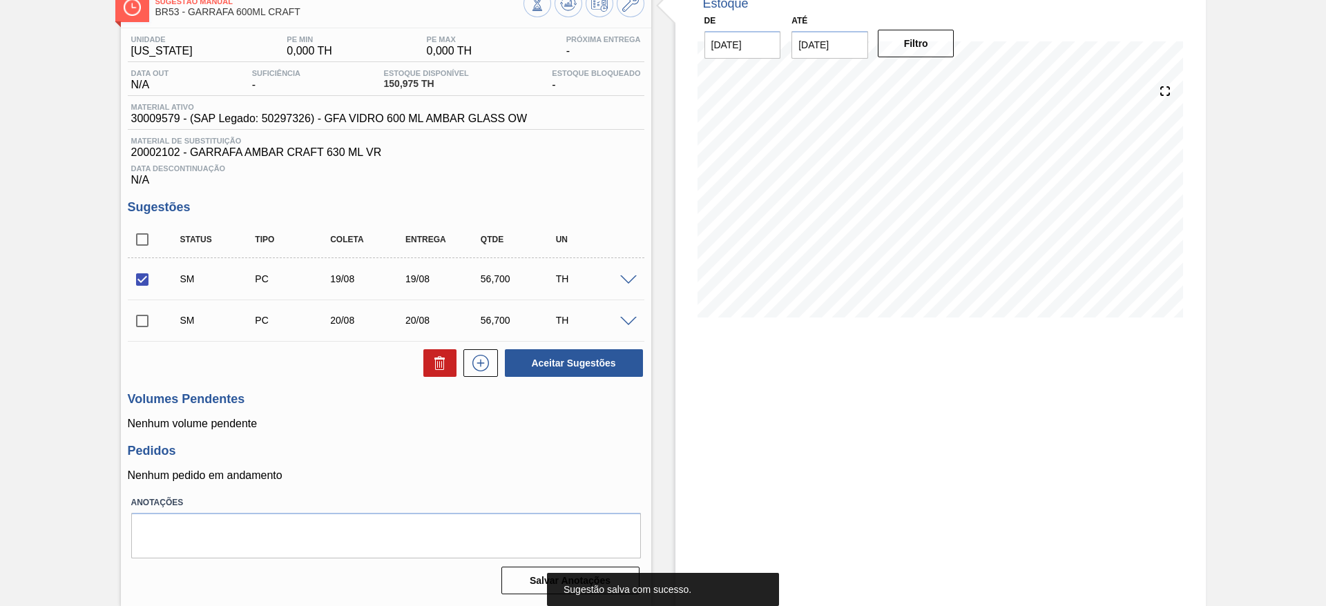
click at [137, 319] on input "checkbox" at bounding box center [142, 321] width 29 height 29
checkbox input "true"
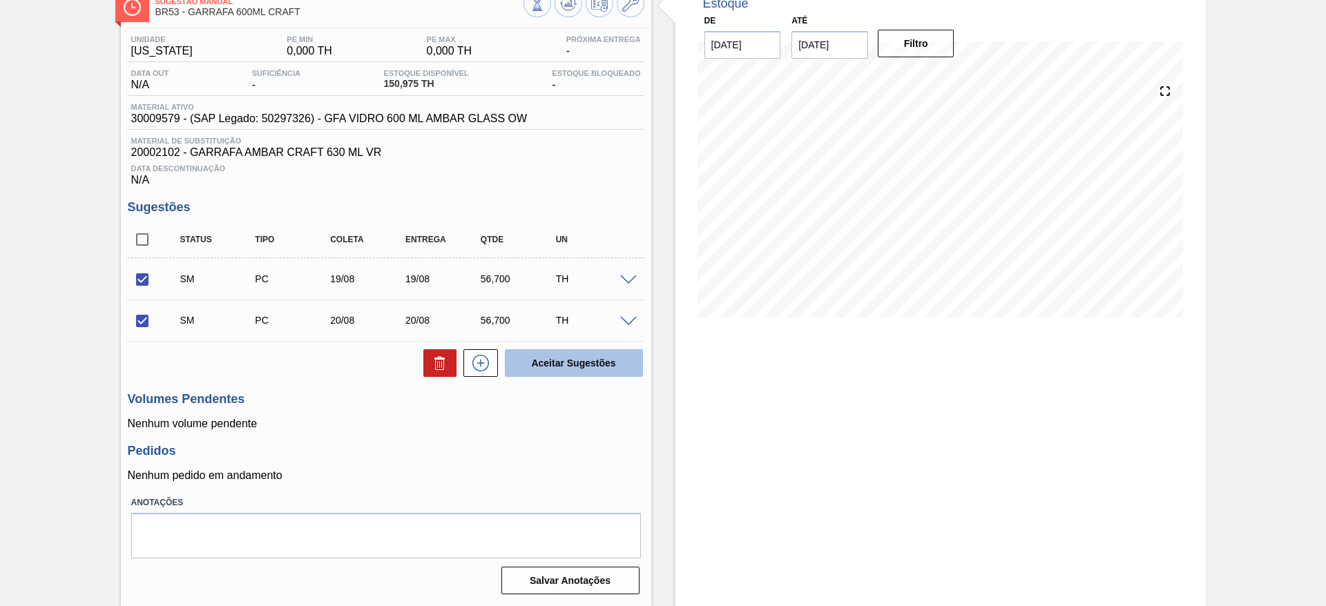
click at [606, 363] on button "Aceitar Sugestões" at bounding box center [574, 363] width 138 height 28
checkbox input "false"
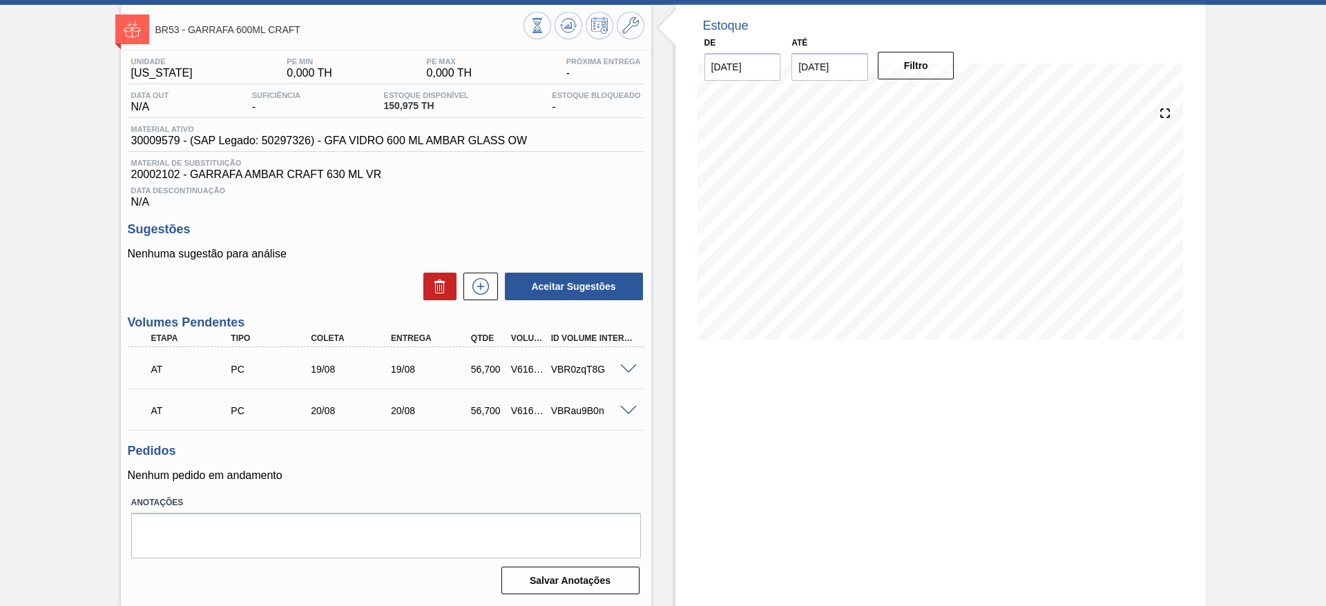
scroll to position [0, 0]
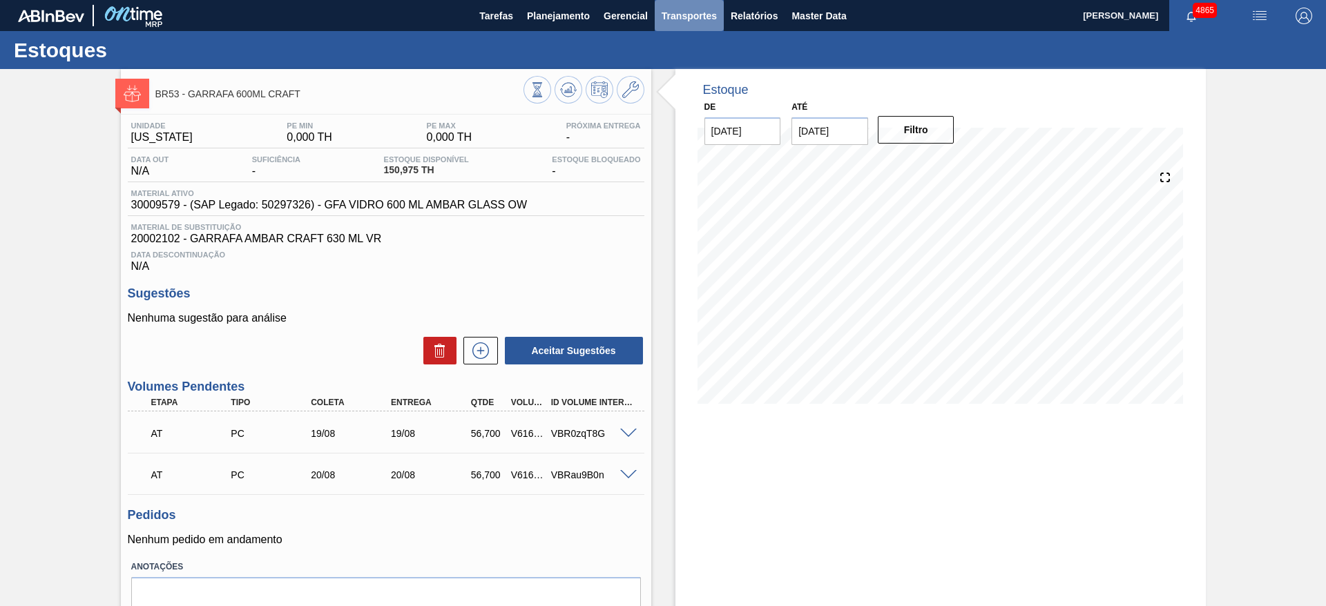
click at [697, 23] on button "Transportes" at bounding box center [689, 15] width 69 height 31
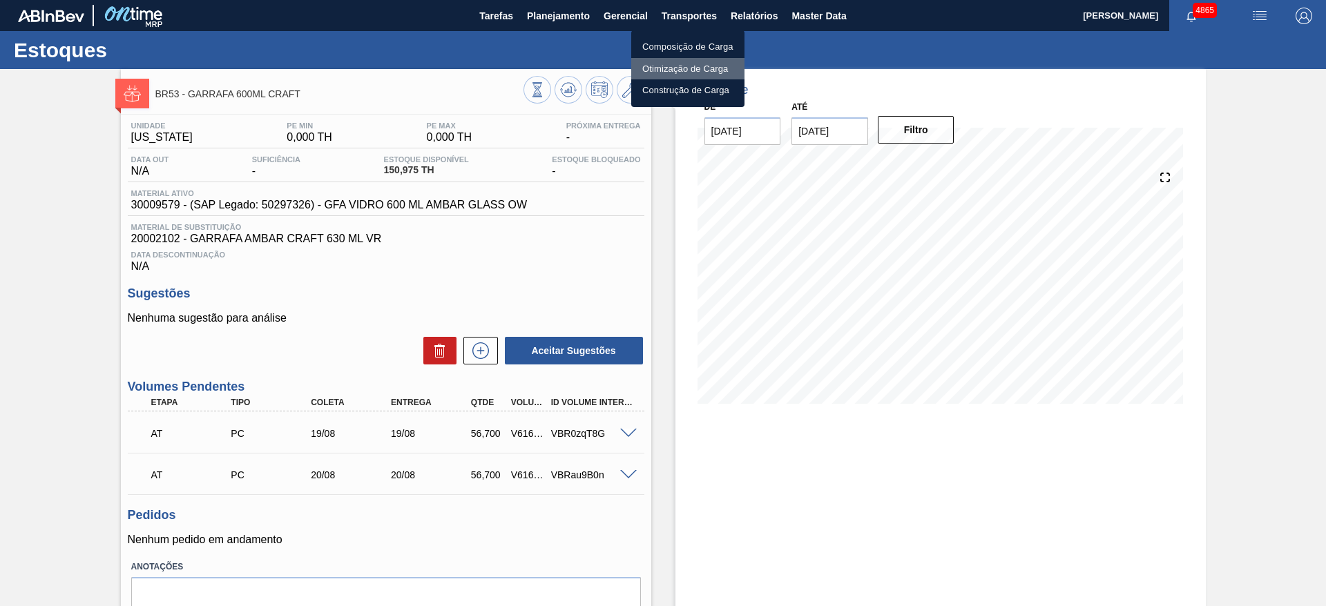
click at [704, 68] on li "Otimização de Carga" at bounding box center [687, 69] width 113 height 22
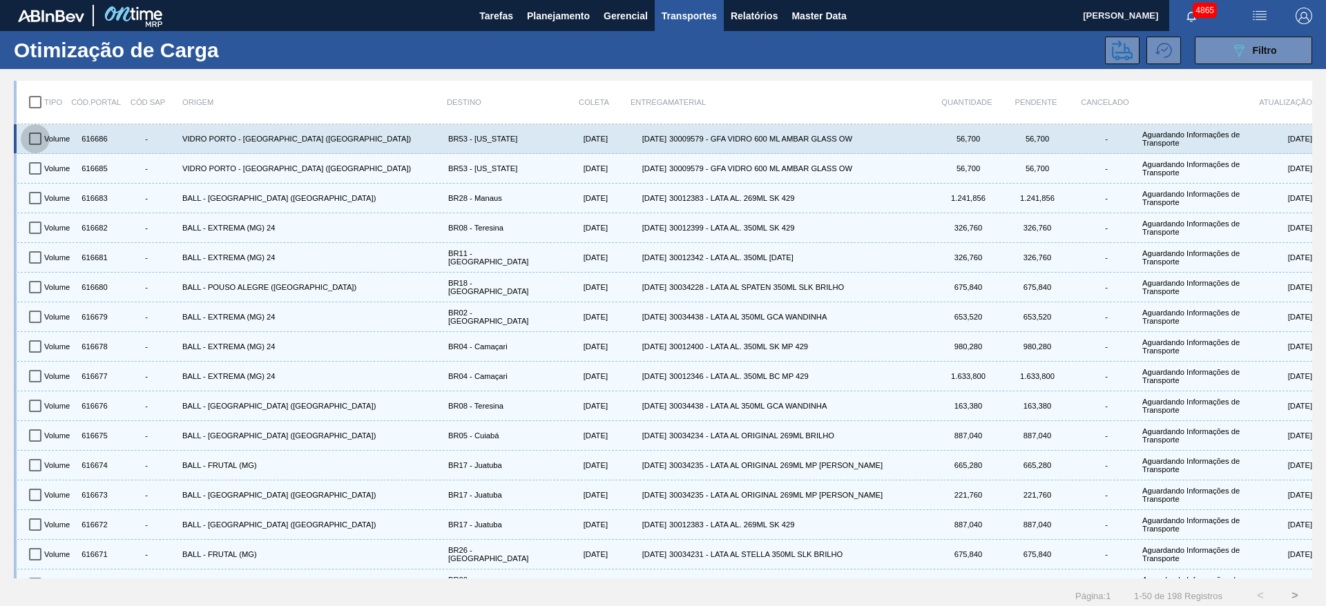
click at [36, 132] on input "checkbox" at bounding box center [35, 138] width 29 height 29
checkbox input "true"
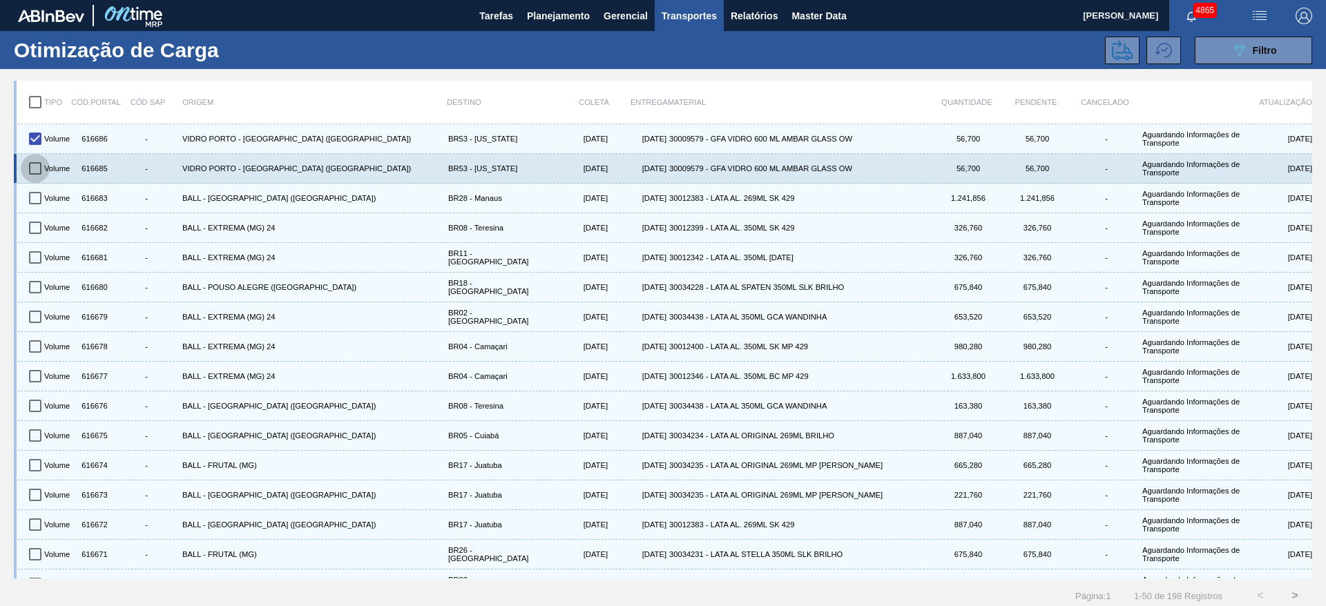
click at [41, 168] on input "checkbox" at bounding box center [35, 168] width 29 height 29
checkbox input "true"
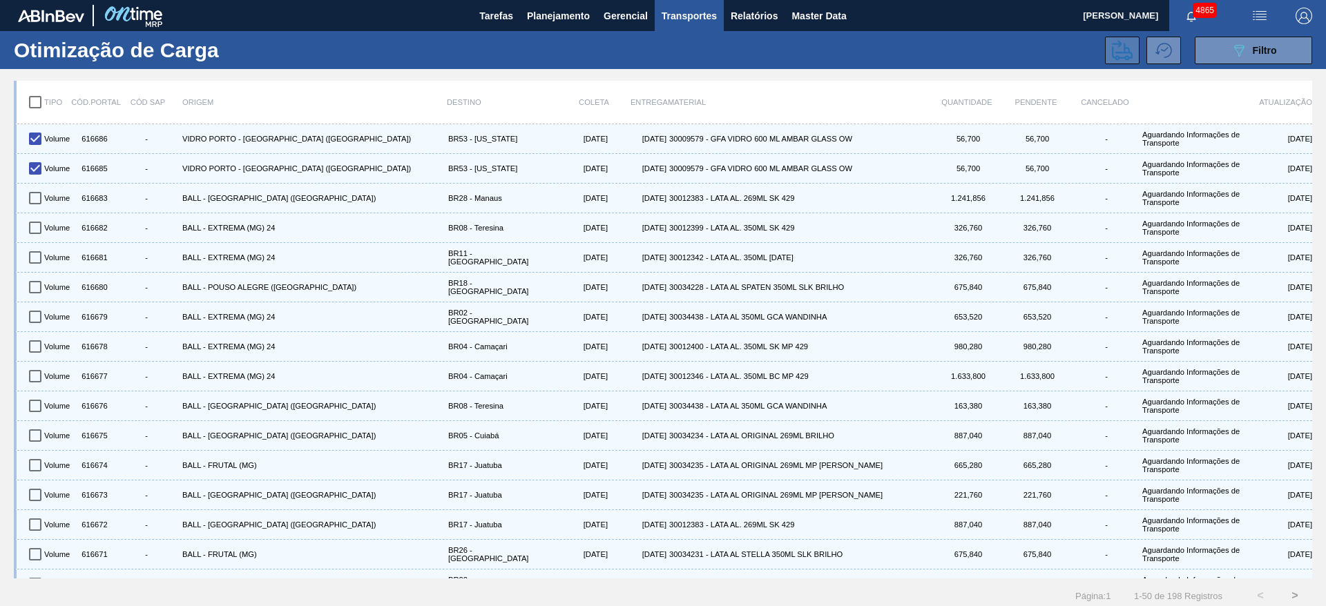
click at [1135, 50] on button at bounding box center [1122, 51] width 35 height 28
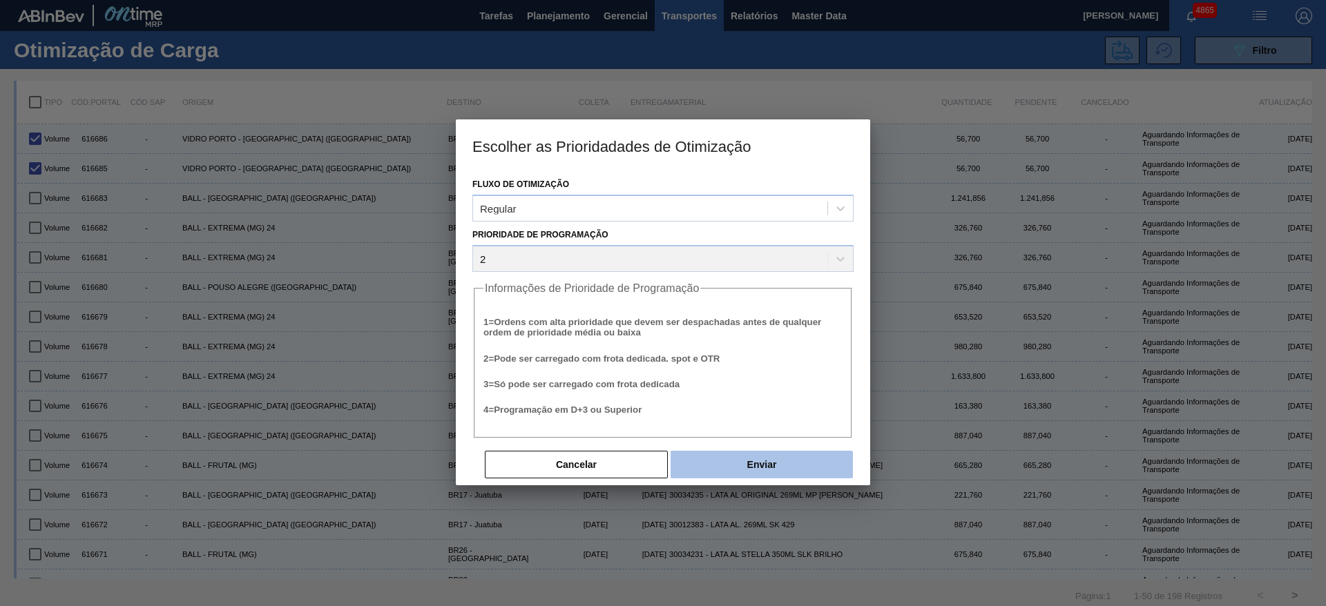
click at [825, 464] on button "Enviar" at bounding box center [762, 465] width 182 height 28
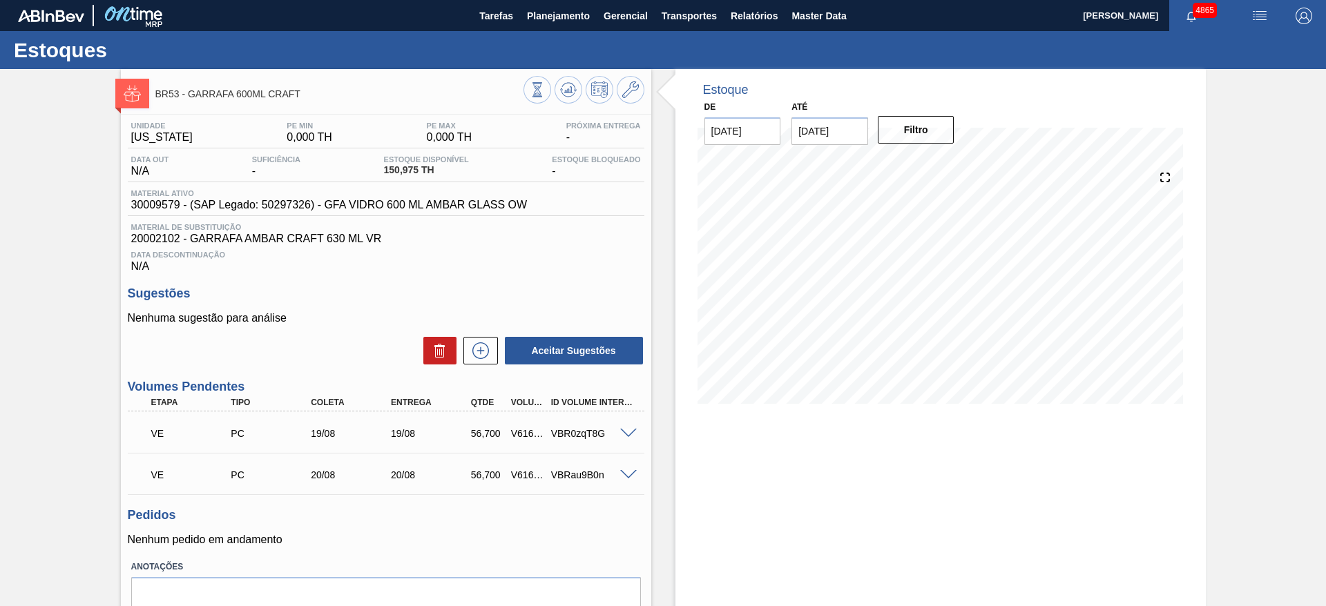
click at [1065, 552] on div "Estoque De 18/08/2025 Até 01/09/2025 Filtro 31/08 Projeção de Estoque 264.375 N…" at bounding box center [940, 369] width 530 height 601
click at [788, 548] on div "Estoque De 18/08/2025 Até 01/09/2025 Filtro 18/08 Projeção de Estoque 150.975 N…" at bounding box center [940, 369] width 530 height 601
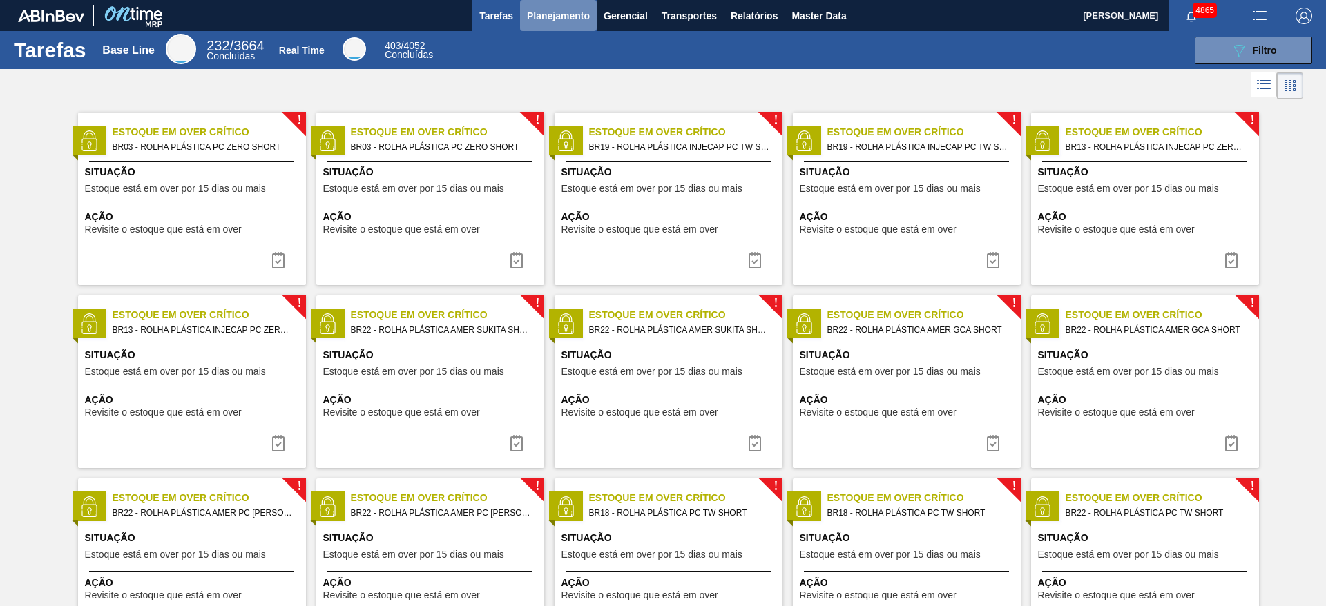
click at [546, 24] on button "Planejamento" at bounding box center [558, 15] width 77 height 31
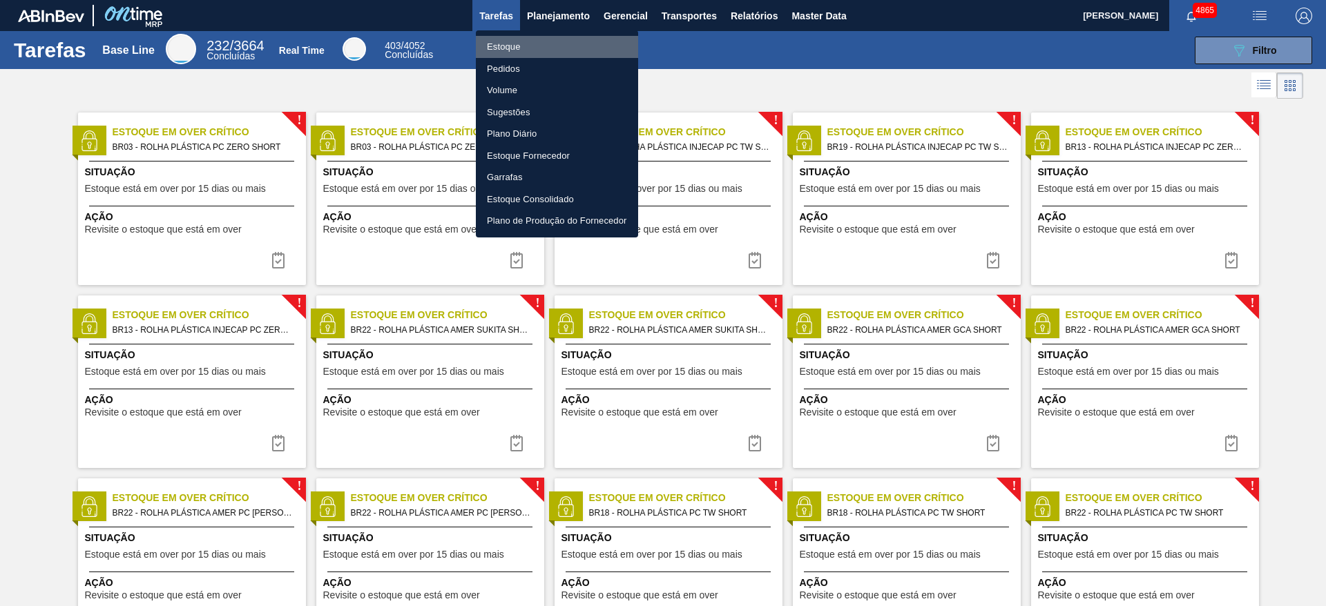
drag, startPoint x: 528, startPoint y: 44, endPoint x: 889, endPoint y: 24, distance: 361.7
click at [526, 44] on li "Estoque" at bounding box center [557, 47] width 162 height 22
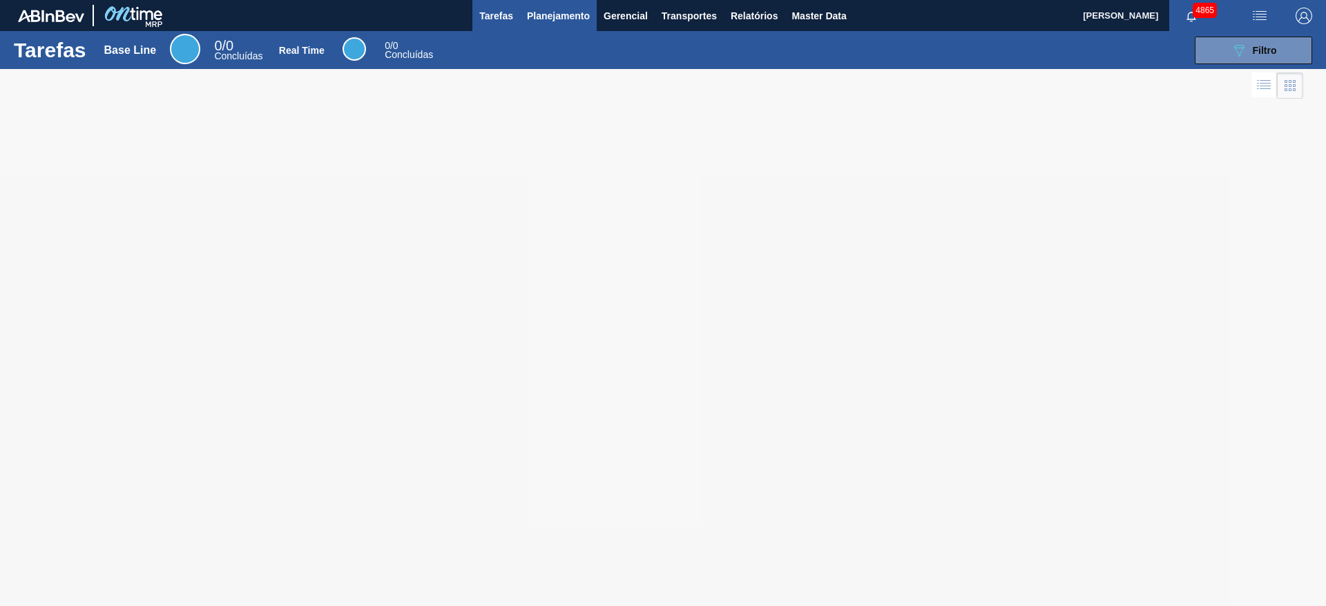
click at [588, 20] on span "Planejamento" at bounding box center [558, 16] width 63 height 17
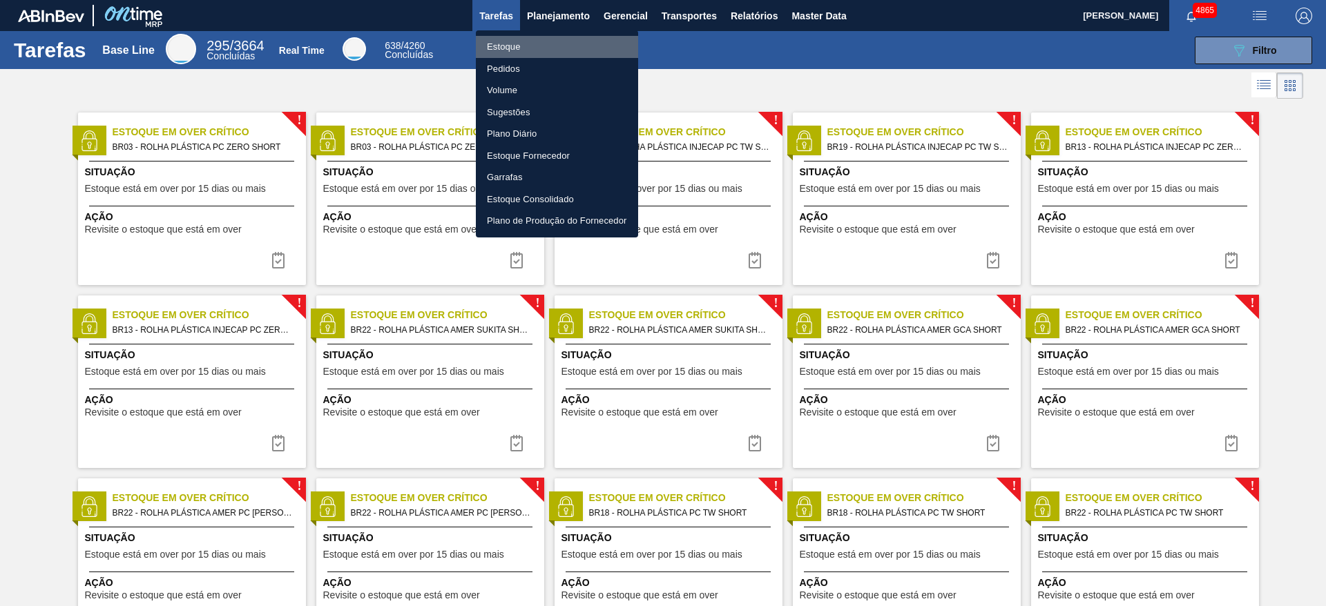
click at [530, 48] on li "Estoque" at bounding box center [557, 47] width 162 height 22
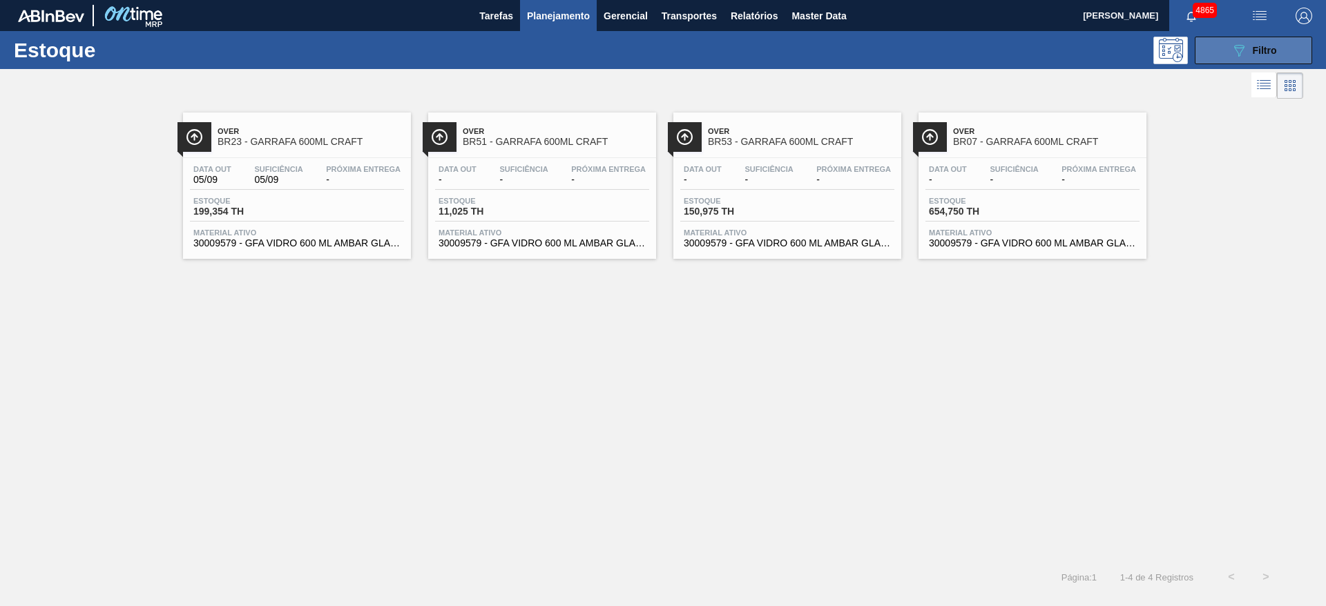
click at [1278, 53] on button "089F7B8B-B2A5-4AFE-B5C0-19BA573D28AC Filtro" at bounding box center [1253, 51] width 117 height 28
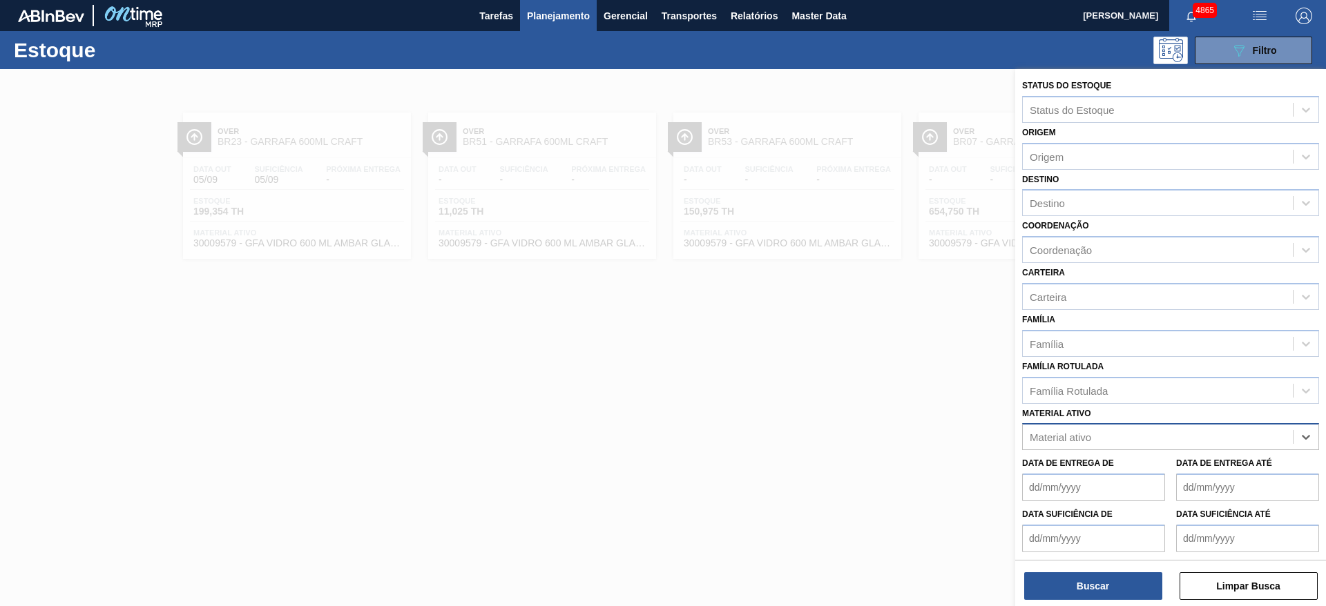
paste ativo "30008186"
type ativo "30008186"
click at [1216, 475] on div "30008186 - MALTE MUNICH 1" at bounding box center [1170, 472] width 297 height 26
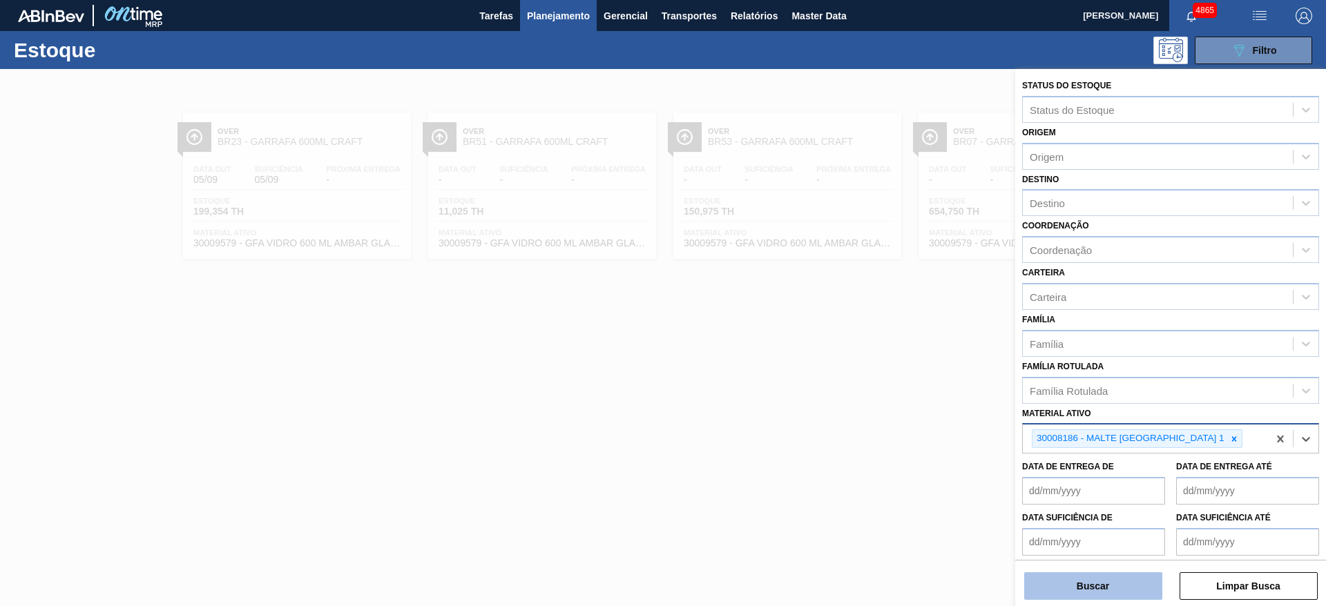
click at [1113, 585] on button "Buscar" at bounding box center [1093, 586] width 138 height 28
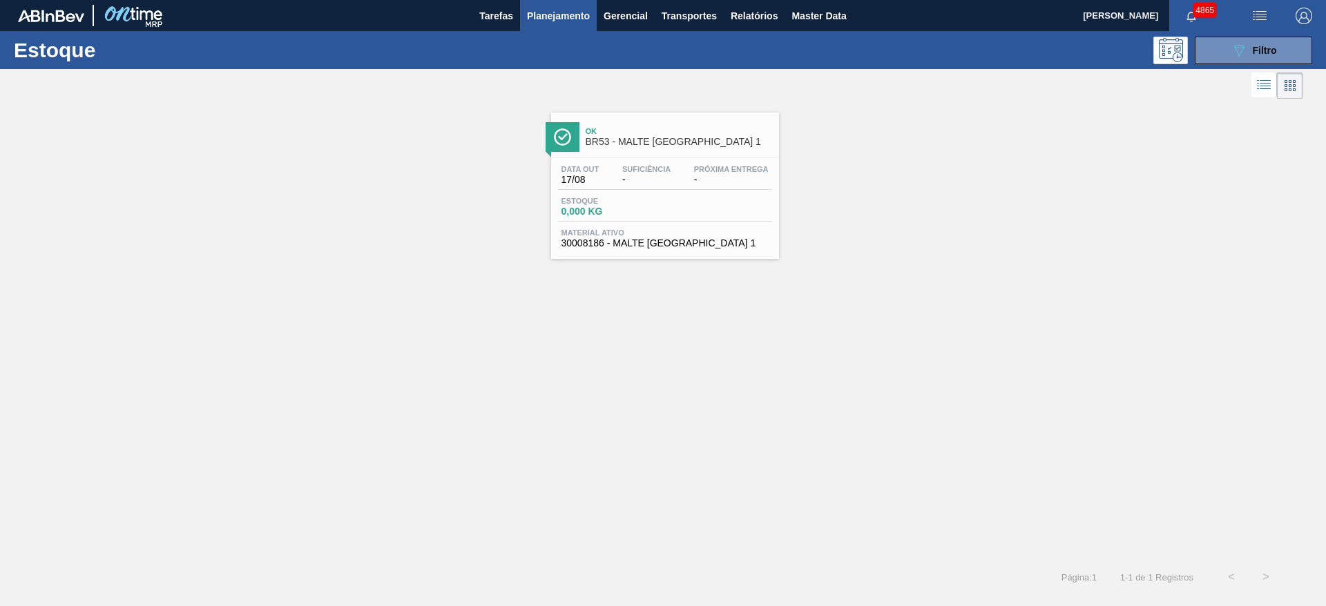
click at [633, 202] on span "Estoque" at bounding box center [609, 201] width 97 height 8
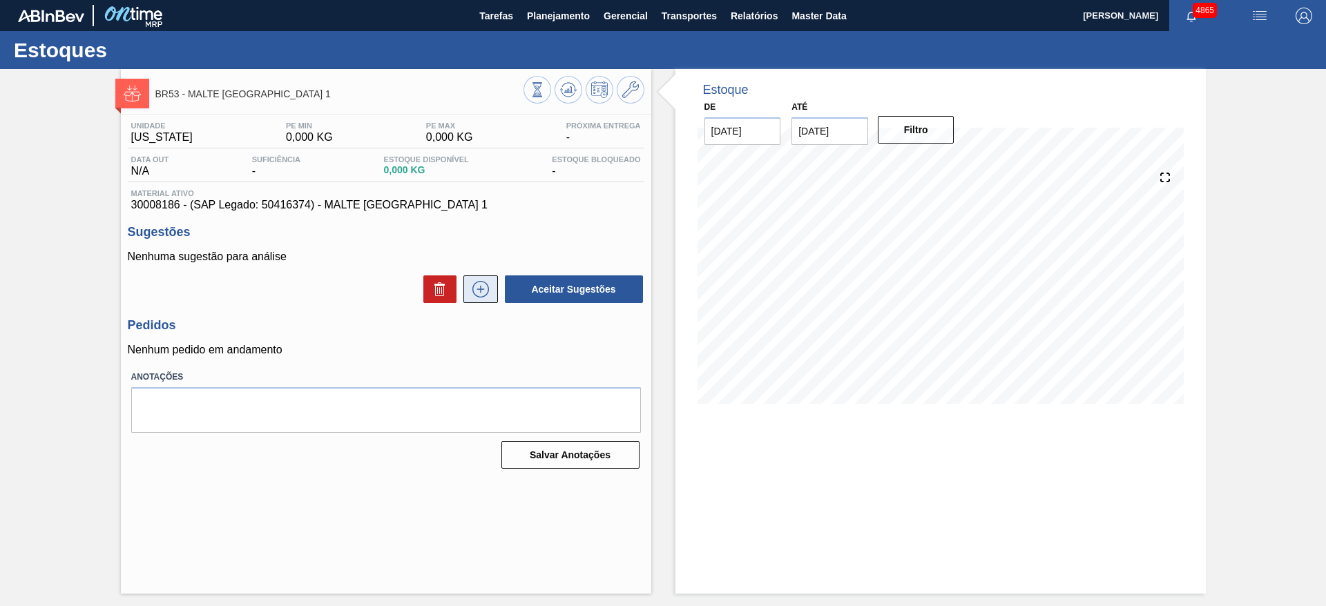
click at [467, 289] on button at bounding box center [480, 290] width 35 height 28
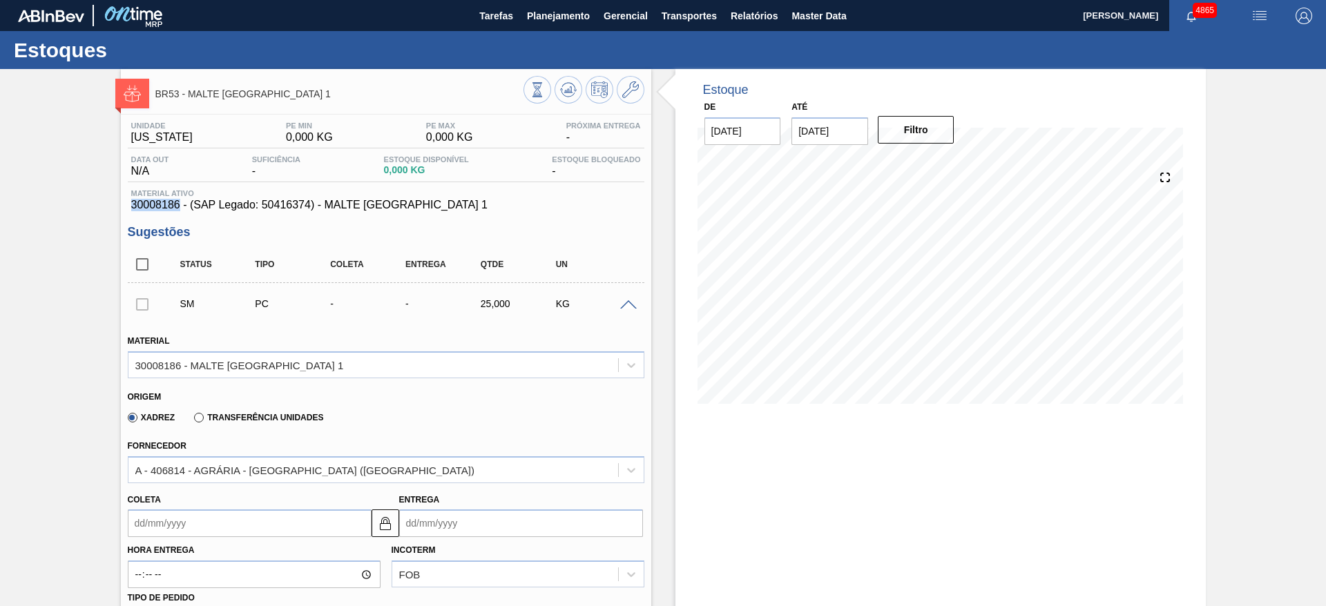
drag, startPoint x: 128, startPoint y: 208, endPoint x: 178, endPoint y: 206, distance: 49.7
click at [178, 206] on div "Material ativo 30008186 - (SAP Legado: 50416374) - MALTE MUNICH 1" at bounding box center [386, 200] width 517 height 22
copy span "30008186"
click at [580, 9] on span "Planejamento" at bounding box center [558, 16] width 63 height 17
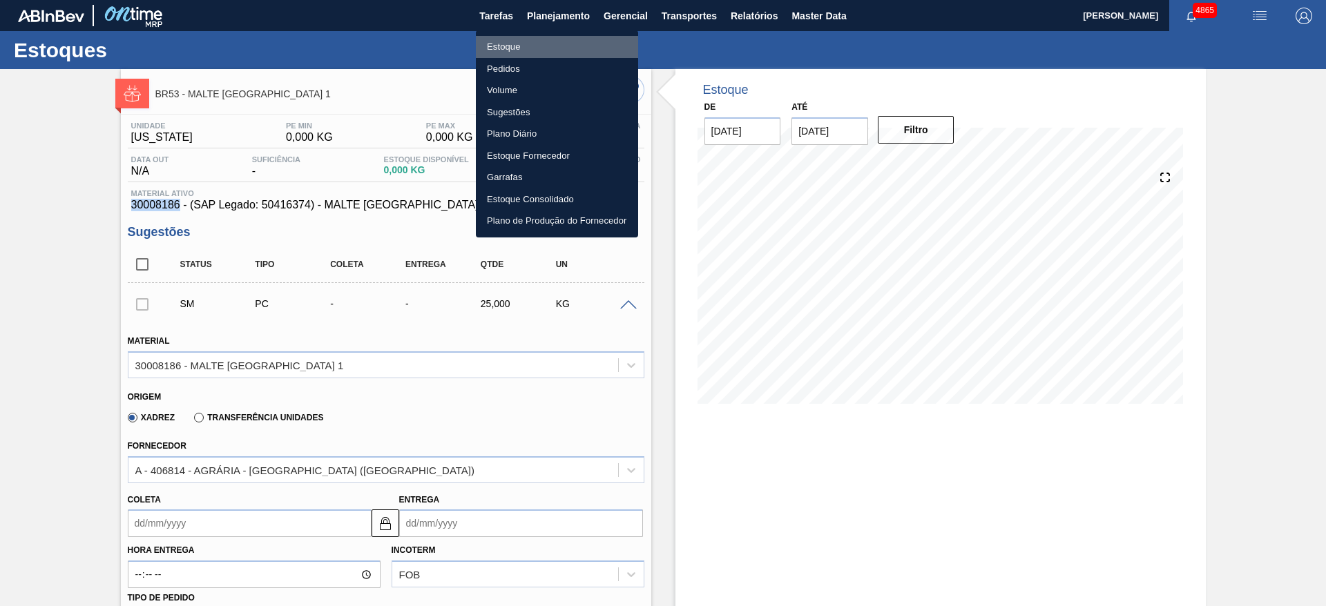
click at [550, 48] on li "Estoque" at bounding box center [557, 47] width 162 height 22
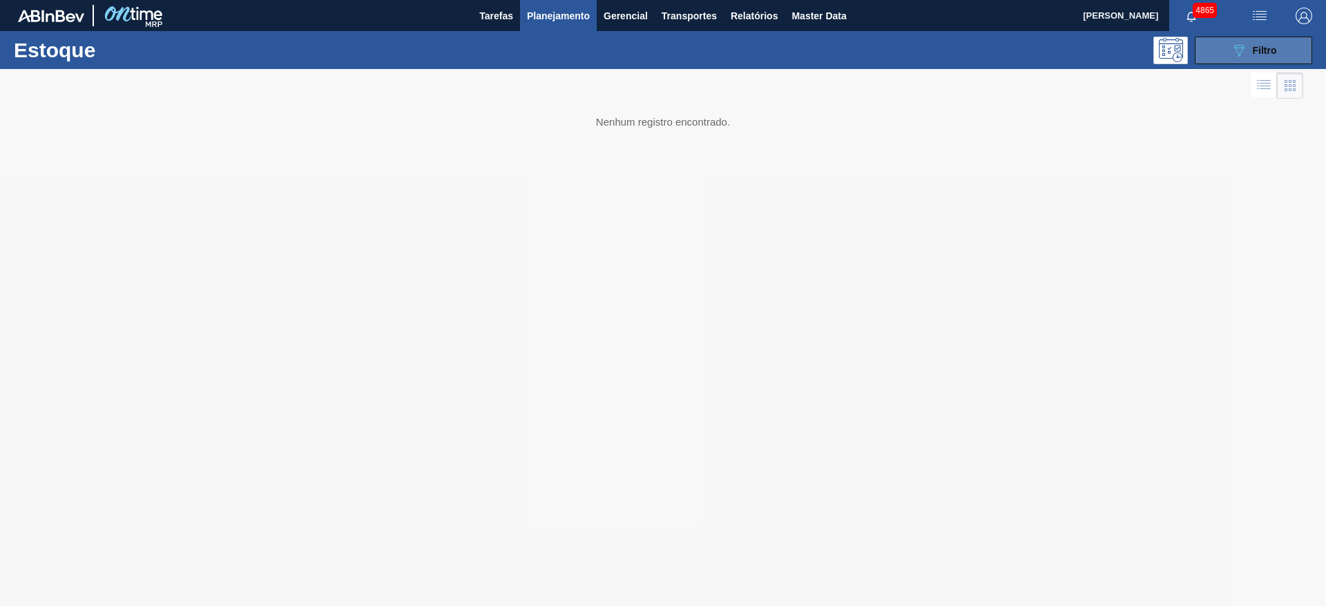
click at [1220, 59] on button "089F7B8B-B2A5-4AFE-B5C0-19BA573D28AC Filtro" at bounding box center [1253, 51] width 117 height 28
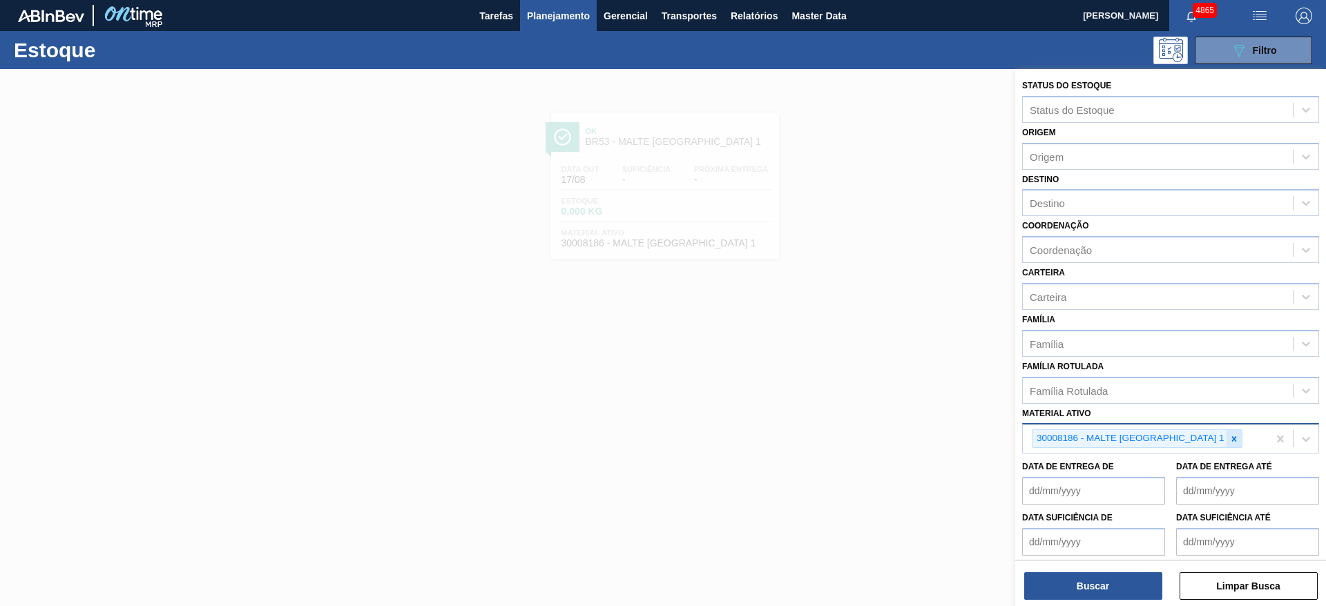
click at [1229, 441] on icon at bounding box center [1234, 439] width 10 height 10
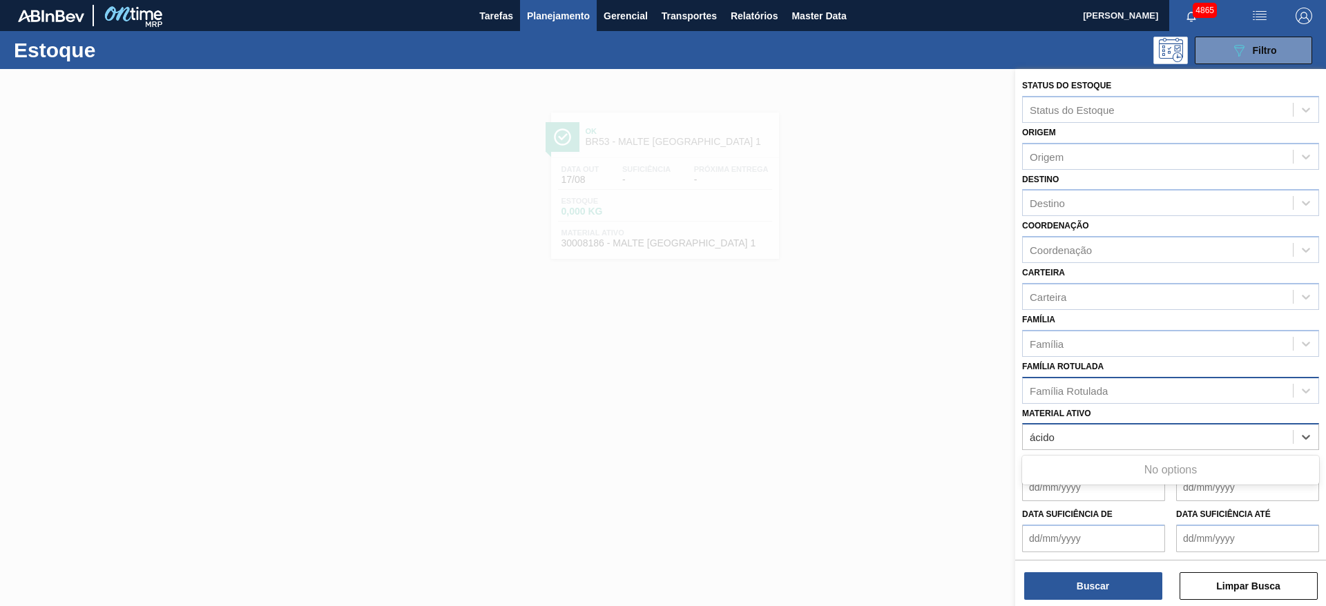
type ativo "ácido"
click at [1103, 385] on div "Família Rotulada" at bounding box center [1069, 391] width 78 height 12
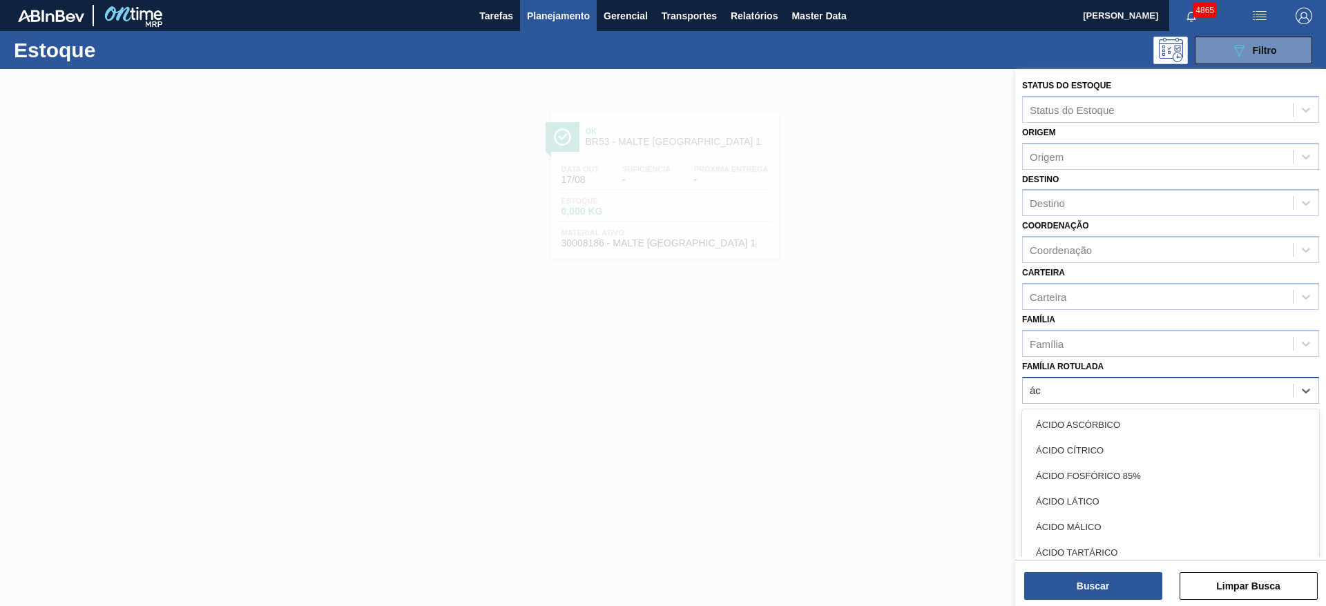
type Rotulada "áci"
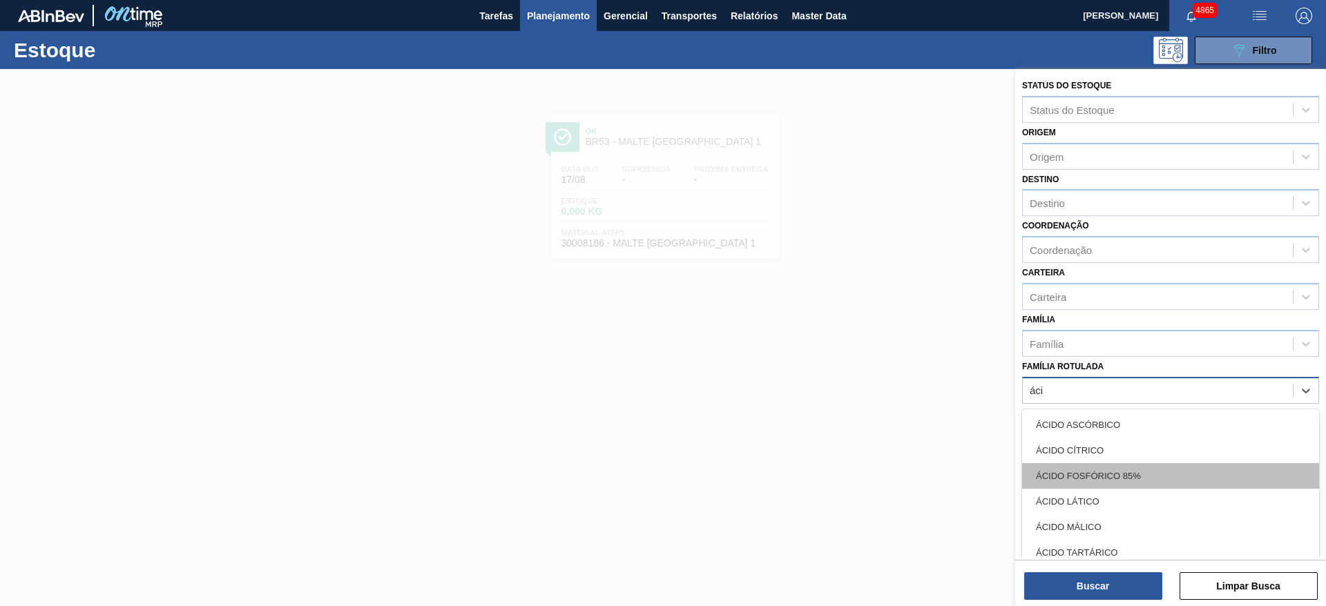
click at [1053, 467] on div "ÁCIDO FOSFÓRICO 85%" at bounding box center [1170, 476] width 297 height 26
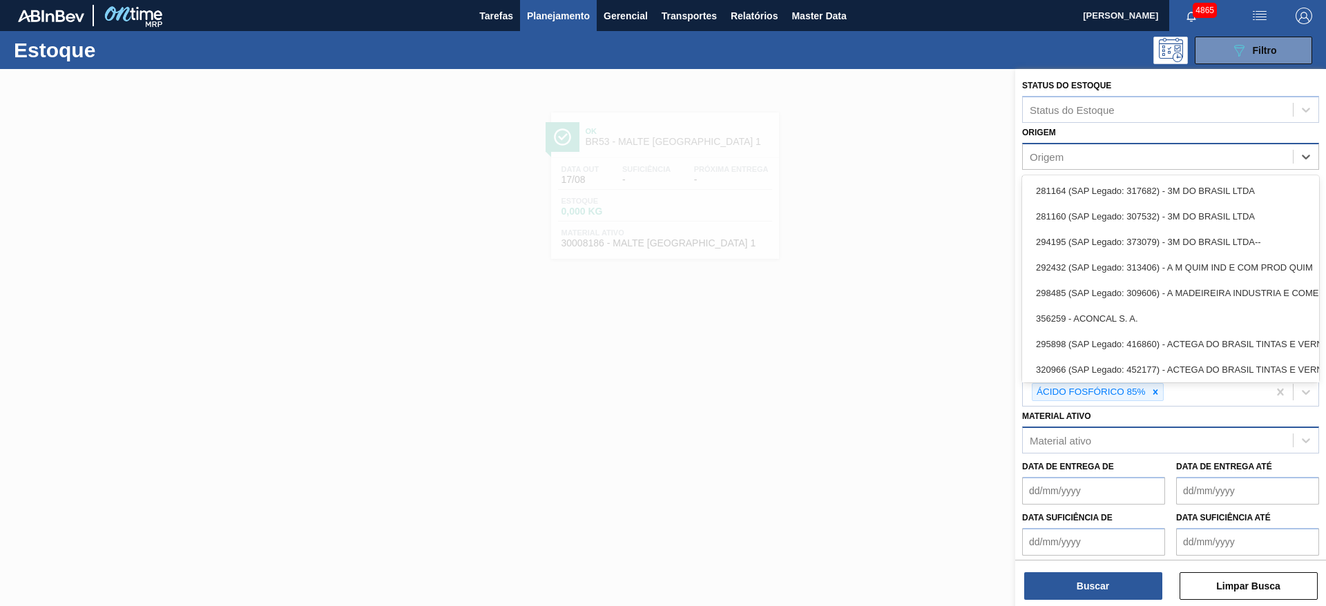
click at [1048, 151] on div "Origem" at bounding box center [1047, 157] width 34 height 12
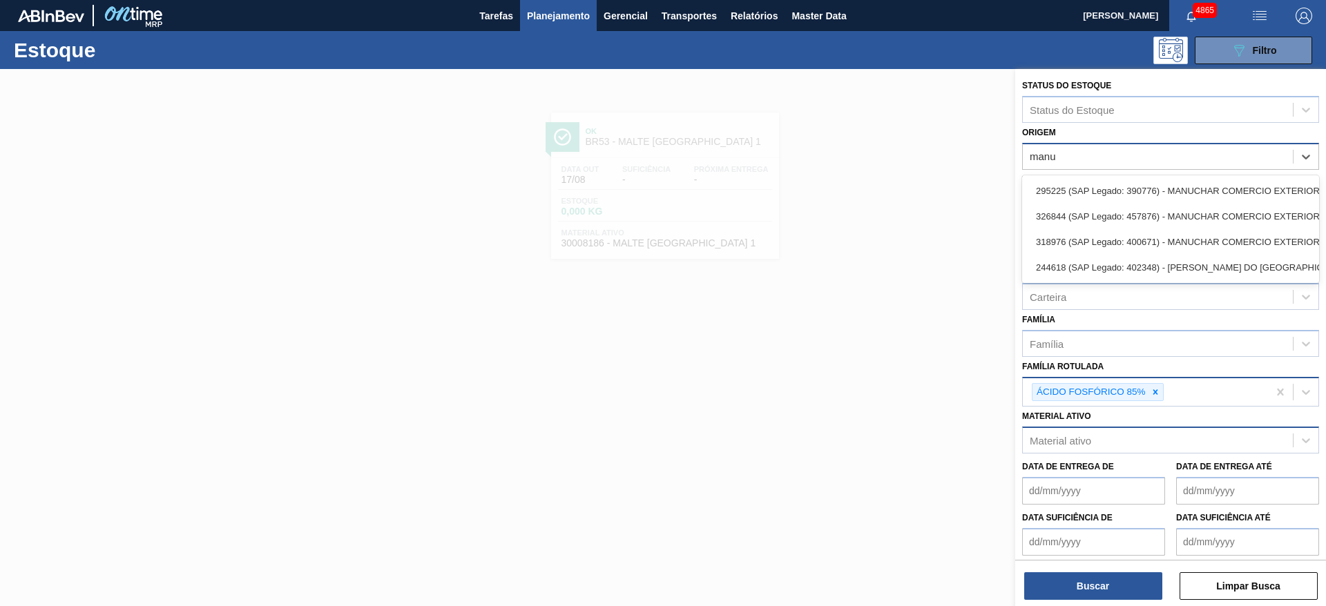
type input "manu"
click at [948, 383] on div at bounding box center [663, 372] width 1326 height 606
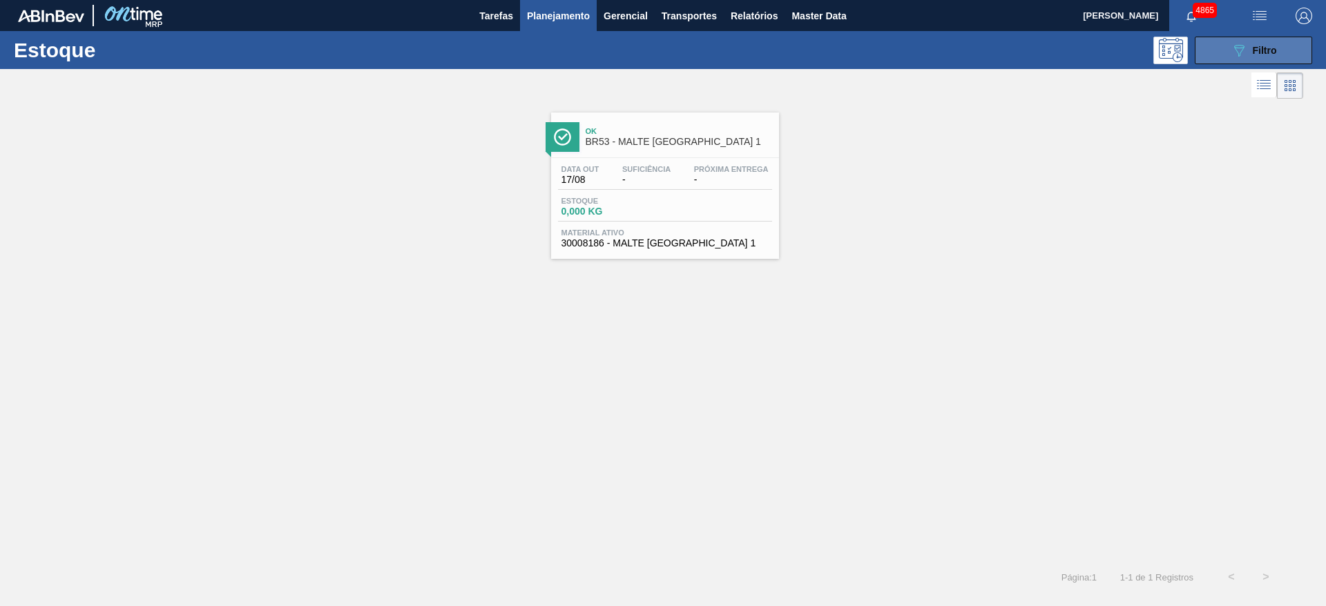
click at [1226, 39] on button "089F7B8B-B2A5-4AFE-B5C0-19BA573D28AC Filtro" at bounding box center [1253, 51] width 117 height 28
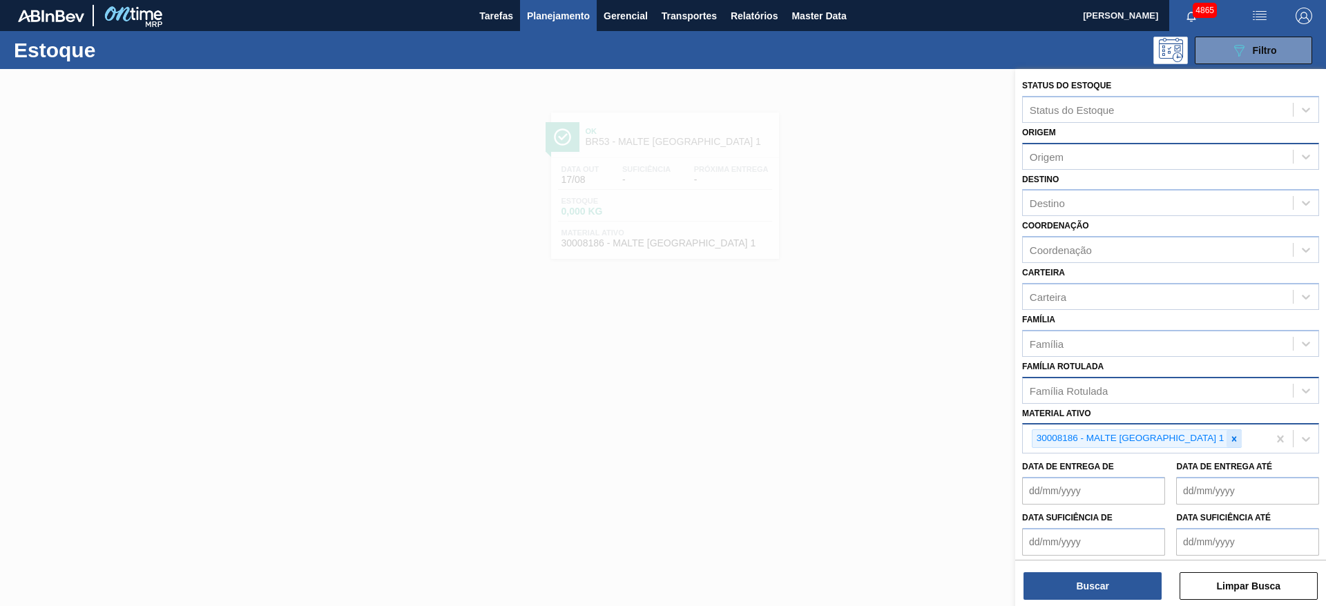
click at [1229, 439] on icon at bounding box center [1234, 439] width 10 height 10
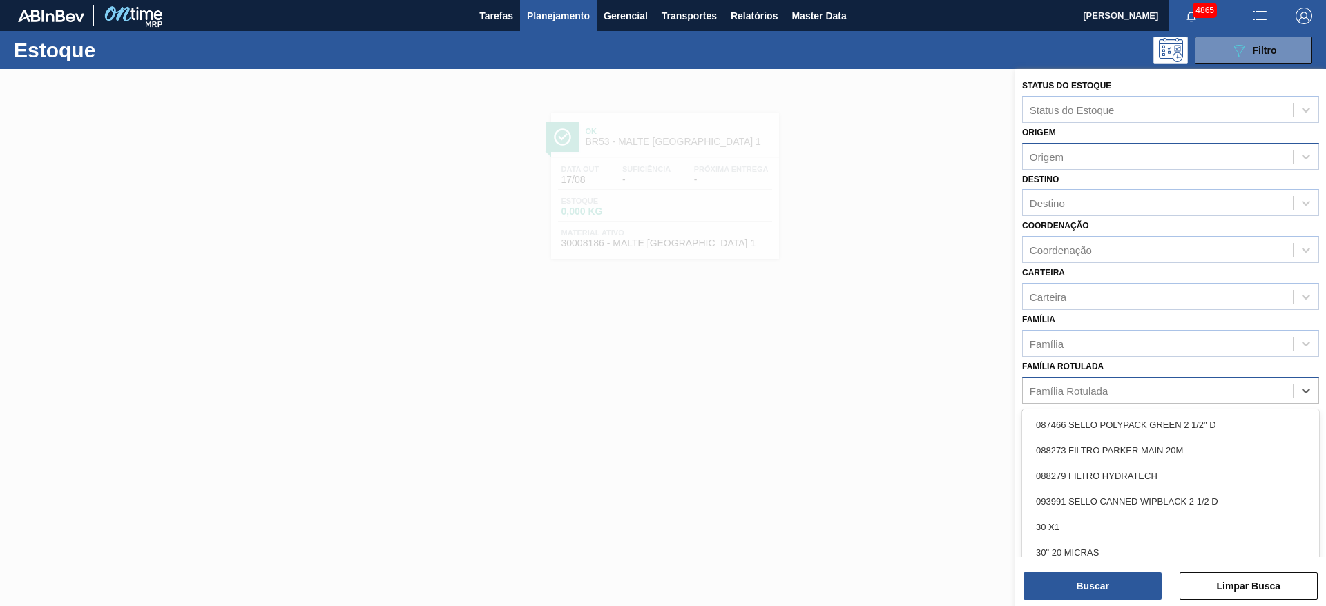
click at [1120, 383] on div "Família Rotulada" at bounding box center [1158, 391] width 270 height 20
type Rotulada "ác"
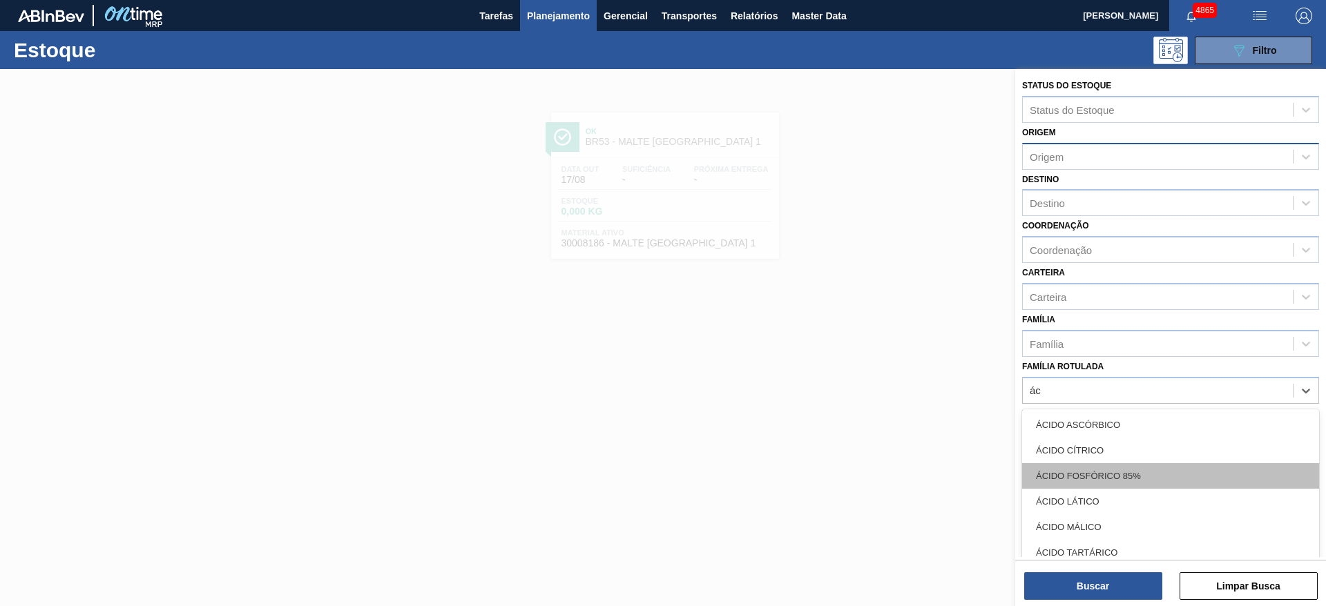
click at [1135, 470] on div "ÁCIDO FOSFÓRICO 85%" at bounding box center [1170, 476] width 297 height 26
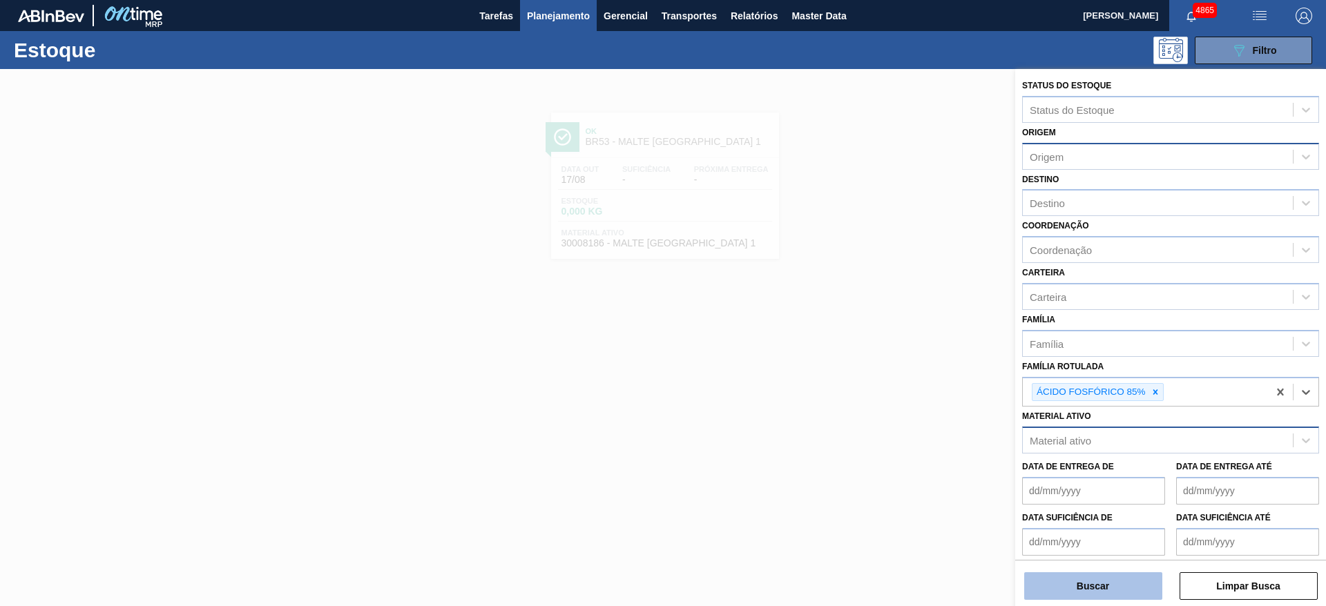
click at [1104, 591] on button "Buscar" at bounding box center [1093, 586] width 138 height 28
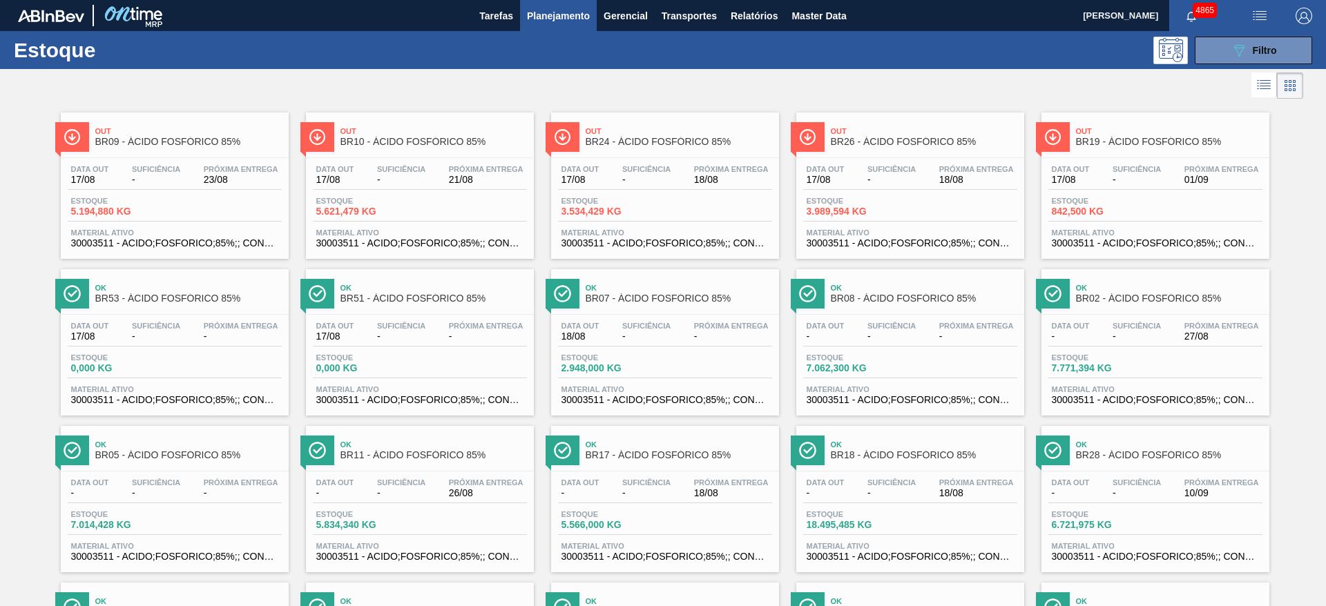
click at [202, 197] on div "Estoque 5.194,880 KG" at bounding box center [175, 209] width 214 height 25
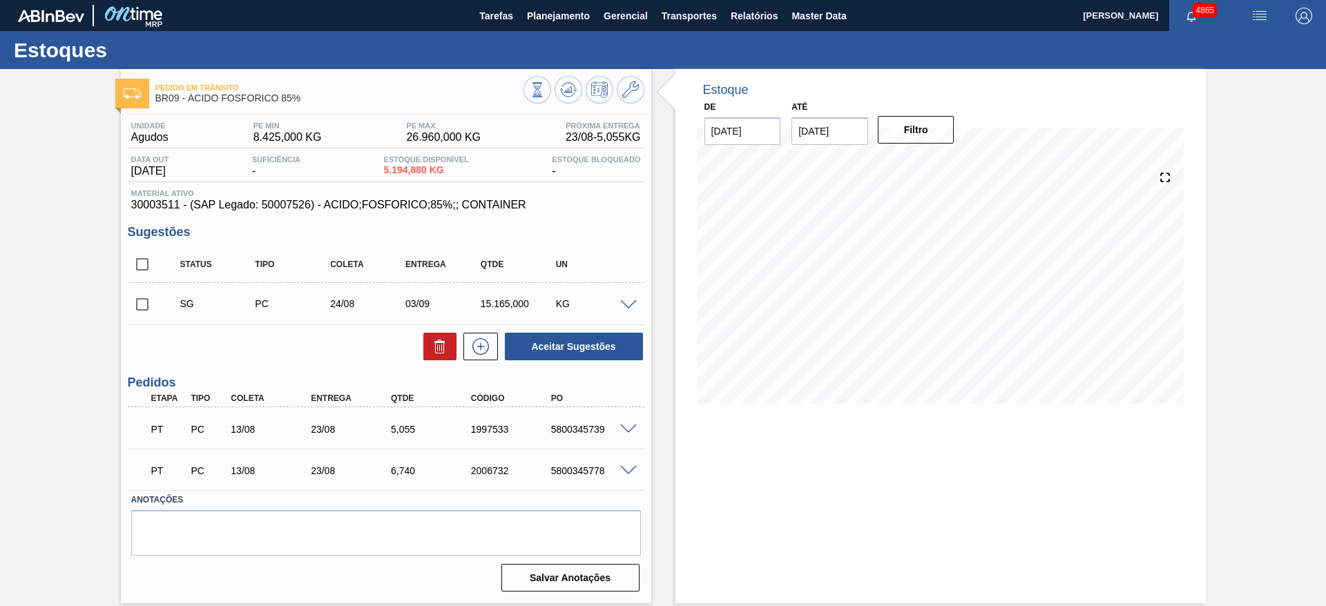
click at [632, 307] on span at bounding box center [628, 305] width 17 height 10
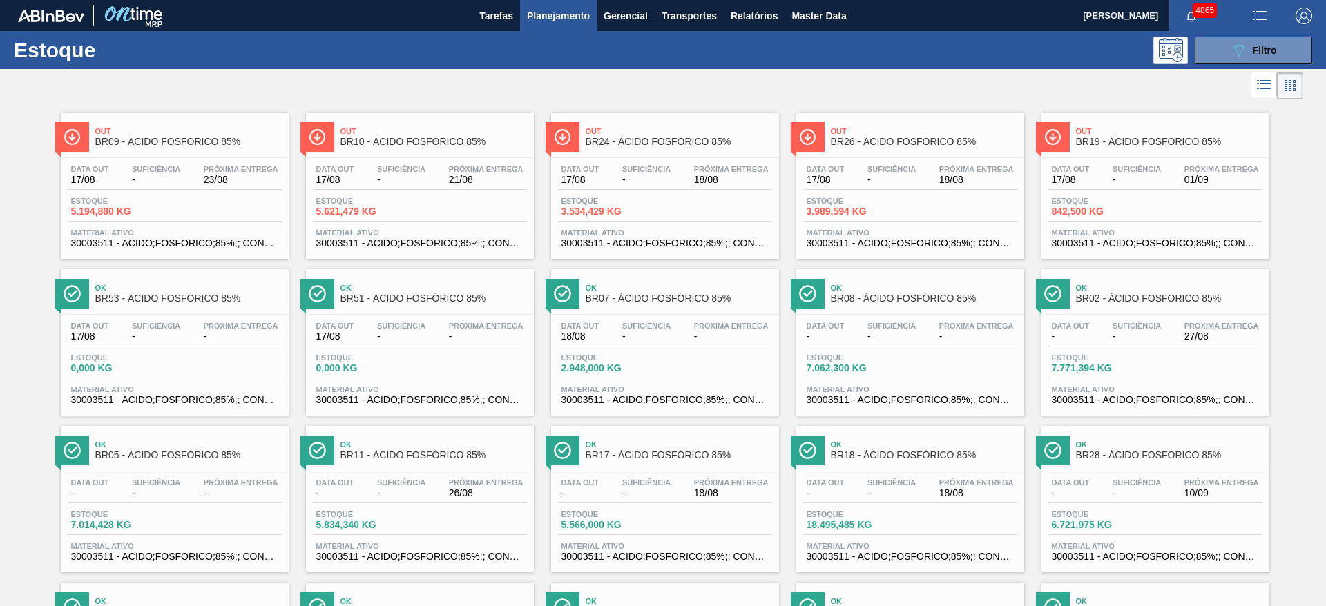
scroll to position [104, 0]
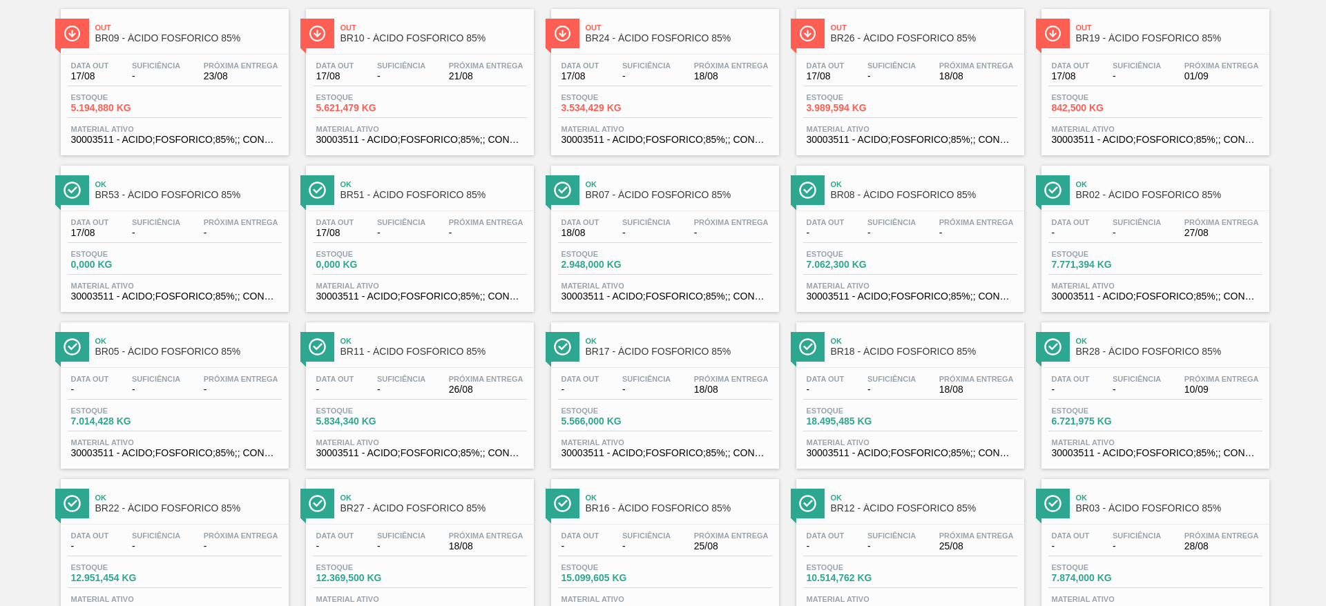
click at [890, 360] on div "Ok BR18 - ÁCIDO FOSFÓRICO 85%" at bounding box center [924, 346] width 186 height 31
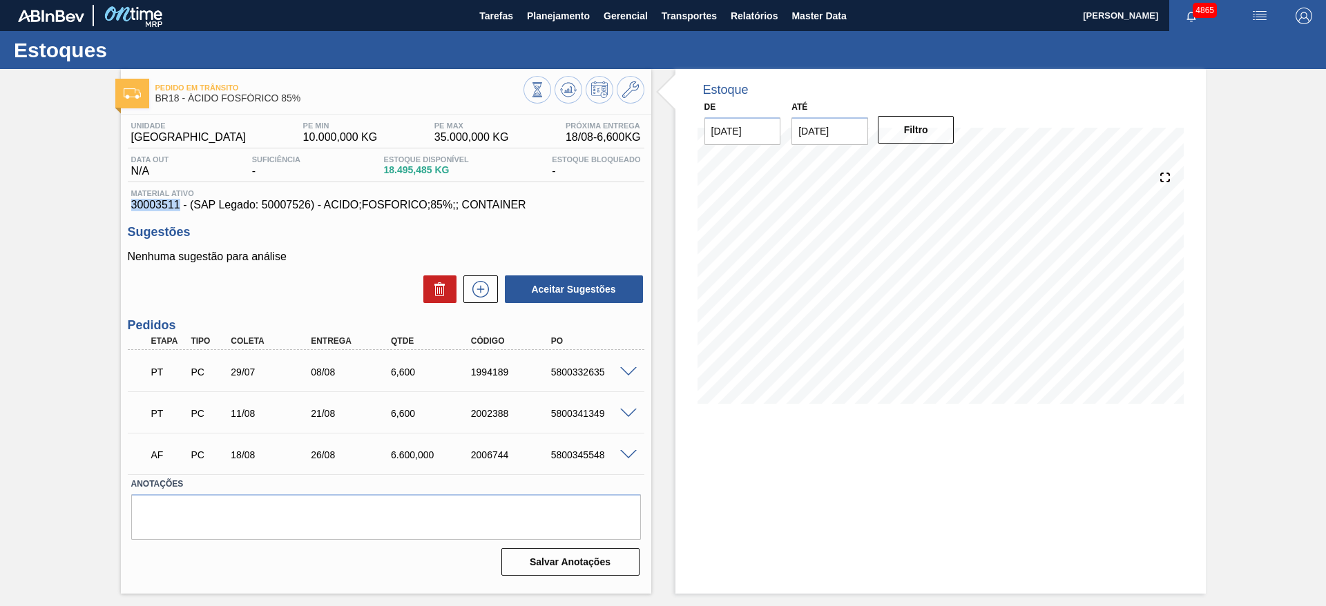
drag, startPoint x: 131, startPoint y: 208, endPoint x: 177, endPoint y: 207, distance: 47.0
click at [177, 207] on span "30003511 - (SAP Legado: 50007526) - ACIDO;FOSFORICO;85%;; CONTAINER" at bounding box center [386, 205] width 510 height 12
copy span "30003511"
